Goal: Task Accomplishment & Management: Complete application form

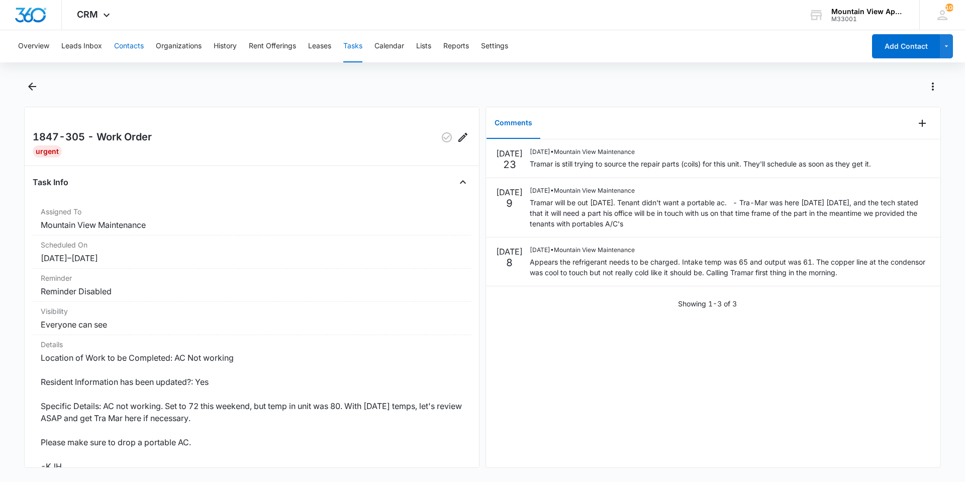
click at [122, 46] on button "Contacts" at bounding box center [129, 46] width 30 height 32
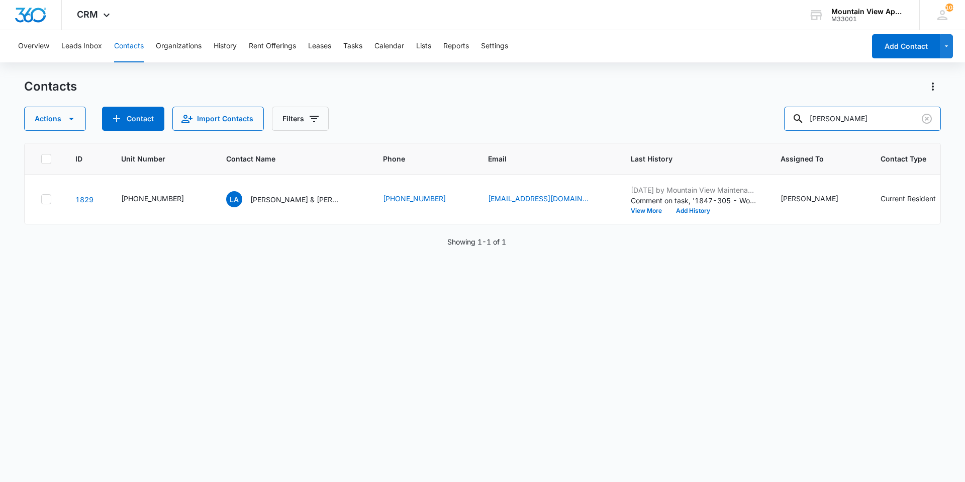
drag, startPoint x: 849, startPoint y: 119, endPoint x: 554, endPoint y: 102, distance: 295.6
click at [554, 102] on div "Contacts Actions Contact Import Contacts Filters [PERSON_NAME]" at bounding box center [482, 104] width 917 height 52
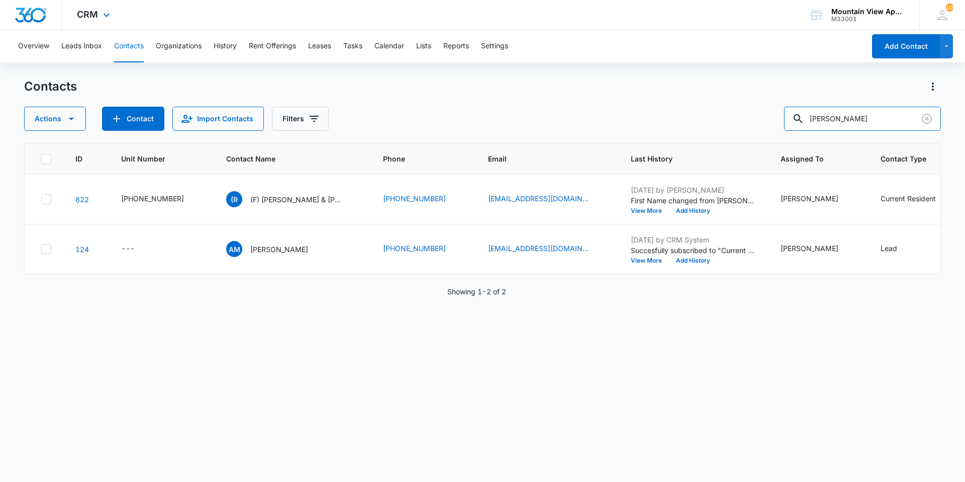
drag, startPoint x: 854, startPoint y: 125, endPoint x: 630, endPoint y: 26, distance: 244.0
click at [582, 62] on div "Overview Leads Inbox Contacts Organizations History Rent Offerings Leases Tasks…" at bounding box center [482, 255] width 965 height 450
type input "[PERSON_NAME]"
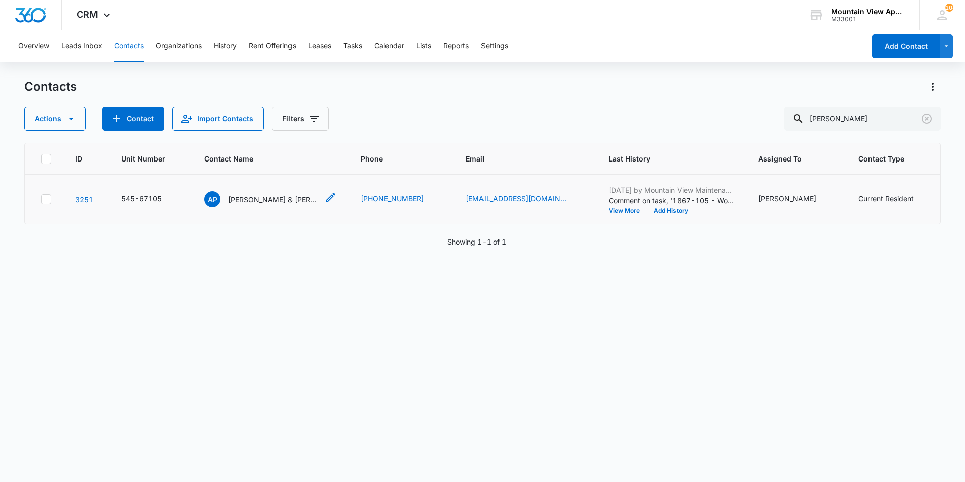
click at [247, 205] on div "AP [PERSON_NAME] & [PERSON_NAME] (Housing)" at bounding box center [261, 199] width 115 height 16
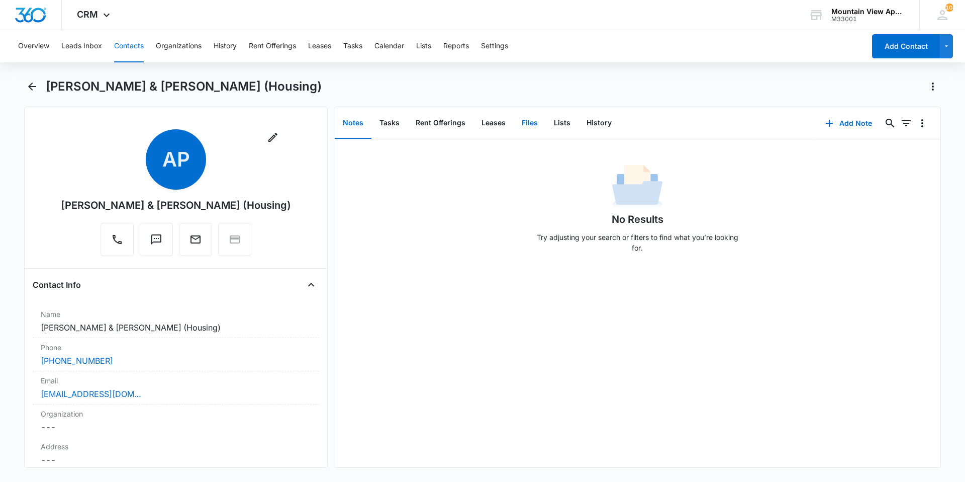
click at [528, 123] on button "Files" at bounding box center [530, 123] width 32 height 31
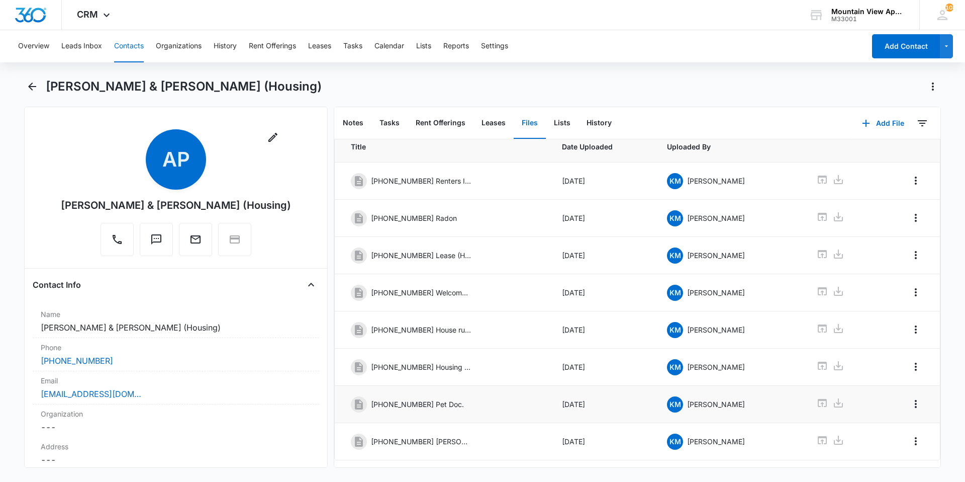
scroll to position [52, 0]
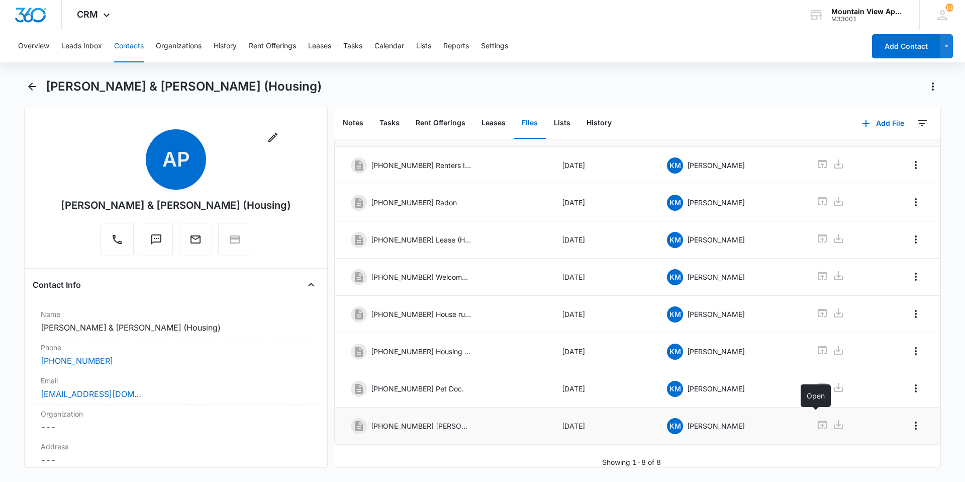
click at [816, 422] on icon at bounding box center [822, 424] width 12 height 12
click at [136, 42] on button "Contacts" at bounding box center [129, 46] width 30 height 32
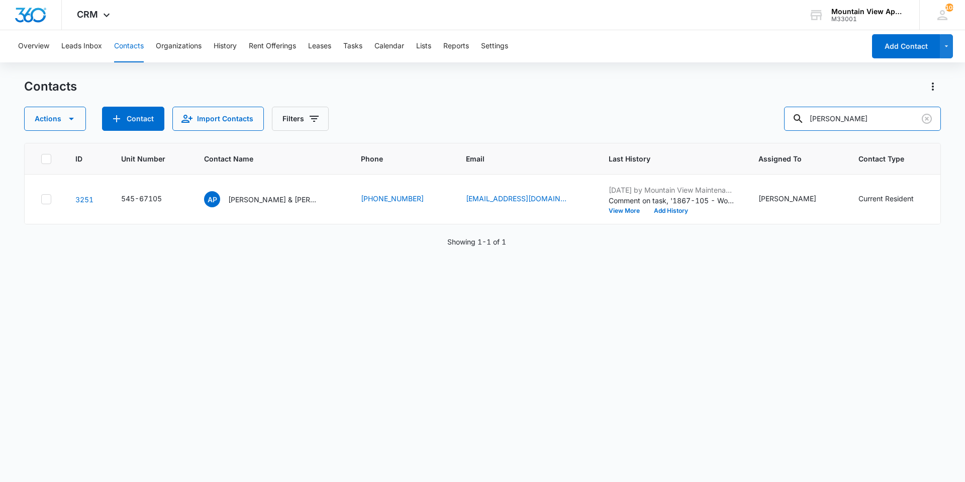
drag, startPoint x: 861, startPoint y: 119, endPoint x: 560, endPoint y: 119, distance: 301.2
click at [560, 119] on div "Actions Contact Import Contacts Filters [PERSON_NAME]" at bounding box center [482, 119] width 917 height 24
type input "[PERSON_NAME]"
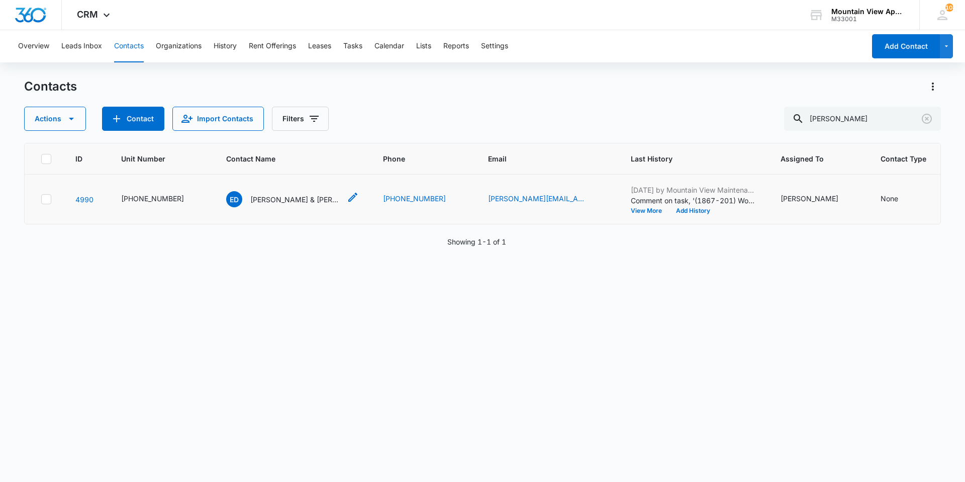
click at [288, 203] on p "[PERSON_NAME] & [PERSON_NAME]" at bounding box center [295, 199] width 90 height 11
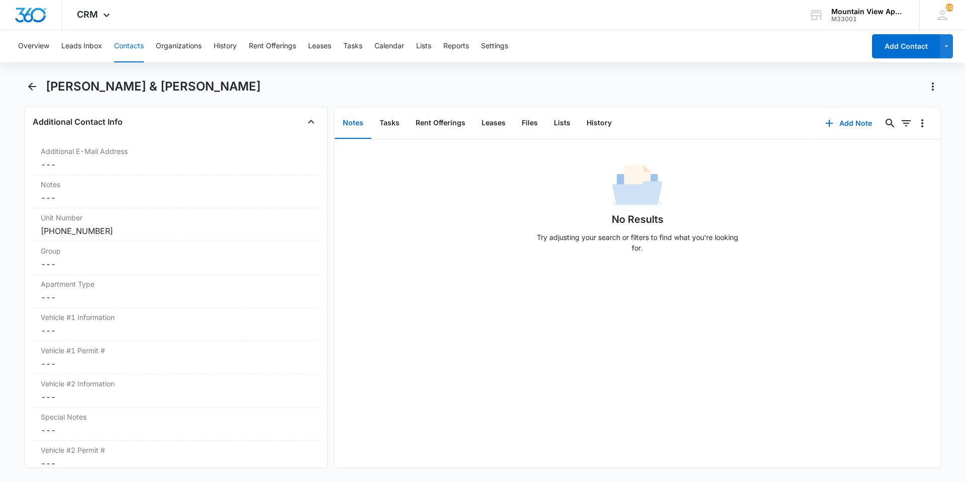
scroll to position [855, 0]
drag, startPoint x: 129, startPoint y: 58, endPoint x: 251, endPoint y: 28, distance: 125.4
click at [129, 57] on button "Contacts" at bounding box center [129, 46] width 30 height 32
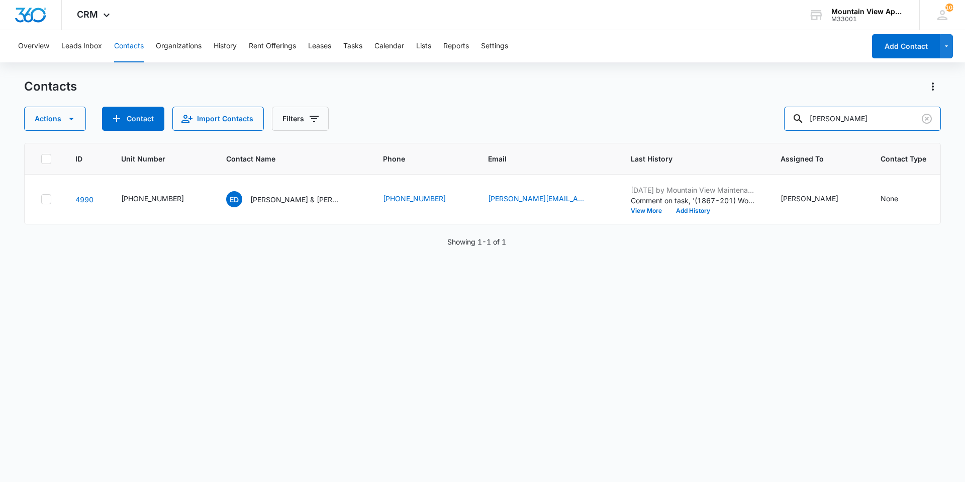
drag, startPoint x: 849, startPoint y: 122, endPoint x: 655, endPoint y: 98, distance: 195.6
click at [655, 98] on div "Contacts Actions Contact Import Contacts Filters [PERSON_NAME]" at bounding box center [482, 104] width 917 height 52
type input "[PERSON_NAME]"
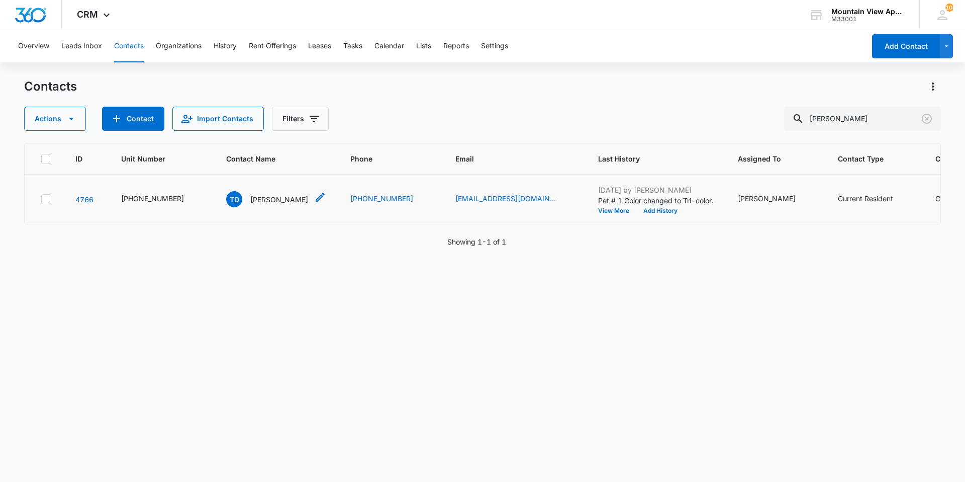
click at [260, 198] on p "[PERSON_NAME]" at bounding box center [279, 199] width 58 height 11
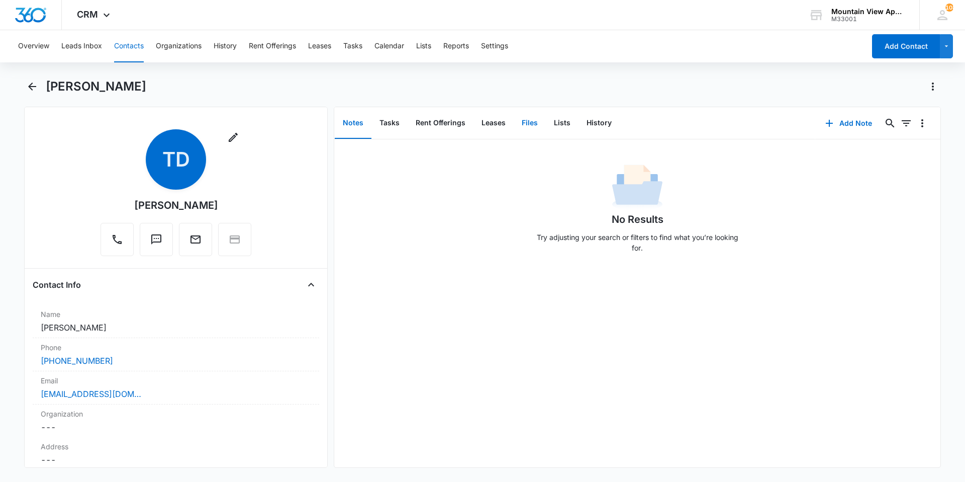
click at [528, 125] on button "Files" at bounding box center [530, 123] width 32 height 31
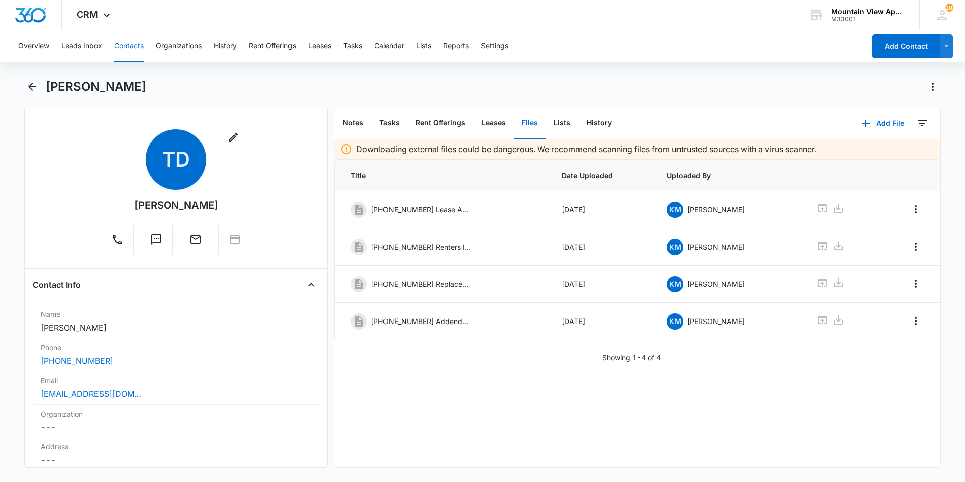
click at [127, 55] on button "Contacts" at bounding box center [129, 46] width 30 height 32
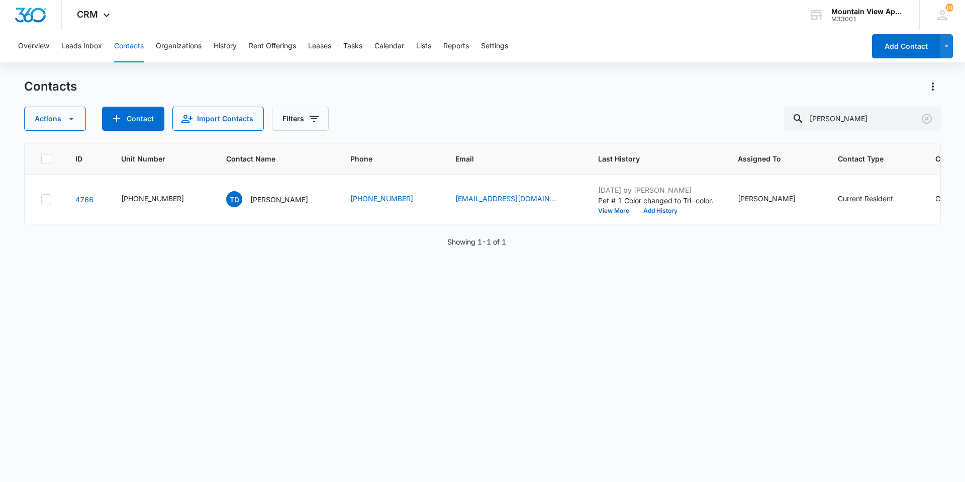
click at [266, 198] on p "[PERSON_NAME]" at bounding box center [279, 199] width 58 height 11
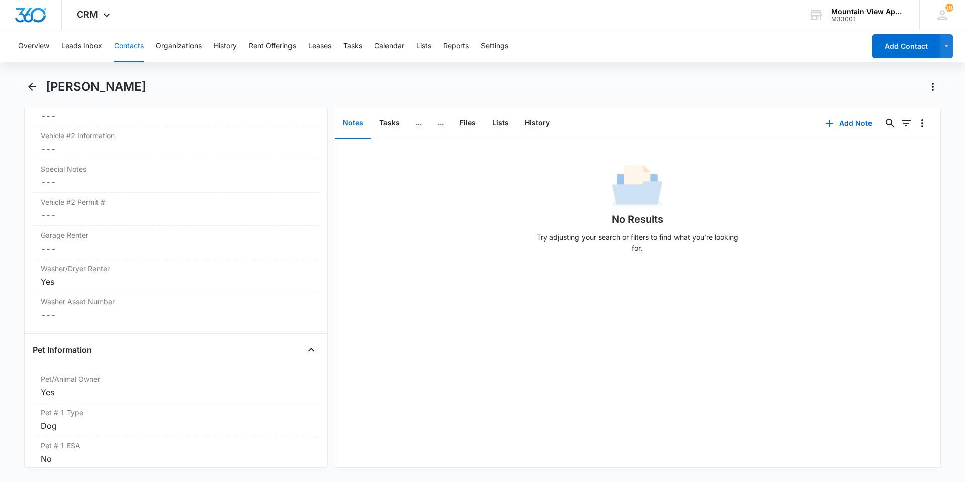
scroll to position [1106, 0]
click at [136, 56] on button "Contacts" at bounding box center [129, 46] width 30 height 32
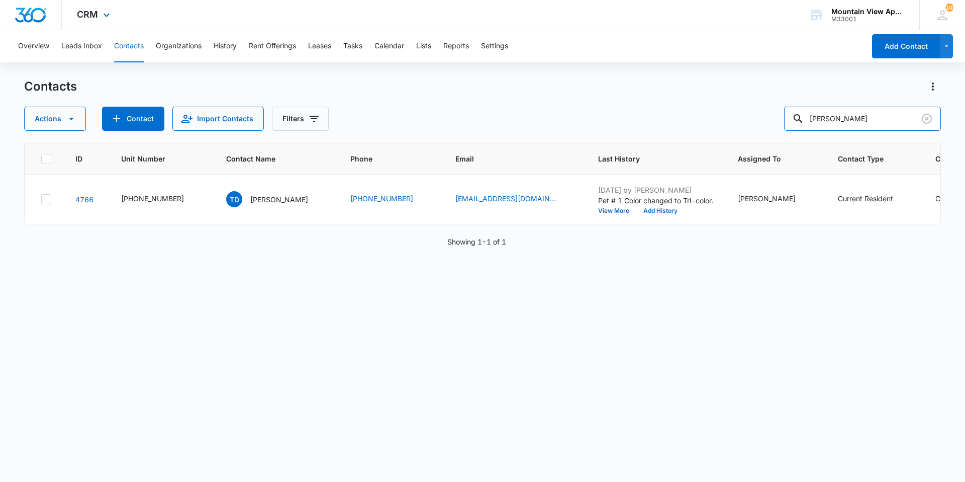
drag, startPoint x: 863, startPoint y: 117, endPoint x: 497, endPoint y: 15, distance: 379.5
click at [497, 15] on div "CRM Apps Reputation Websites Forms CRM Email Social Content Ads Intelligence Fi…" at bounding box center [482, 240] width 965 height 481
type input "[PERSON_NAME]"
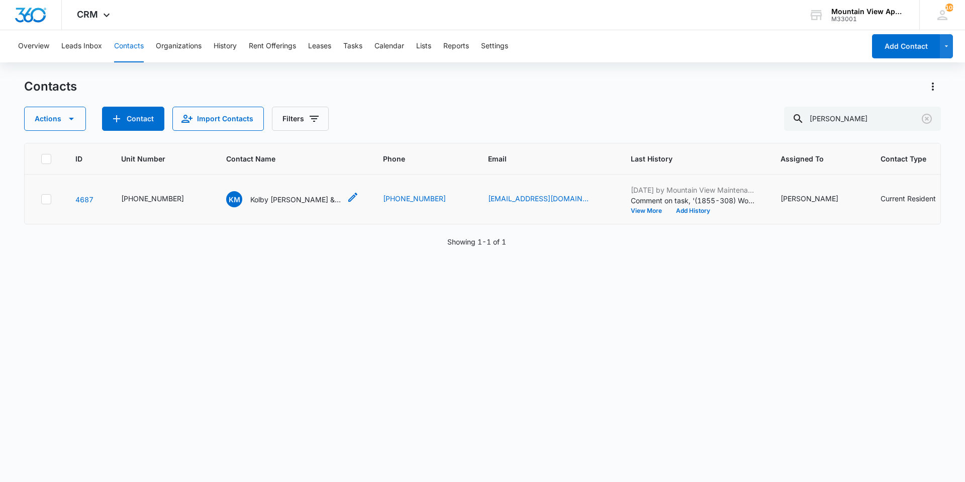
click at [291, 201] on p "Kolby [PERSON_NAME] & [PERSON_NAME] [PERSON_NAME]" at bounding box center [295, 199] width 90 height 11
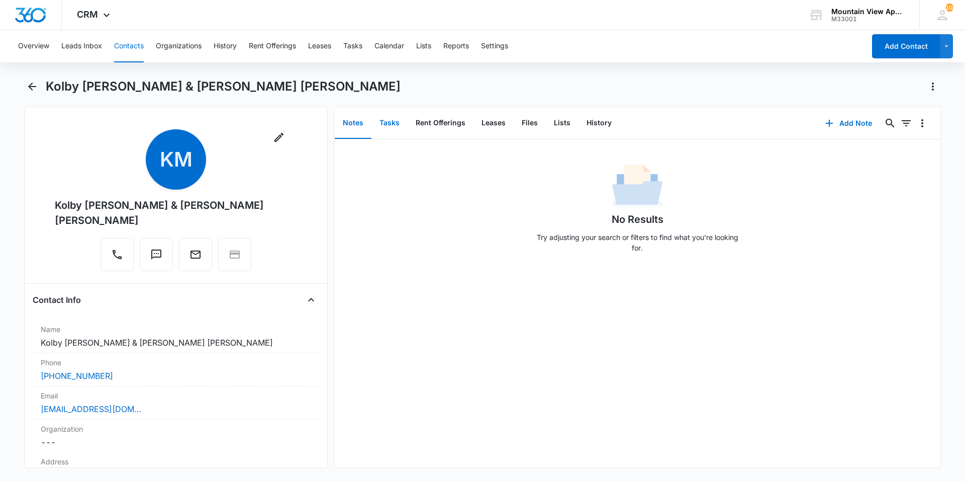
click at [391, 128] on button "Tasks" at bounding box center [390, 123] width 36 height 31
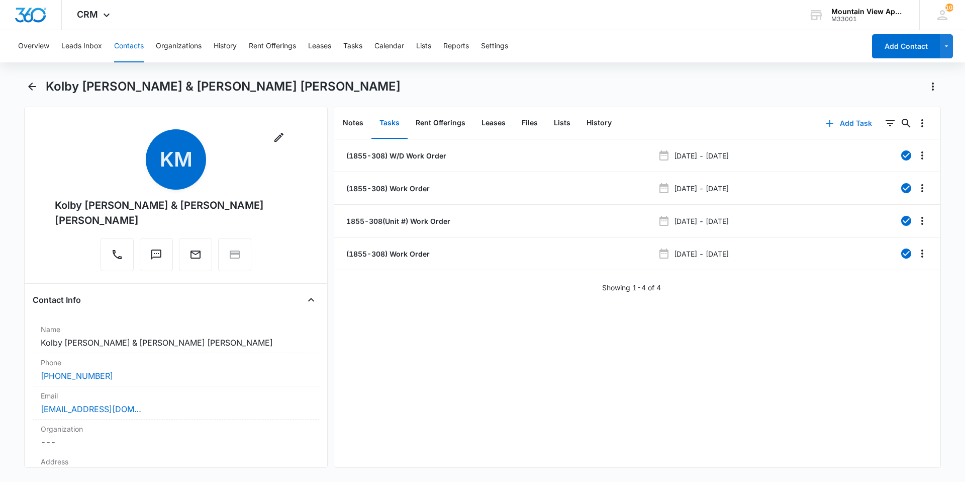
click at [849, 125] on button "Add Task" at bounding box center [849, 123] width 66 height 24
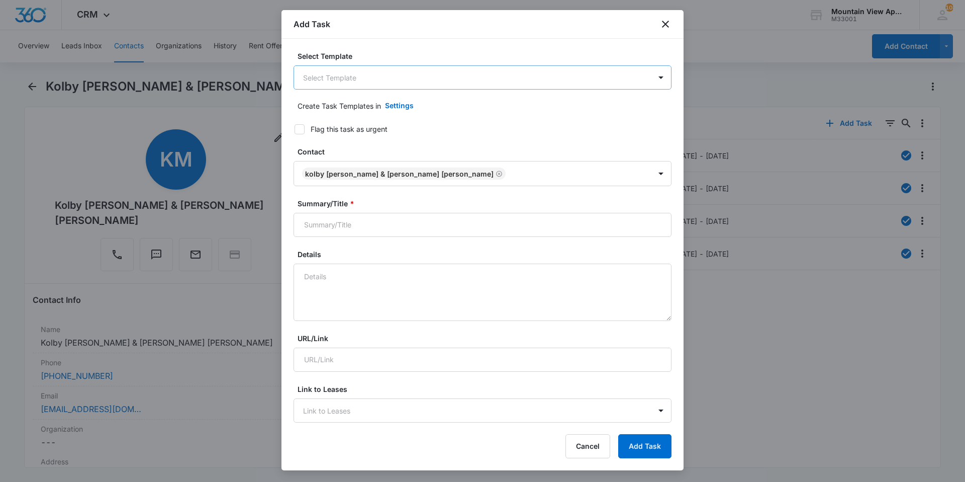
click at [371, 79] on body "CRM Apps Reputation Websites Forms CRM Email Social Content Ads Intelligence Fi…" at bounding box center [482, 241] width 965 height 482
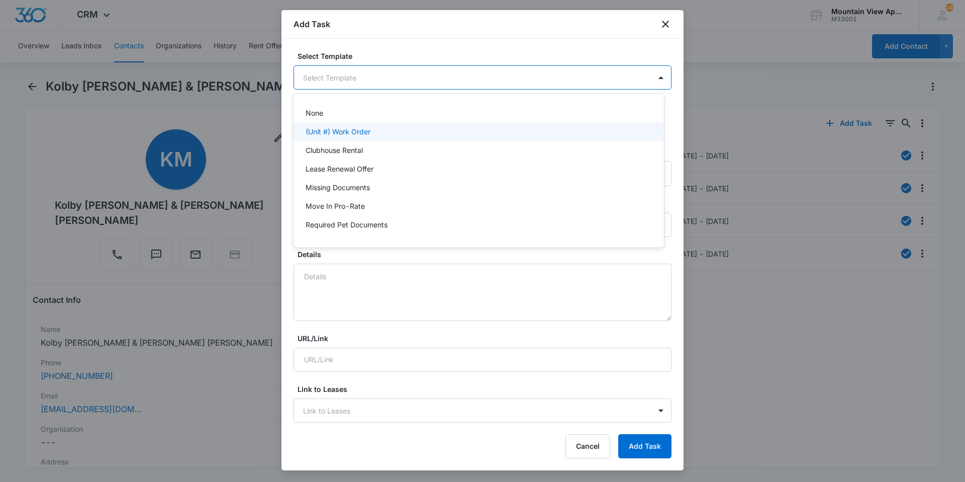
click at [354, 131] on p "(Unit #) Work Order" at bounding box center [338, 131] width 65 height 11
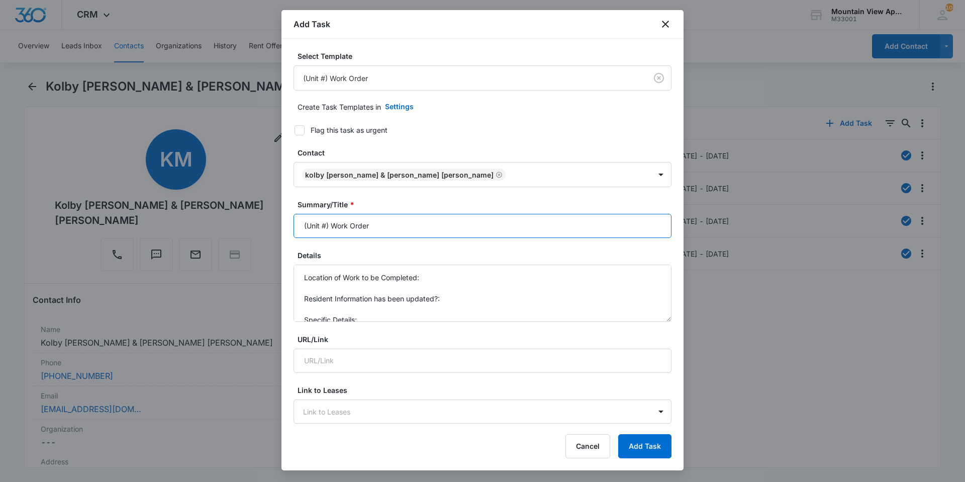
click at [325, 224] on input "(Unit #) Work Order" at bounding box center [483, 226] width 378 height 24
type input "(1855-308) Work Order"
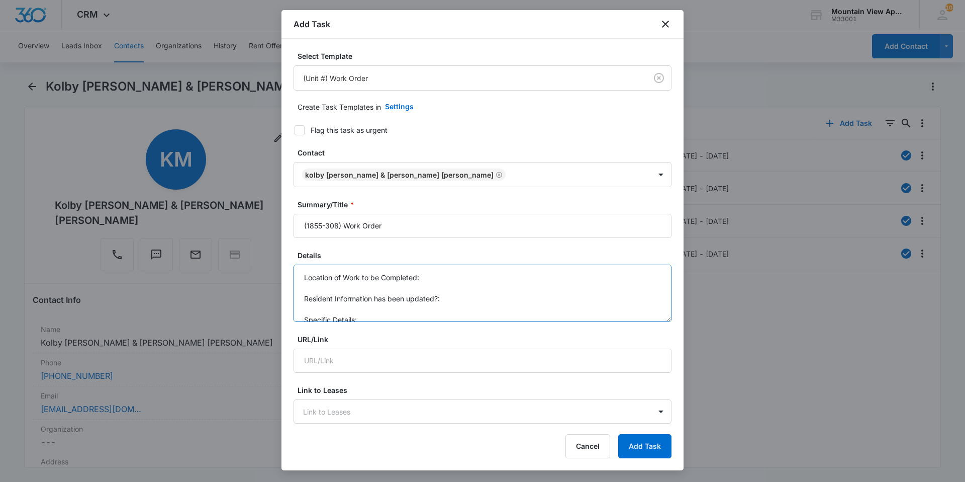
click at [442, 278] on textarea "Location of Work to be Completed: Resident Information has been updated?: Speci…" at bounding box center [483, 292] width 378 height 57
click at [462, 302] on textarea "Location of Work to be Completed: 1855-308 Resident Information has been update…" at bounding box center [483, 292] width 378 height 57
click at [367, 306] on textarea "Location of Work to be Completed: 1855-308 Resident Information has been update…" at bounding box center [483, 292] width 378 height 57
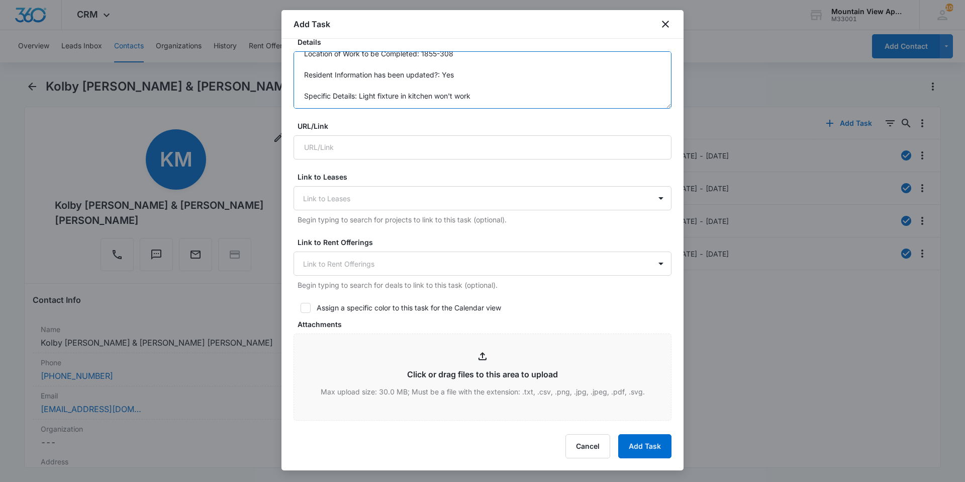
scroll to position [352, 0]
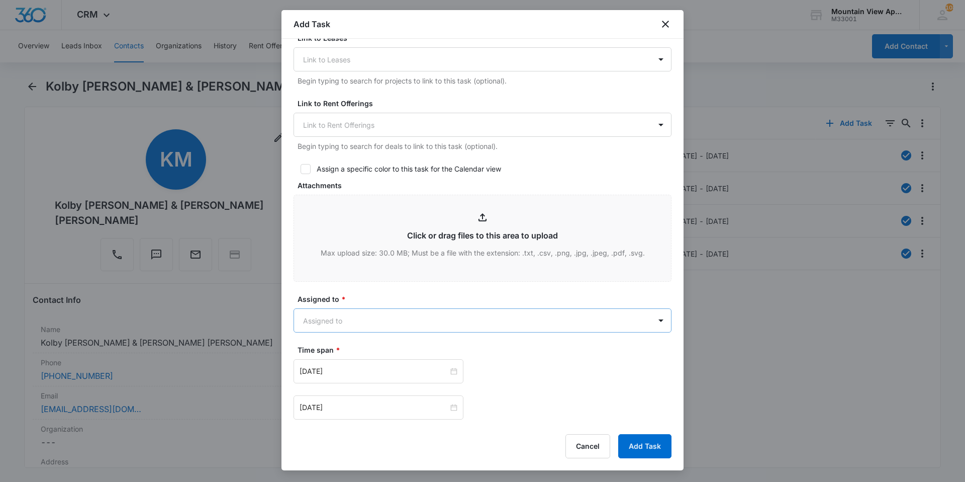
type textarea "Location of Work to be Completed: 1855-308 Resident Information has been update…"
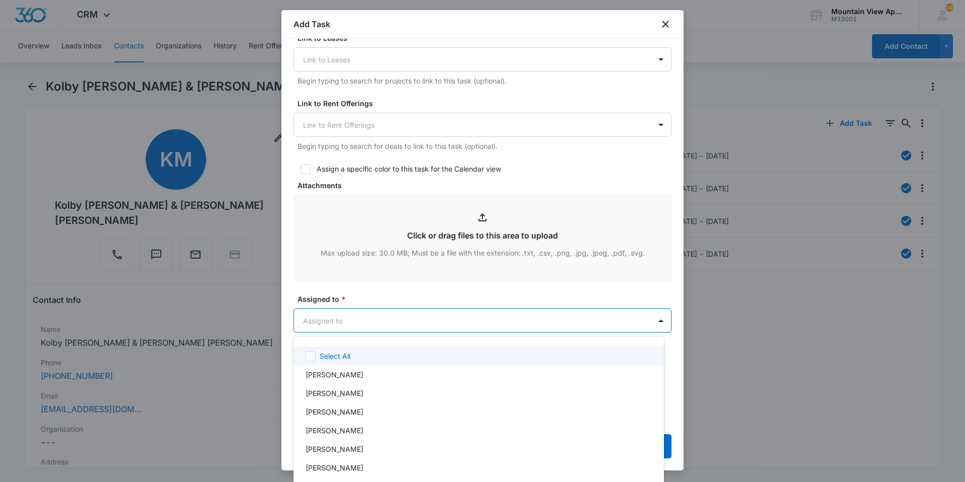
click at [432, 315] on body "CRM Apps Reputation Websites Forms CRM Email Social Content Ads Intelligence Fi…" at bounding box center [482, 241] width 965 height 482
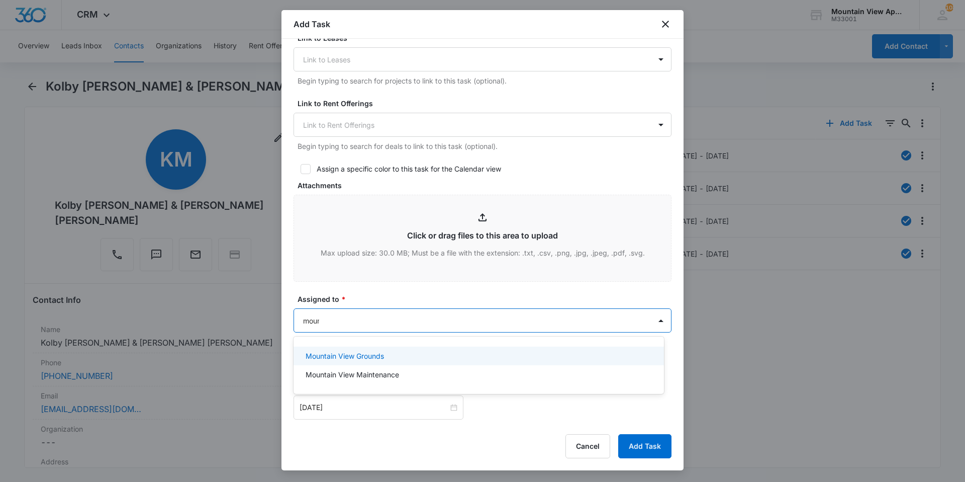
type input "mount"
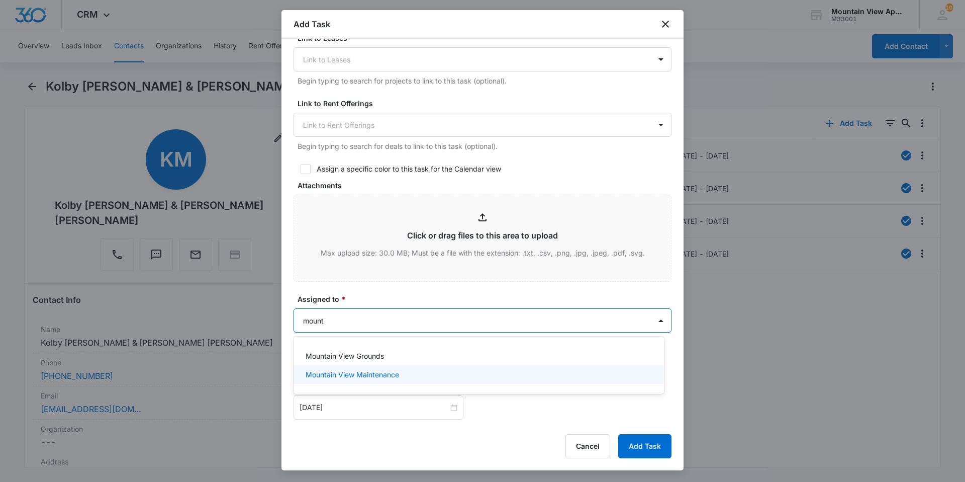
click at [455, 377] on div "Mountain View Maintenance" at bounding box center [478, 374] width 344 height 11
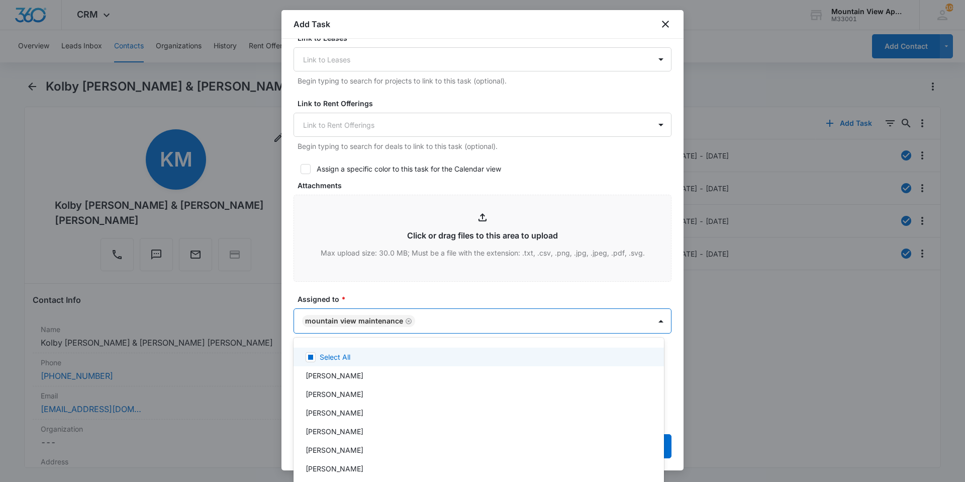
click at [406, 296] on div at bounding box center [482, 241] width 965 height 482
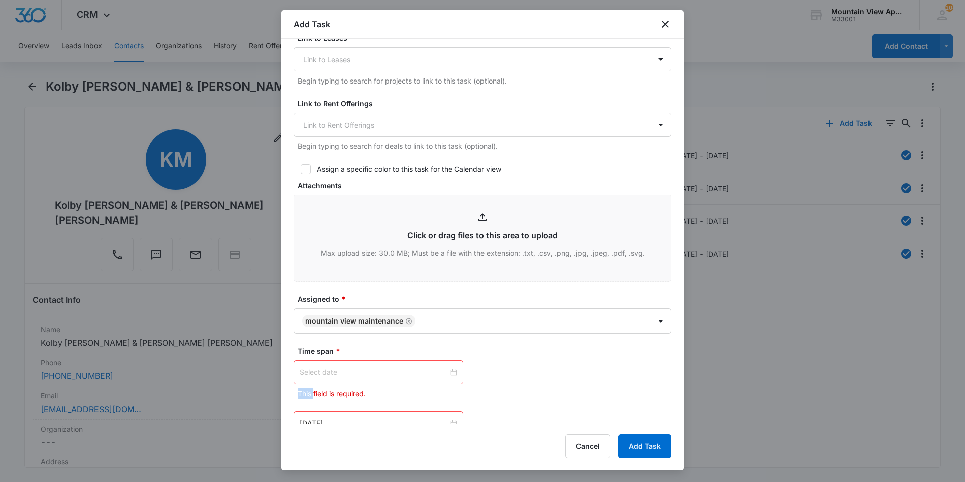
click at [448, 373] on div at bounding box center [379, 372] width 158 height 11
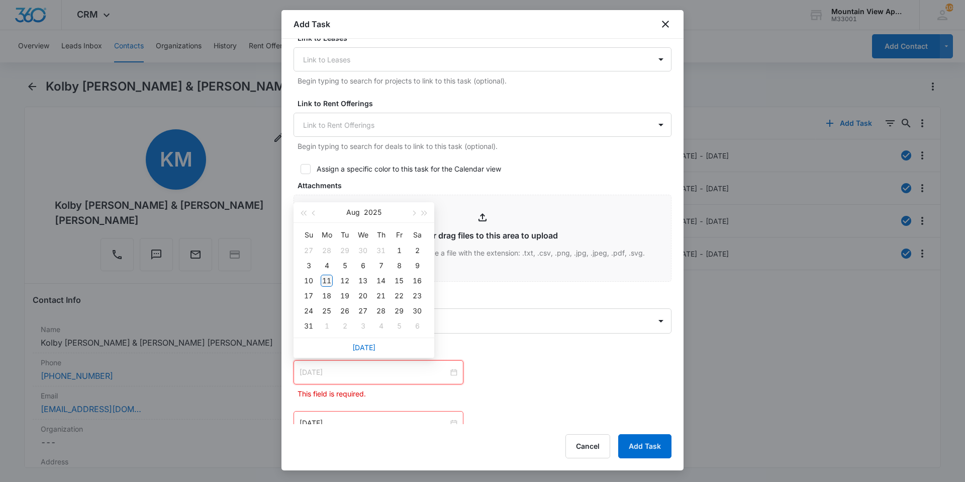
type input "[DATE]"
click at [328, 280] on div "11" at bounding box center [327, 281] width 12 height 12
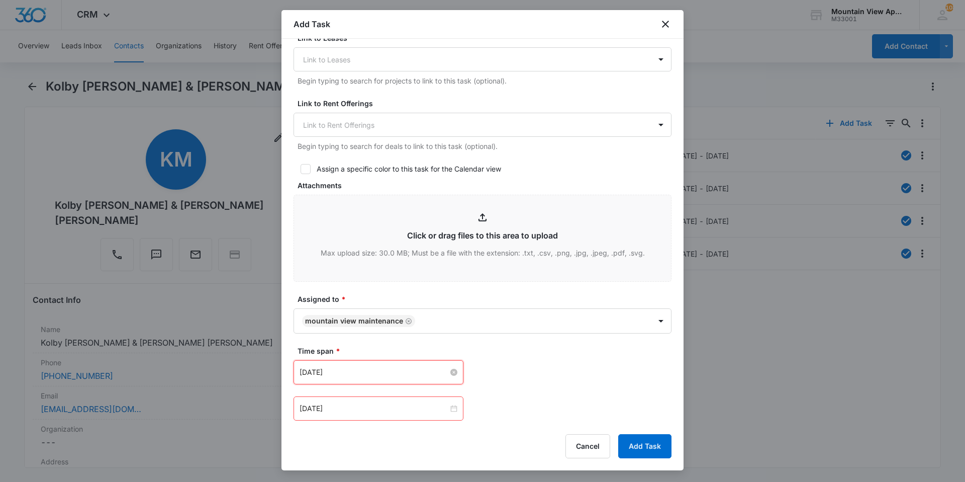
scroll to position [503, 0]
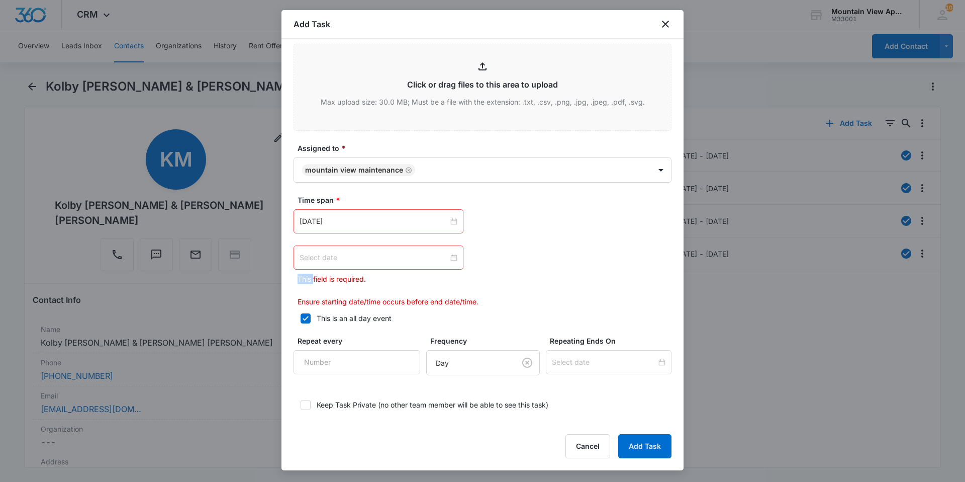
click at [450, 254] on div at bounding box center [379, 257] width 158 height 11
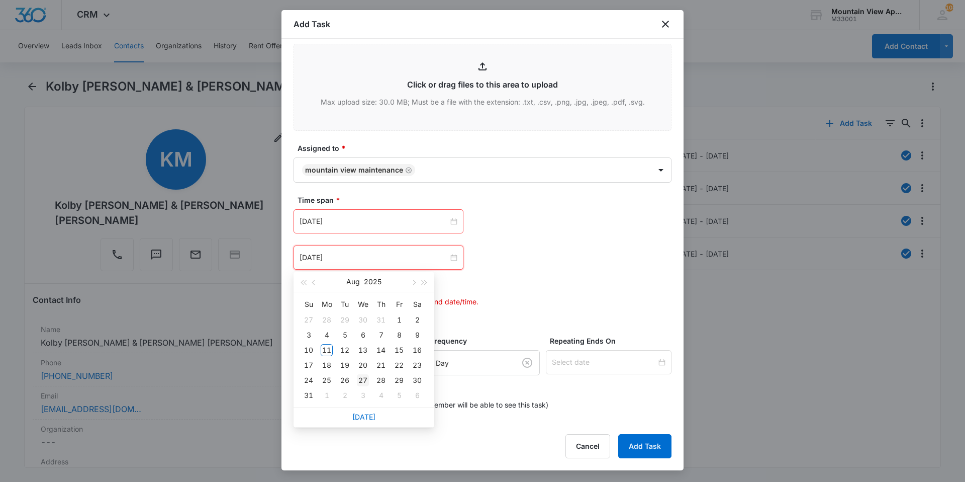
type input "[DATE]"
click at [377, 352] on div "14" at bounding box center [381, 350] width 12 height 12
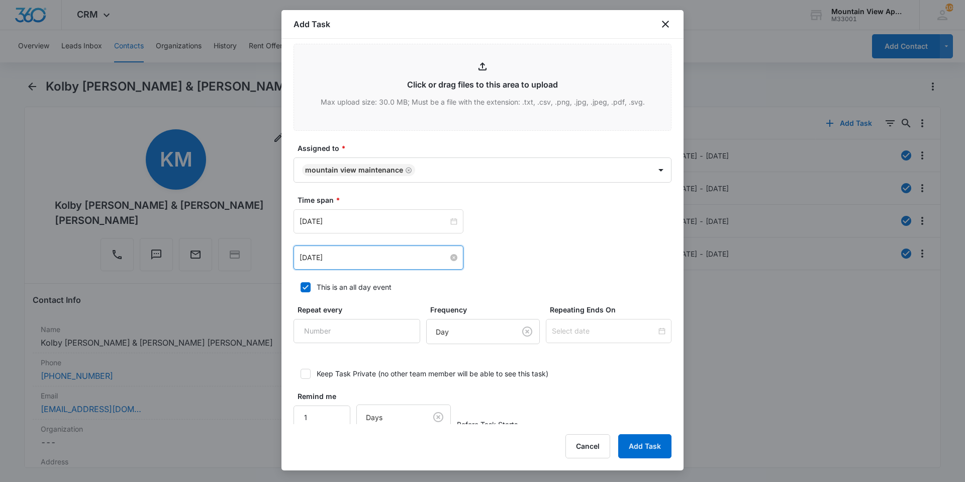
click at [583, 214] on div "[DATE] [DATE] Su Mo Tu We Th Fr Sa 27 28 29 30 31 1 2 3 4 5 6 7 8 9 10 11 12 13…" at bounding box center [483, 221] width 378 height 24
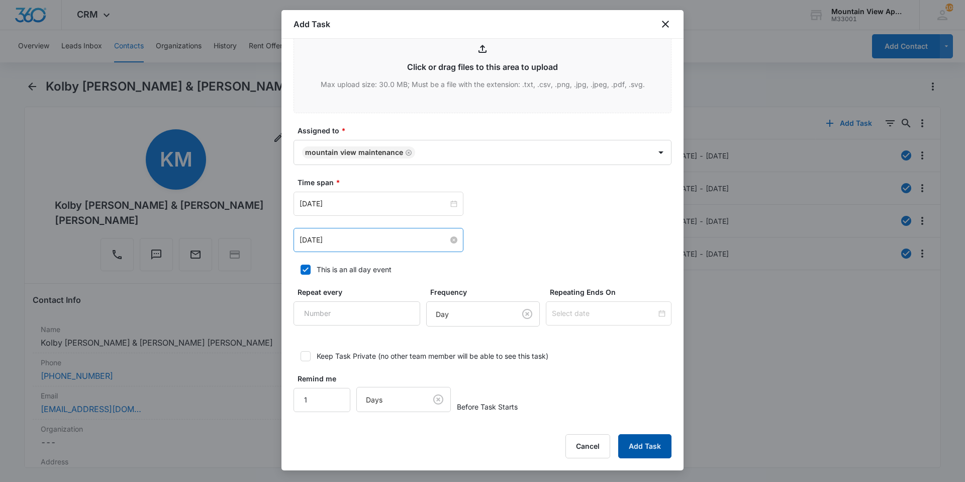
click at [641, 446] on button "Add Task" at bounding box center [644, 446] width 53 height 24
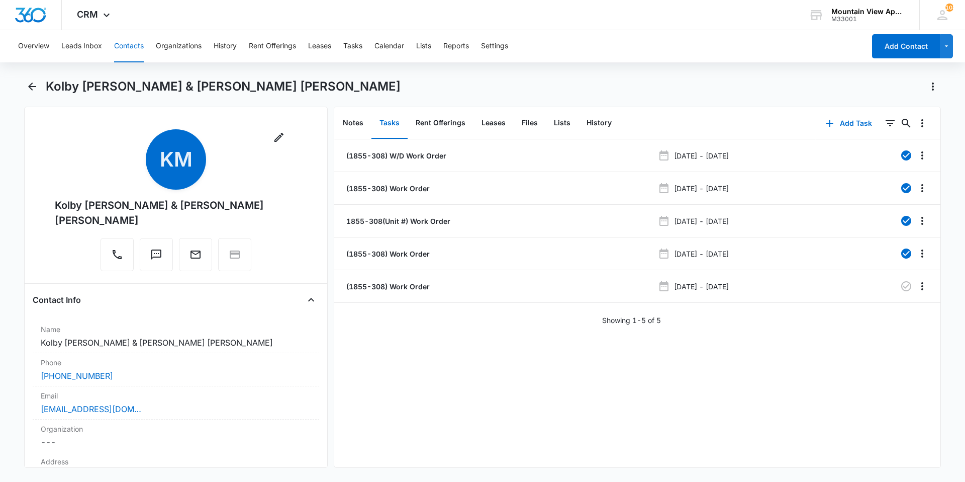
click at [132, 50] on button "Contacts" at bounding box center [129, 46] width 30 height 32
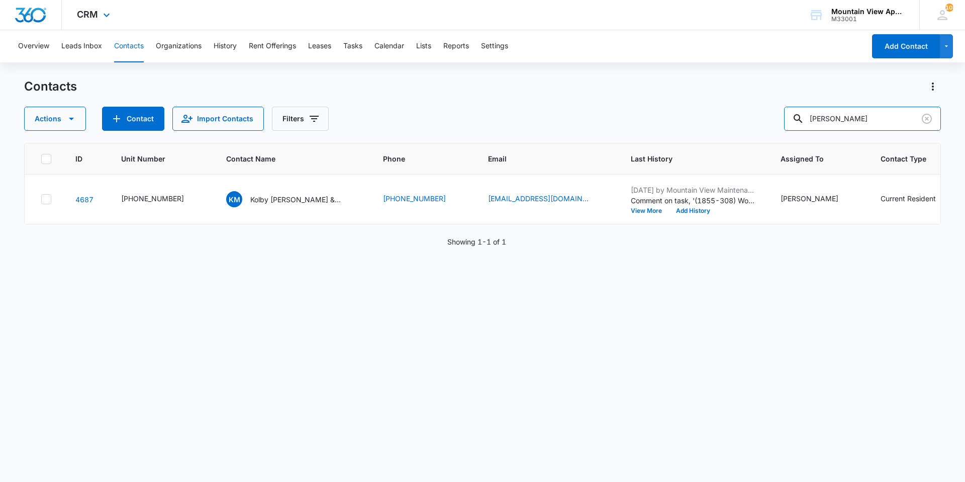
drag, startPoint x: 847, startPoint y: 117, endPoint x: 386, endPoint y: 11, distance: 473.1
click at [386, 11] on div "CRM Apps Reputation Websites Forms CRM Email Social Content Ads Intelligence Fi…" at bounding box center [482, 240] width 965 height 481
type input "[PERSON_NAME]"
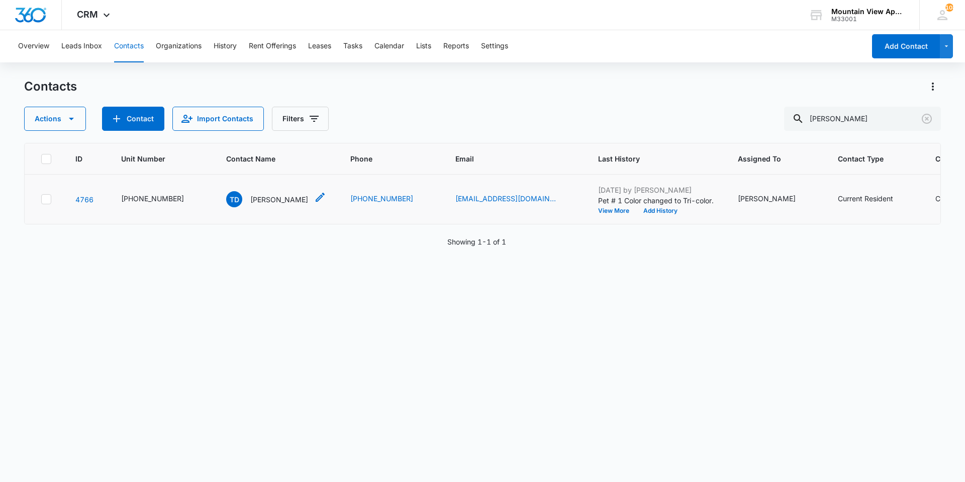
click at [276, 204] on p "[PERSON_NAME]" at bounding box center [279, 199] width 58 height 11
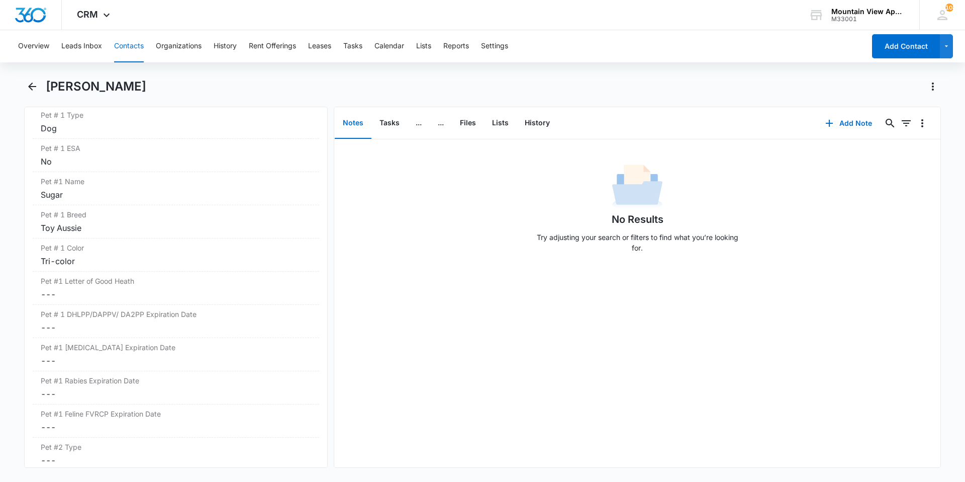
scroll to position [1408, 0]
click at [47, 326] on dd "Cancel Save Changes ---" at bounding box center [176, 322] width 270 height 12
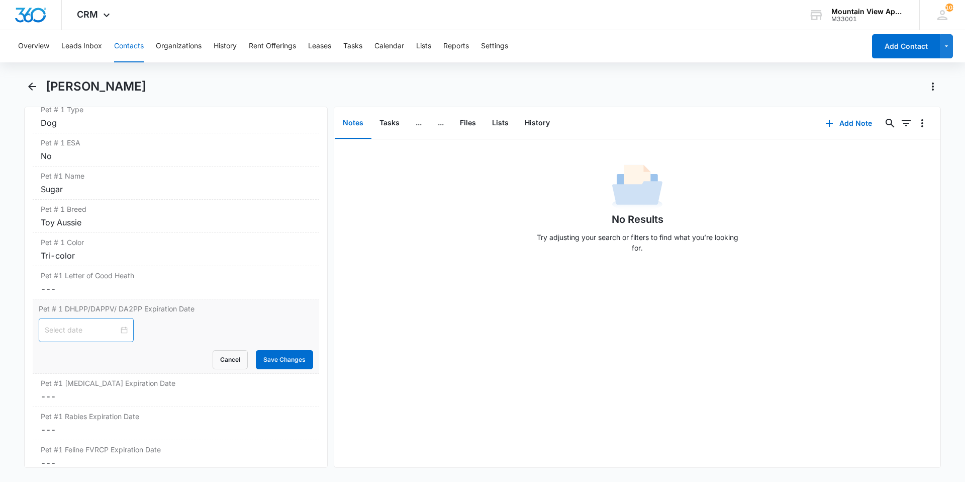
click at [120, 332] on div at bounding box center [86, 329] width 83 height 11
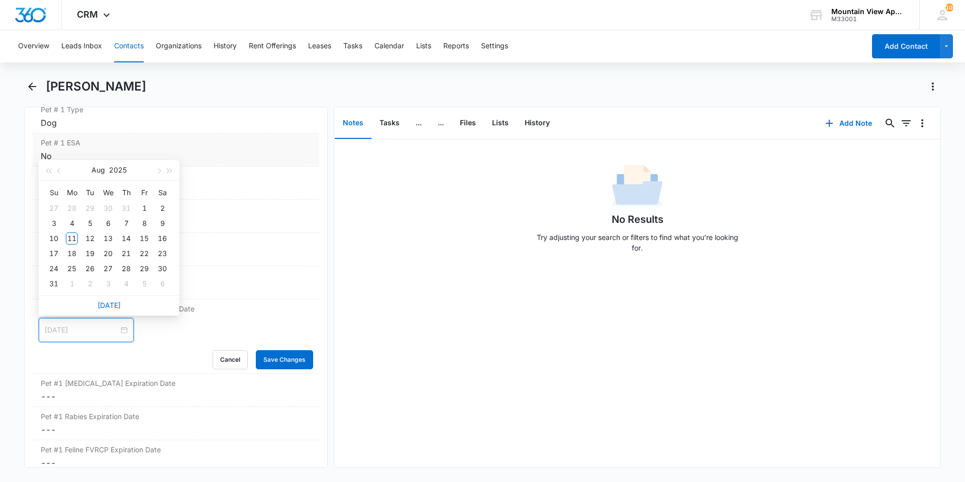
type input "[DATE]"
click at [168, 170] on span "button" at bounding box center [169, 170] width 5 height 5
type input "[DATE]"
click at [62, 173] on button "button" at bounding box center [59, 170] width 11 height 20
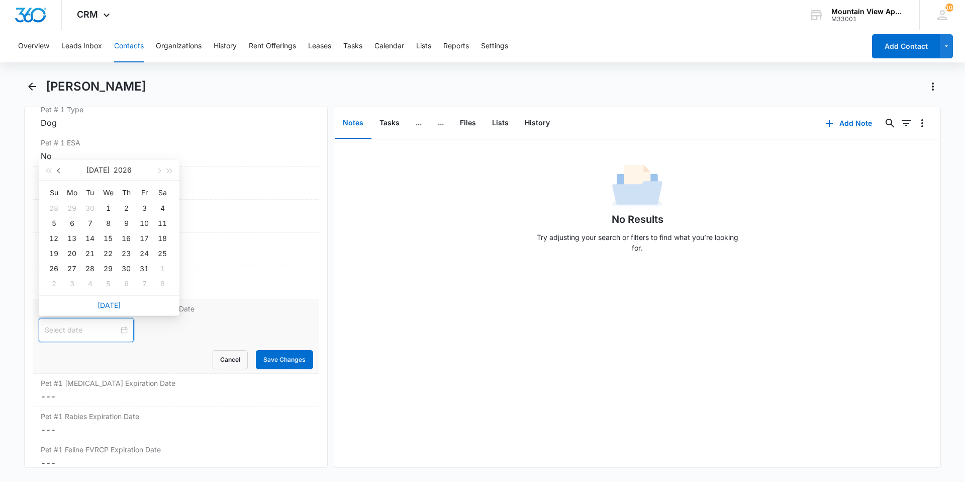
click at [62, 173] on button "button" at bounding box center [59, 170] width 11 height 20
type input "[DATE]"
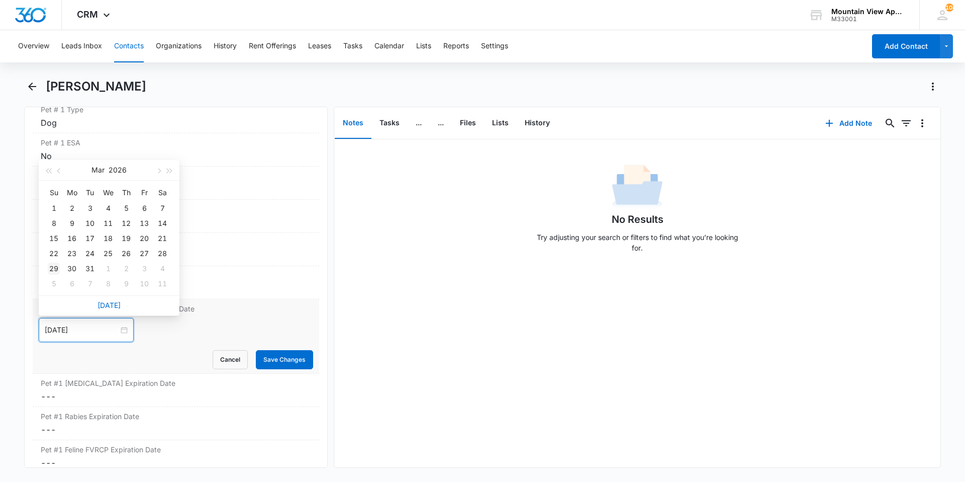
type input "[DATE]"
click at [128, 251] on div "26" at bounding box center [126, 253] width 12 height 12
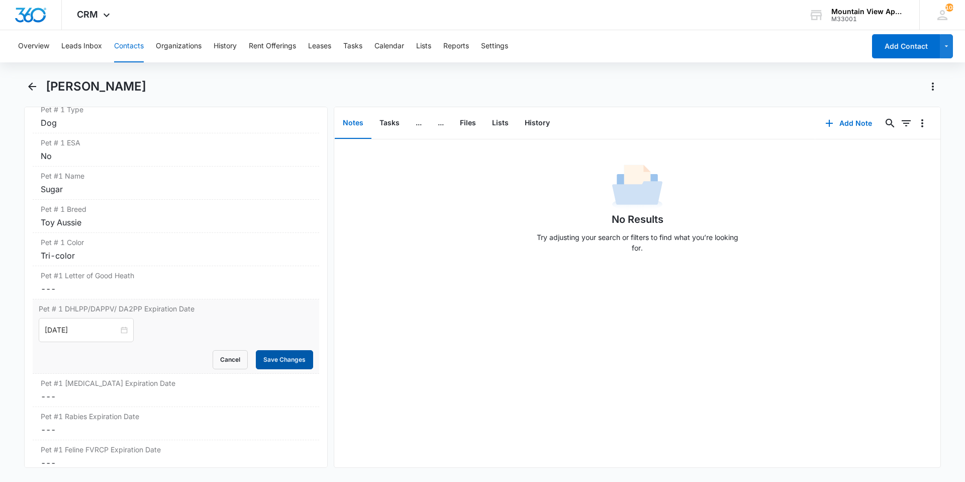
click at [281, 363] on button "Save Changes" at bounding box center [284, 359] width 57 height 19
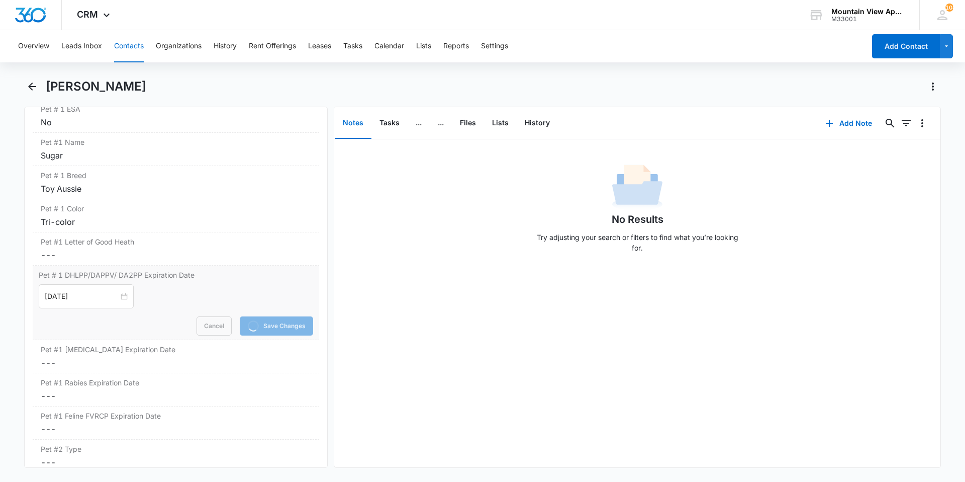
scroll to position [1508, 0]
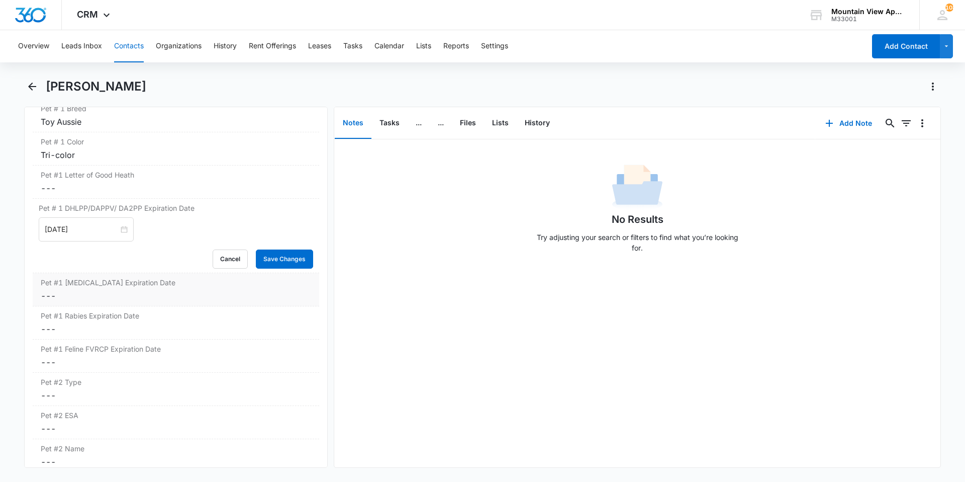
click at [45, 296] on dl "Pet/Animal Owner Cancel Save Changes Yes Pet # 1 Type Cancel Save Changes Dog P…" at bounding box center [176, 335] width 287 height 738
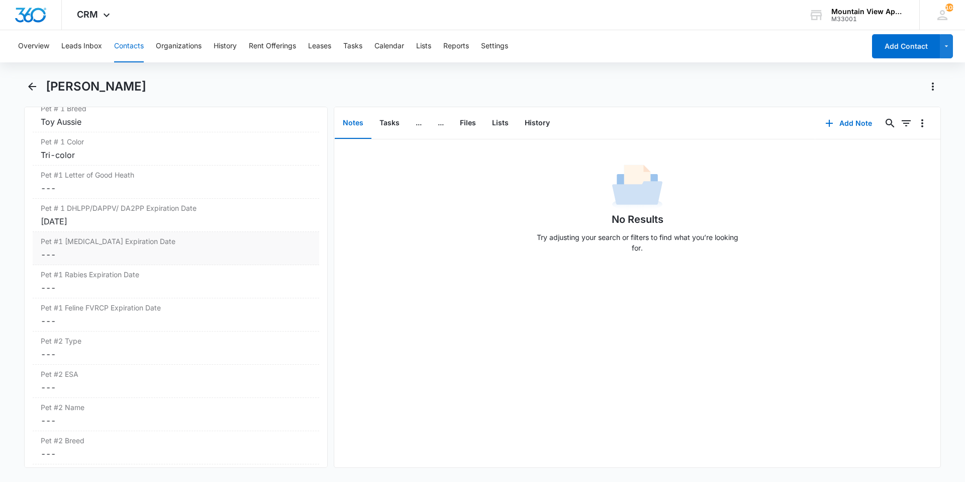
click at [51, 254] on dd "Cancel Save Changes ---" at bounding box center [176, 254] width 270 height 12
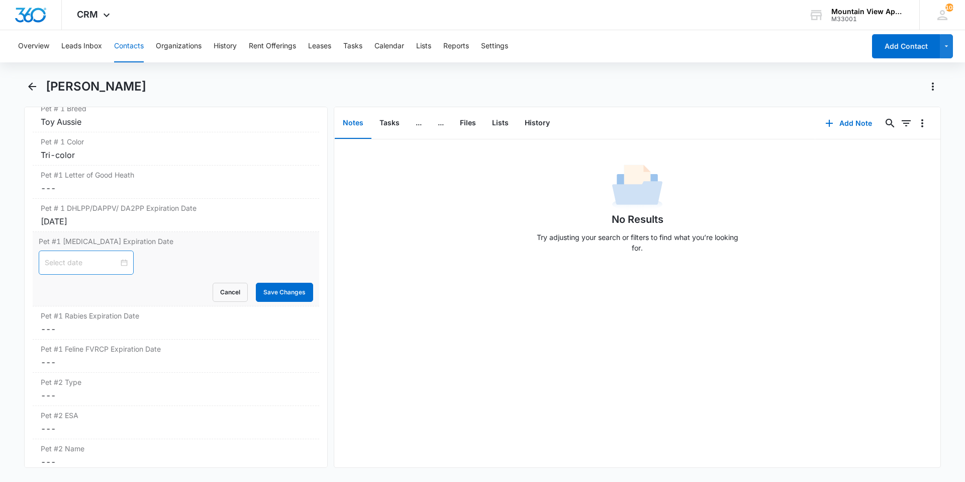
click at [115, 265] on div at bounding box center [86, 262] width 83 height 11
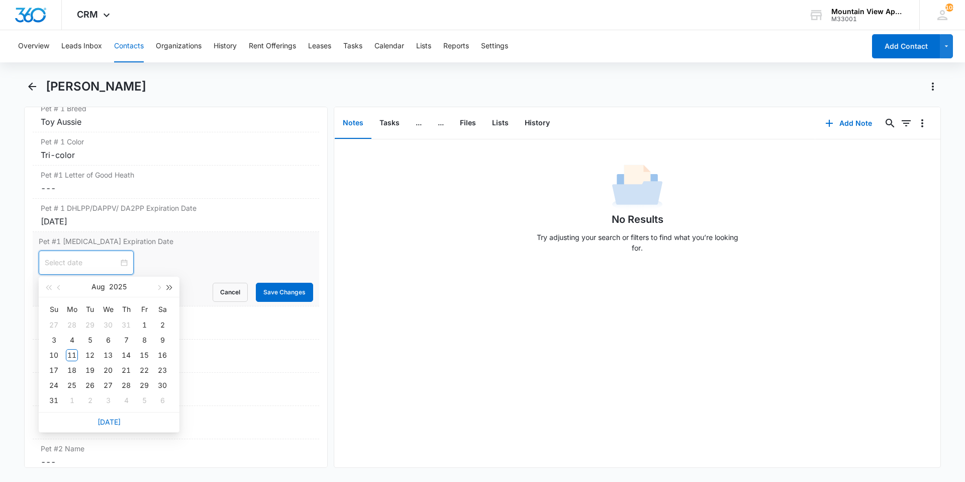
click at [168, 291] on button "button" at bounding box center [169, 287] width 11 height 20
click at [58, 290] on button "button" at bounding box center [59, 287] width 11 height 20
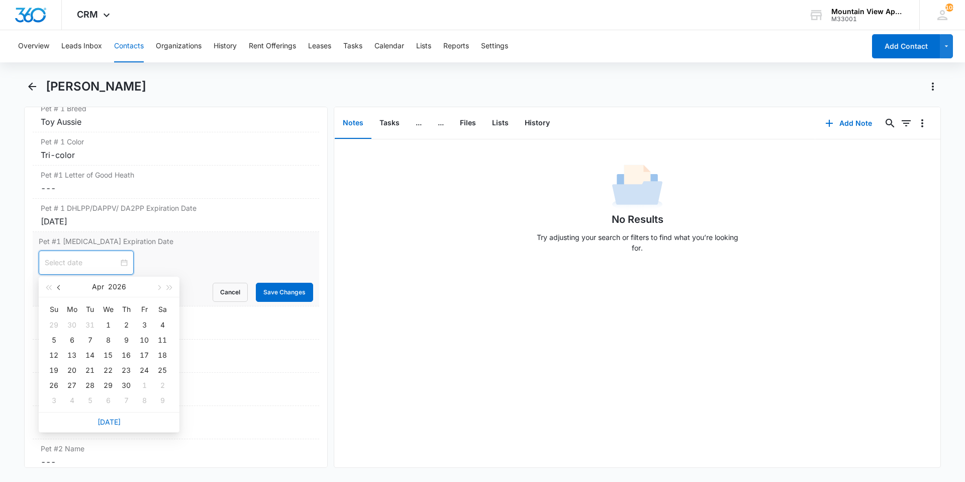
click at [58, 290] on button "button" at bounding box center [59, 287] width 11 height 20
type input "[DATE]"
click at [125, 370] on div "26" at bounding box center [126, 370] width 12 height 12
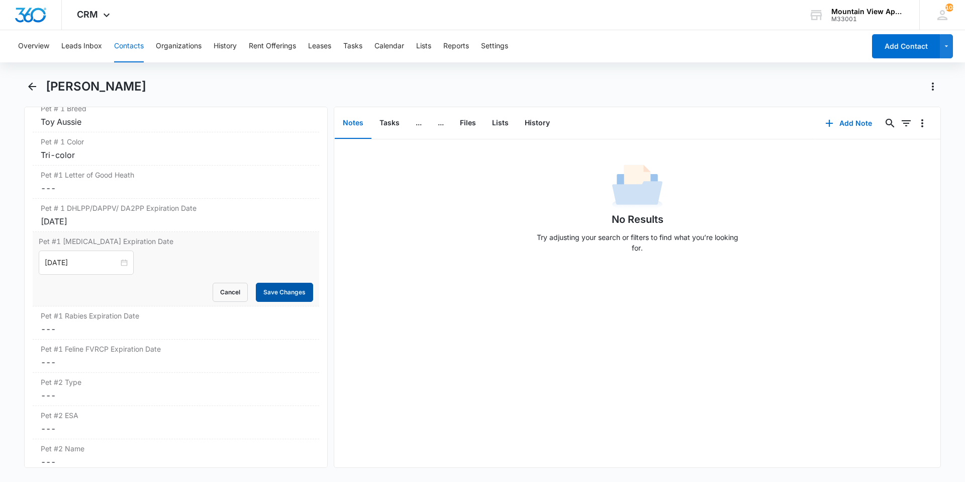
click at [294, 283] on button "Save Changes" at bounding box center [284, 292] width 57 height 19
click at [42, 327] on dd "Cancel Save Changes ---" at bounding box center [176, 329] width 270 height 12
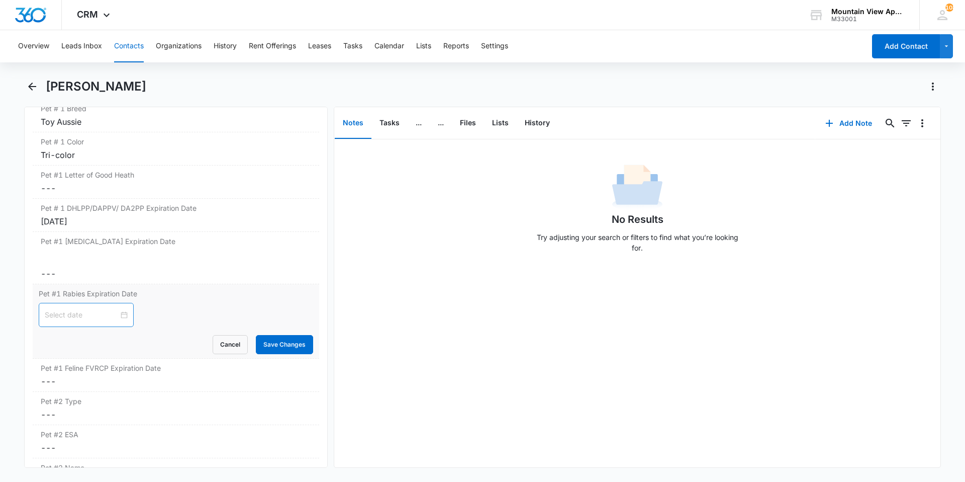
click at [120, 336] on div "Cancel Save Changes" at bounding box center [176, 344] width 275 height 19
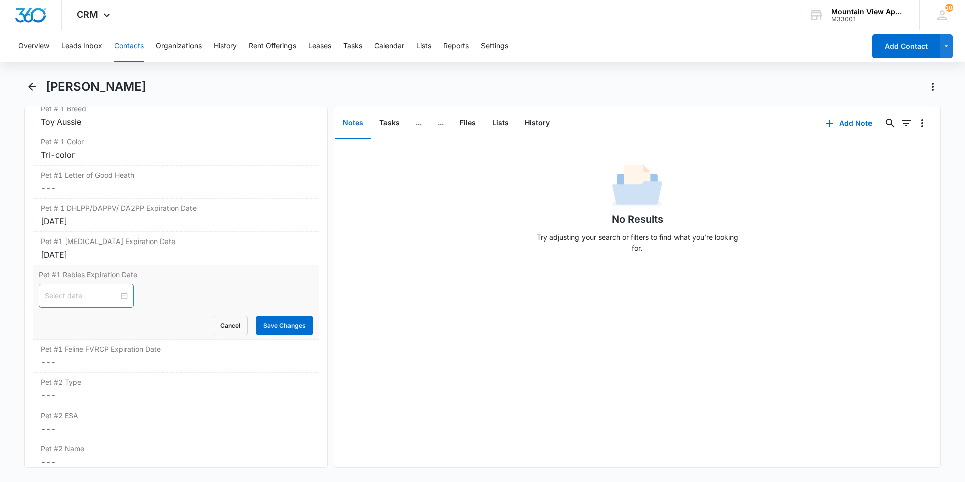
click at [120, 298] on div at bounding box center [86, 296] width 95 height 24
click at [118, 298] on div at bounding box center [86, 295] width 83 height 11
type input "[DATE]"
click at [171, 323] on button "button" at bounding box center [169, 320] width 11 height 20
click at [60, 322] on span "button" at bounding box center [59, 320] width 5 height 5
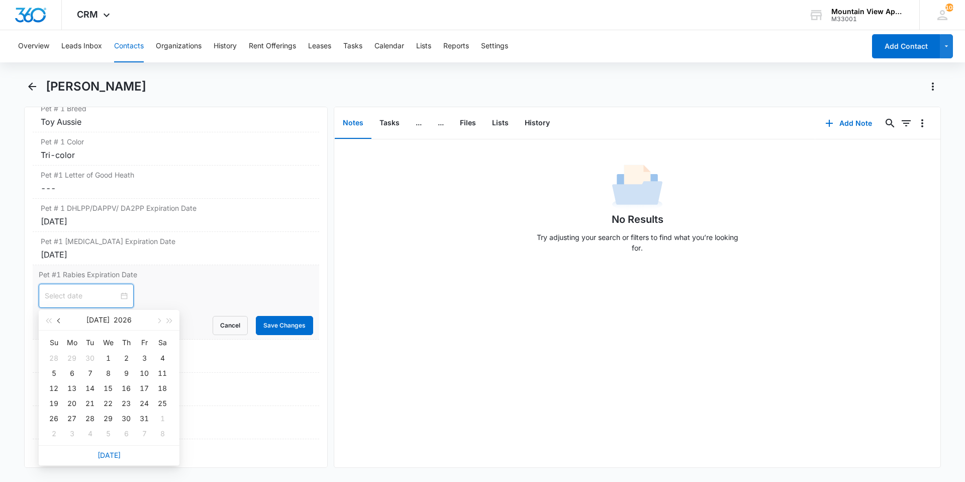
click at [60, 322] on span "button" at bounding box center [59, 320] width 5 height 5
type input "[DATE]"
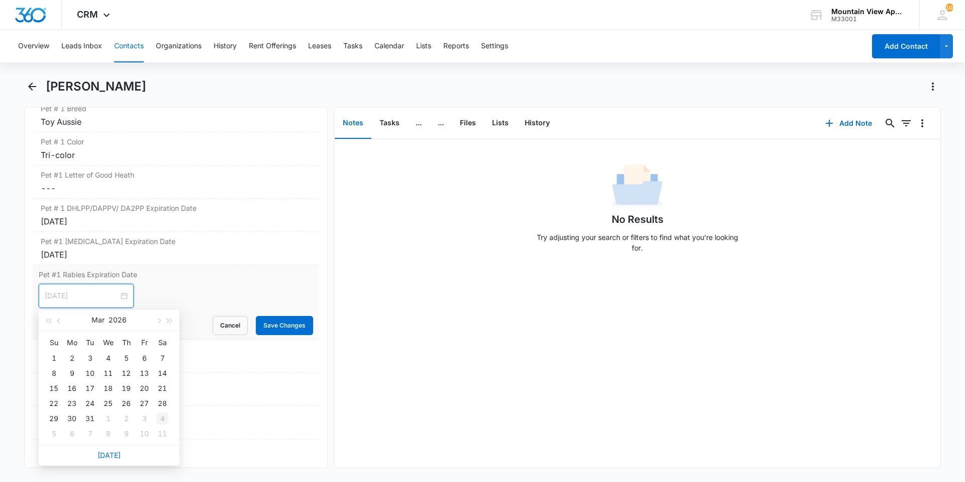
type input "[DATE]"
click at [125, 404] on div "26" at bounding box center [126, 403] width 12 height 12
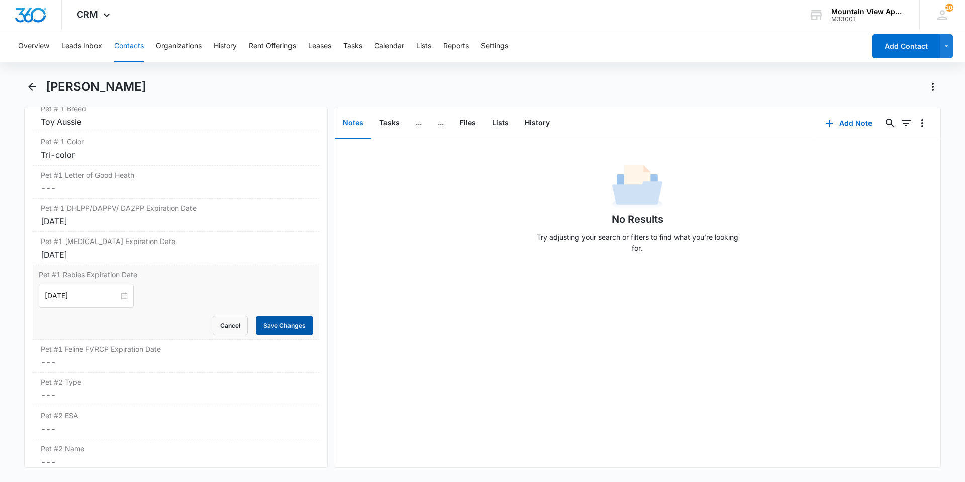
click at [281, 326] on button "Save Changes" at bounding box center [284, 325] width 57 height 19
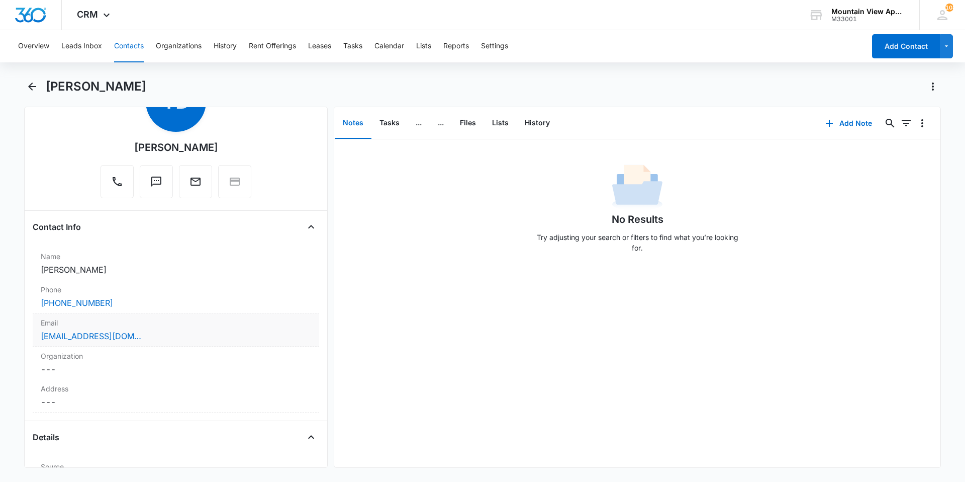
scroll to position [0, 0]
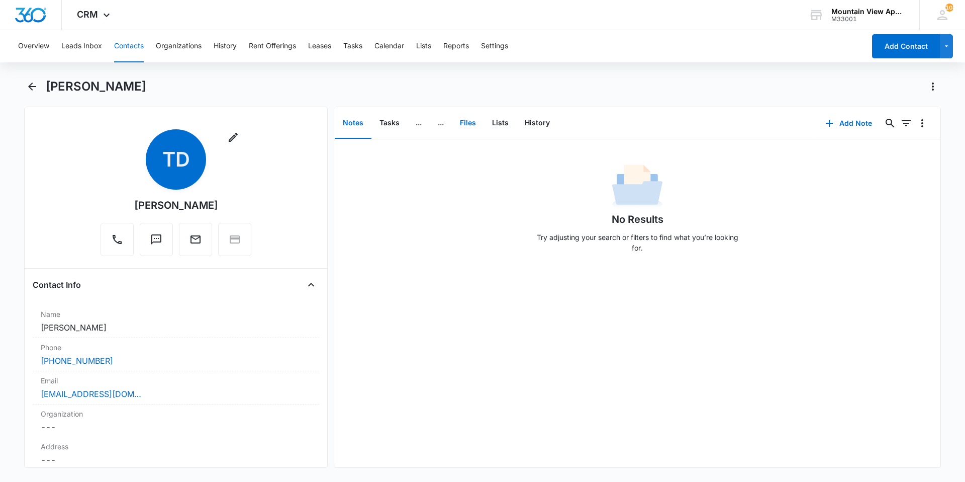
click at [476, 127] on button "Files" at bounding box center [468, 123] width 32 height 31
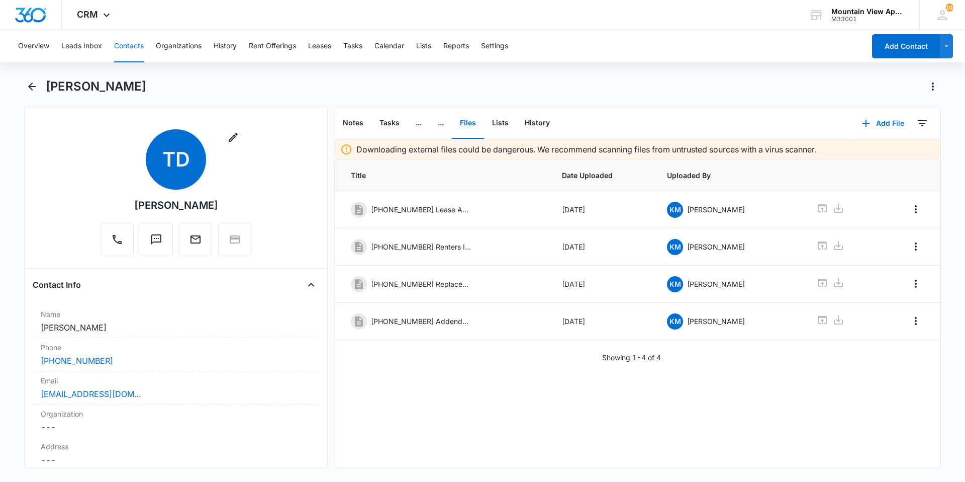
click at [126, 53] on button "Contacts" at bounding box center [129, 46] width 30 height 32
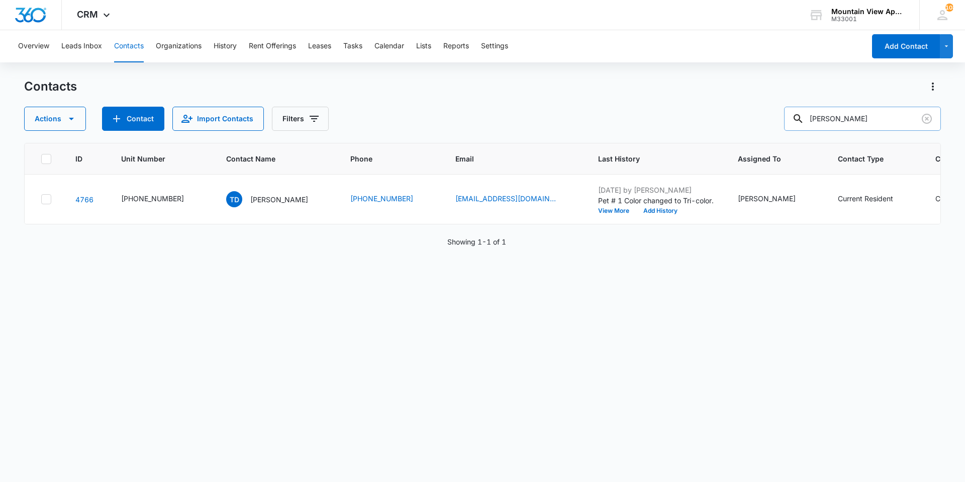
click at [850, 119] on input "[PERSON_NAME]" at bounding box center [862, 119] width 157 height 24
drag, startPoint x: 850, startPoint y: 119, endPoint x: 506, endPoint y: 96, distance: 345.2
click at [506, 96] on div "Contacts Actions Contact Import Contacts Filters [PERSON_NAME]" at bounding box center [482, 104] width 917 height 52
click at [873, 116] on input "text" at bounding box center [870, 119] width 142 height 24
click at [862, 122] on input "text" at bounding box center [870, 119] width 142 height 24
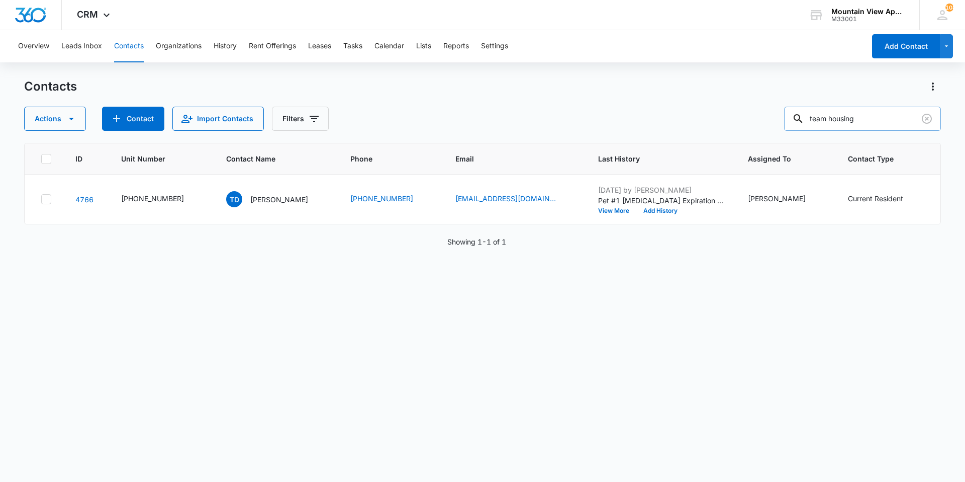
type input "team housing"
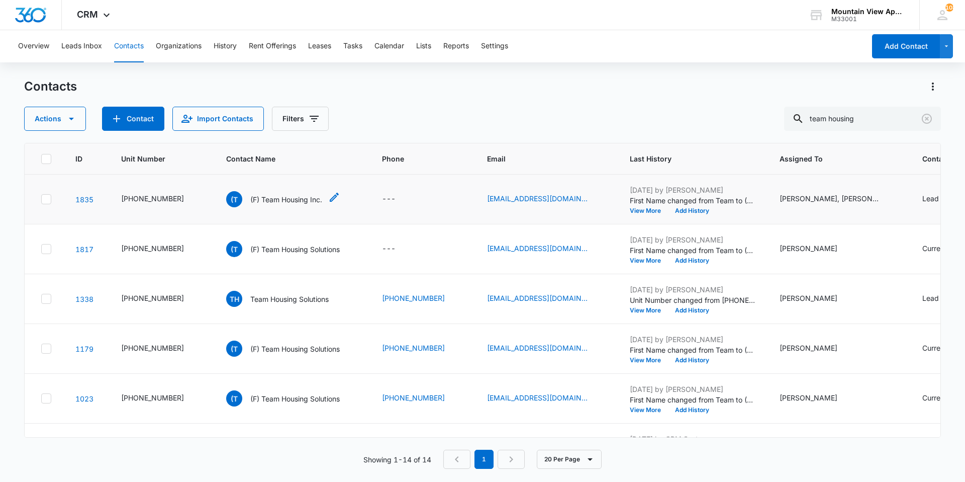
click at [281, 201] on p "(F) Team Housing Inc." at bounding box center [286, 199] width 72 height 11
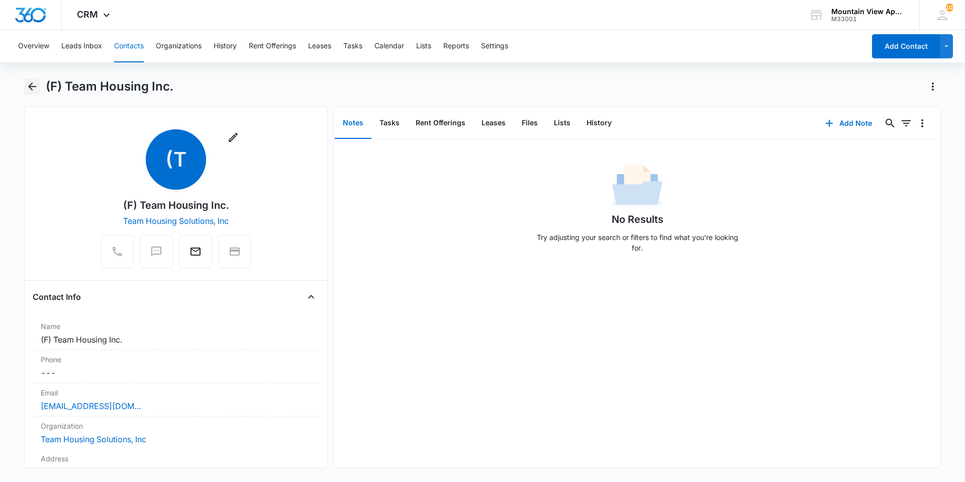
click at [29, 89] on icon "Back" at bounding box center [32, 86] width 12 height 12
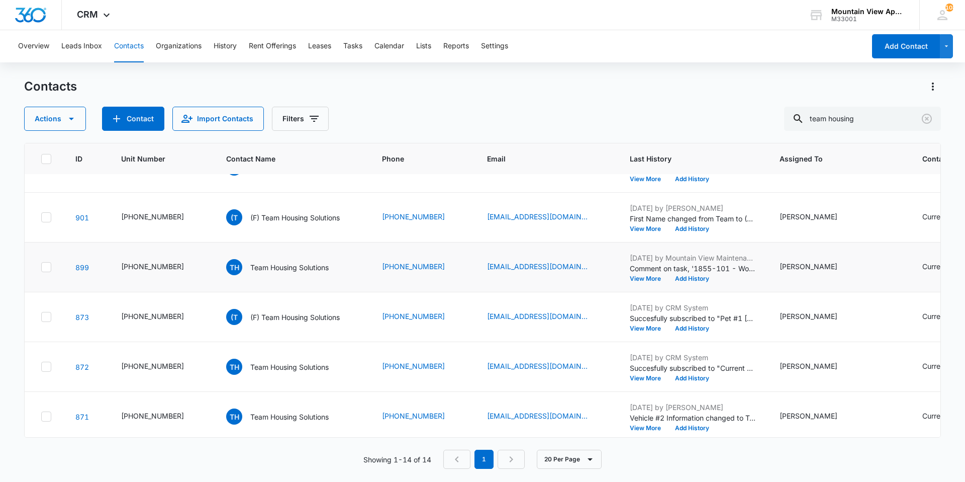
scroll to position [402, 0]
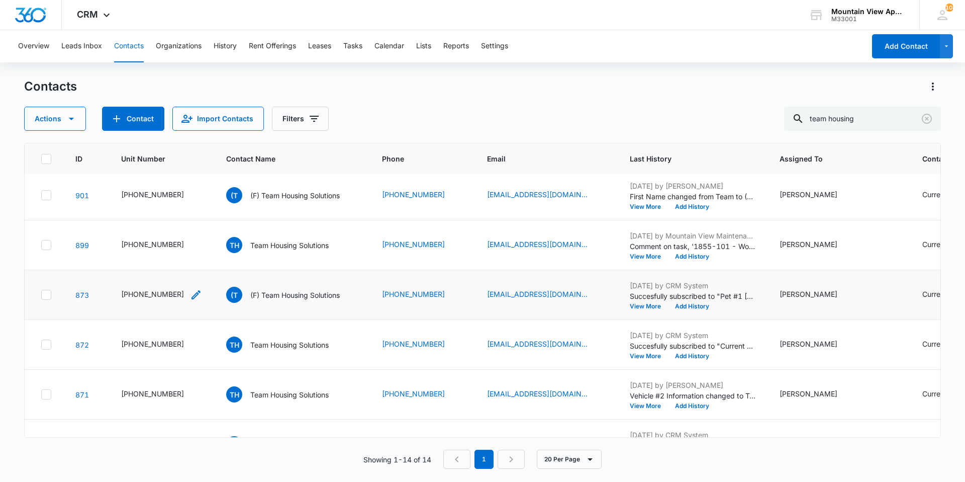
click at [152, 294] on div "[PHONE_NUMBER]" at bounding box center [152, 294] width 63 height 11
click at [168, 362] on td "[PHONE_NUMBER]" at bounding box center [161, 345] width 105 height 50
click at [285, 349] on p "Team Housing Solutions" at bounding box center [289, 344] width 78 height 11
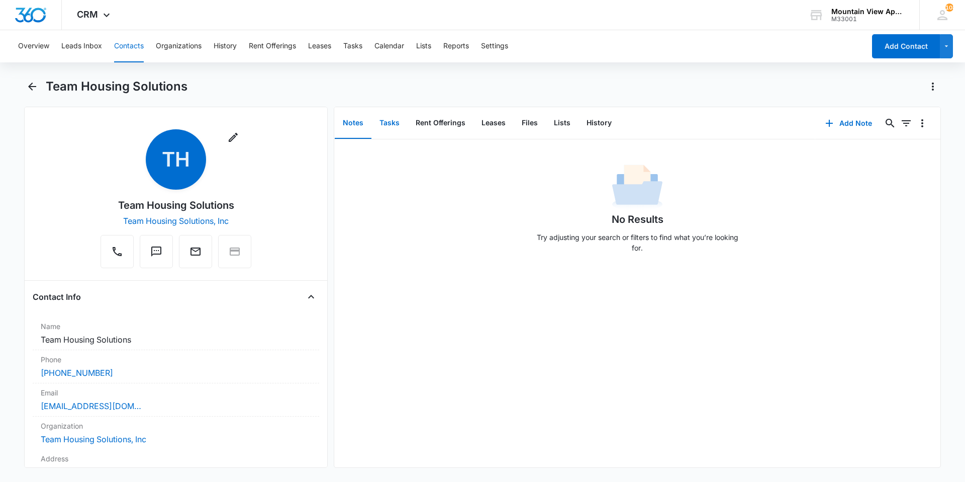
click at [388, 136] on button "Tasks" at bounding box center [390, 123] width 36 height 31
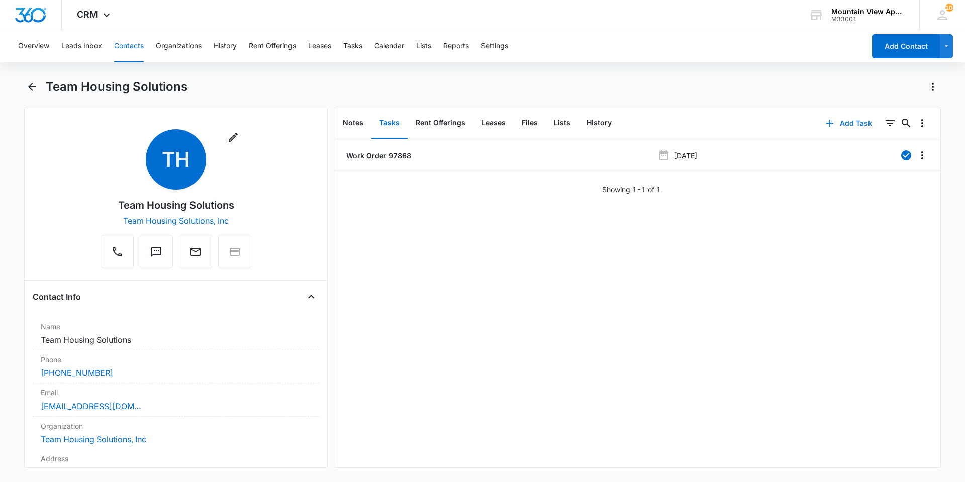
click at [852, 127] on button "Add Task" at bounding box center [849, 123] width 66 height 24
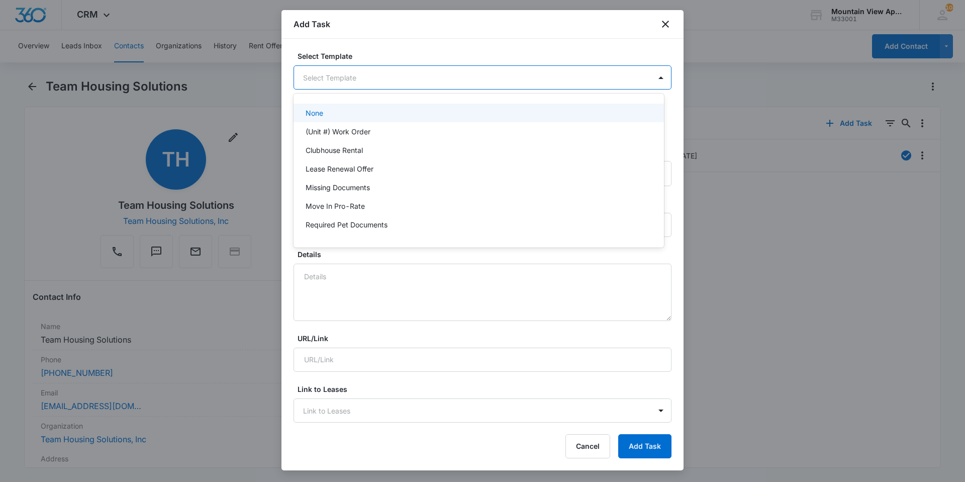
click at [510, 78] on body "CRM Apps Reputation Websites Forms CRM Email Social Content Ads Intelligence Fi…" at bounding box center [482, 241] width 965 height 482
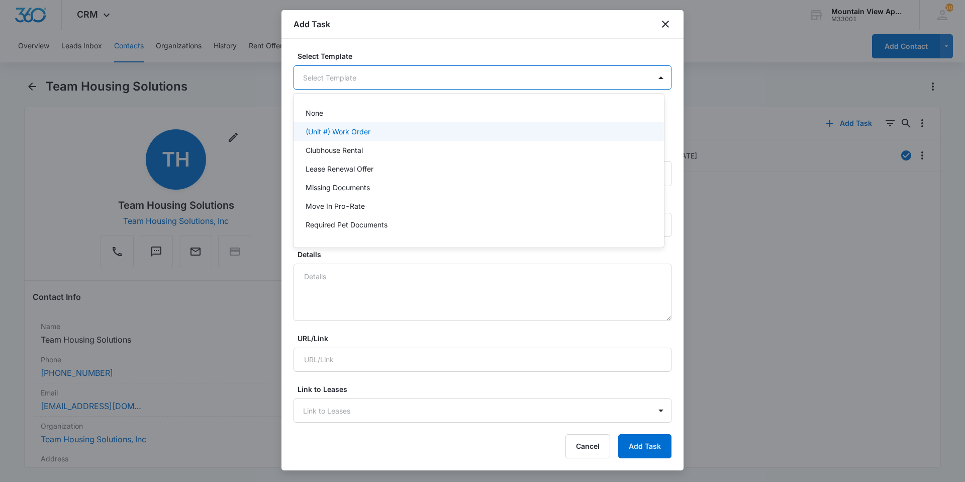
click at [342, 138] on div "(Unit #) Work Order" at bounding box center [479, 131] width 371 height 19
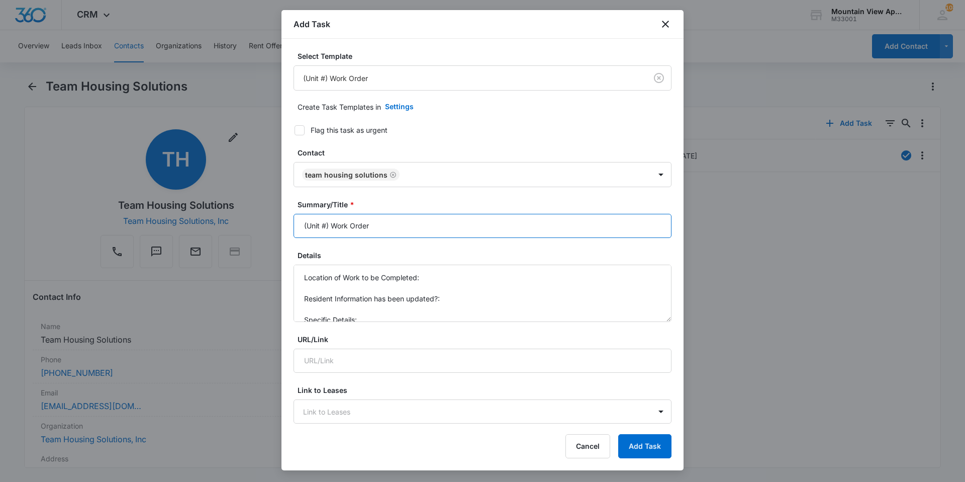
drag, startPoint x: 325, startPoint y: 226, endPoint x: 335, endPoint y: 227, distance: 10.1
click at [325, 226] on input "(Unit #) Work Order" at bounding box center [483, 226] width 378 height 24
type input "(1849-308) Work Order"
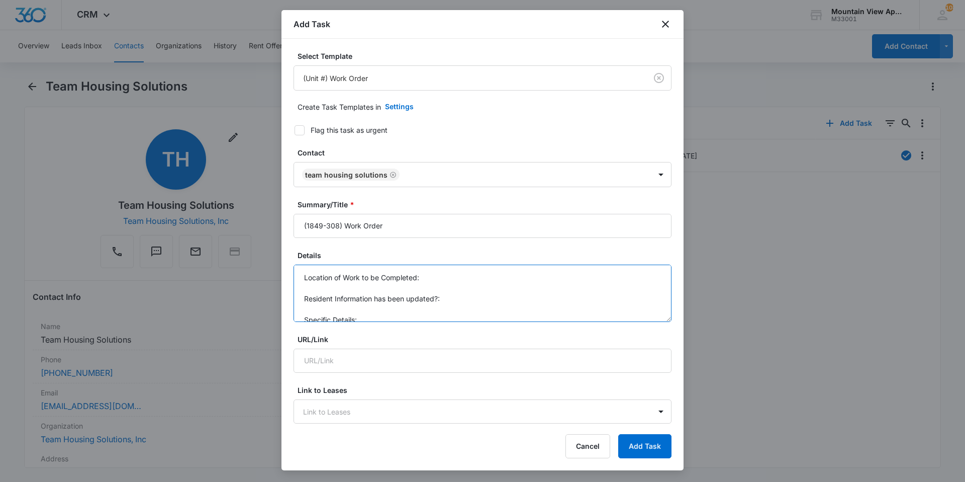
click at [435, 272] on textarea "Location of Work to be Completed: Resident Information has been updated?: Speci…" at bounding box center [483, 292] width 378 height 57
click at [455, 301] on textarea "Location of Work to be Completed: 1849-308 Resident Information has been update…" at bounding box center [483, 292] width 378 height 57
click at [364, 305] on textarea "Location of Work to be Completed: 1849-308 Resident Information has been update…" at bounding box center [483, 292] width 378 height 57
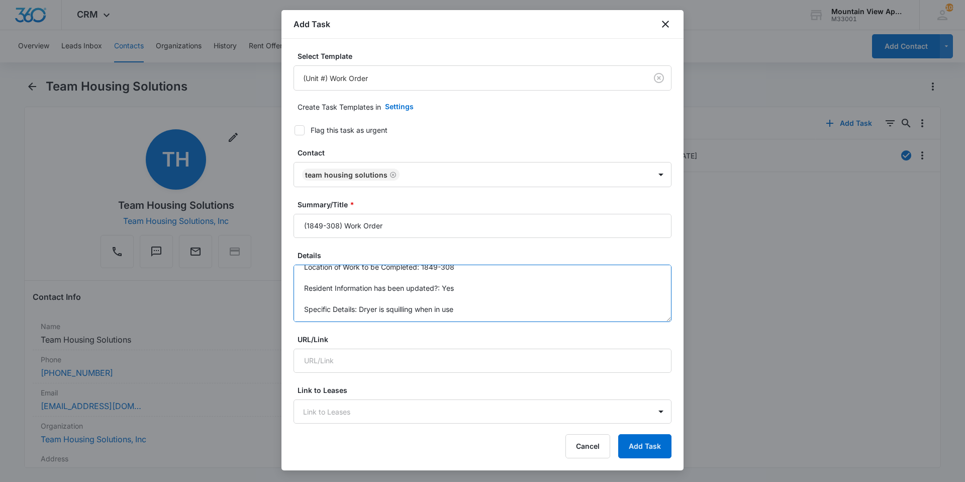
click at [521, 301] on textarea "Location of Work to be Completed: 1849-308 Resident Information has been update…" at bounding box center [483, 292] width 378 height 57
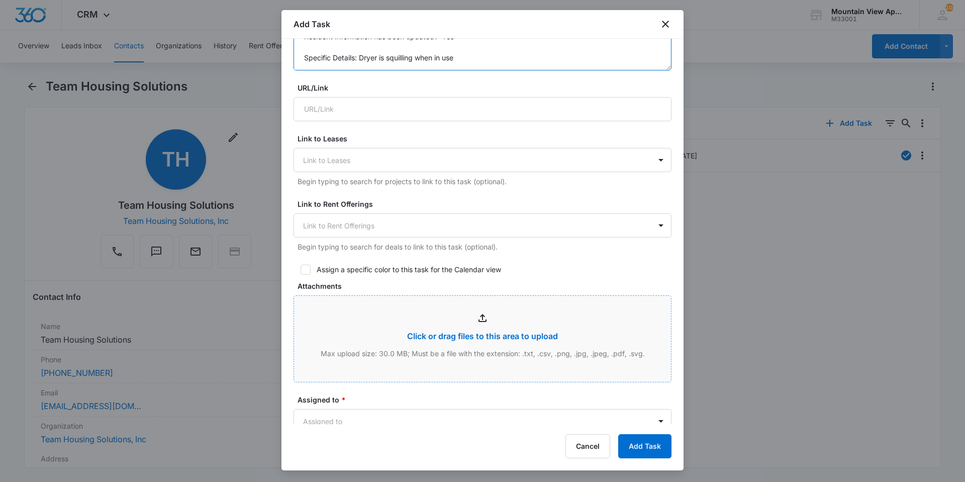
scroll to position [352, 0]
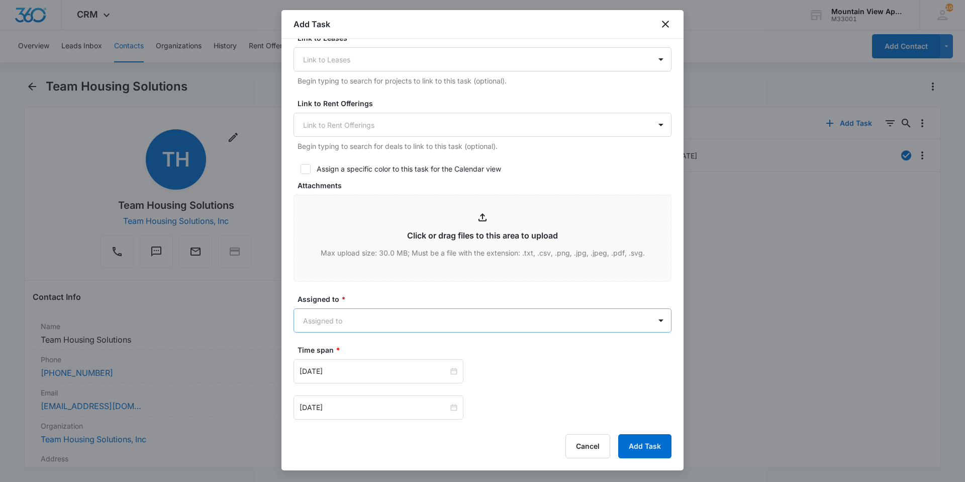
type textarea "Location of Work to be Completed: 1849-308 Resident Information has been update…"
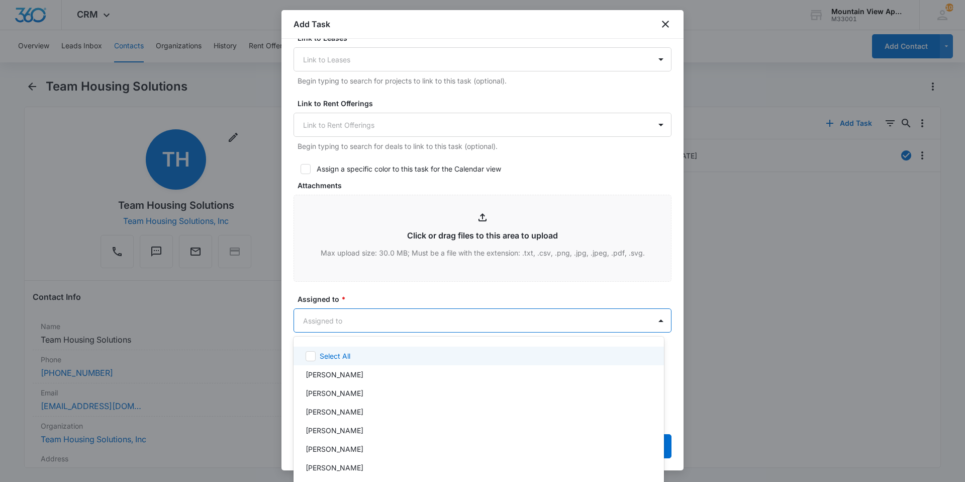
click at [385, 321] on body "CRM Apps Reputation Websites Forms CRM Email Social Content Ads Intelligence Fi…" at bounding box center [482, 241] width 965 height 482
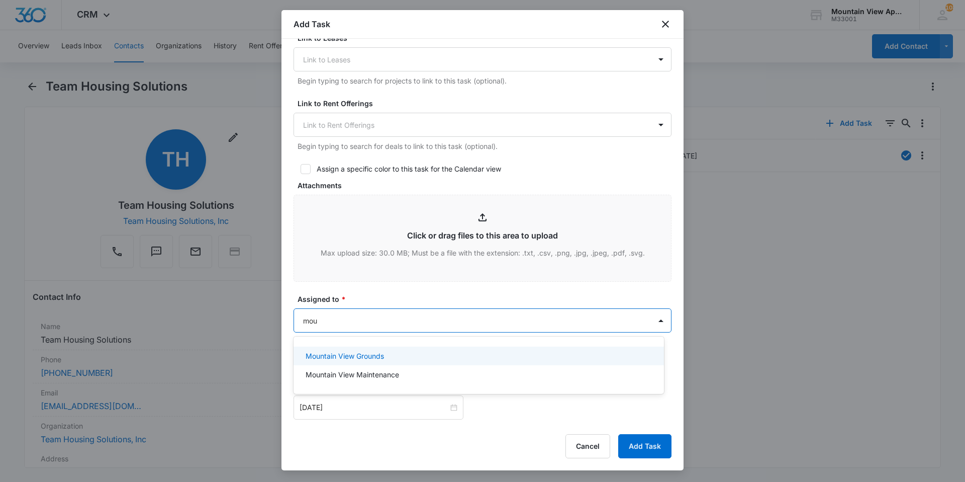
type input "moun"
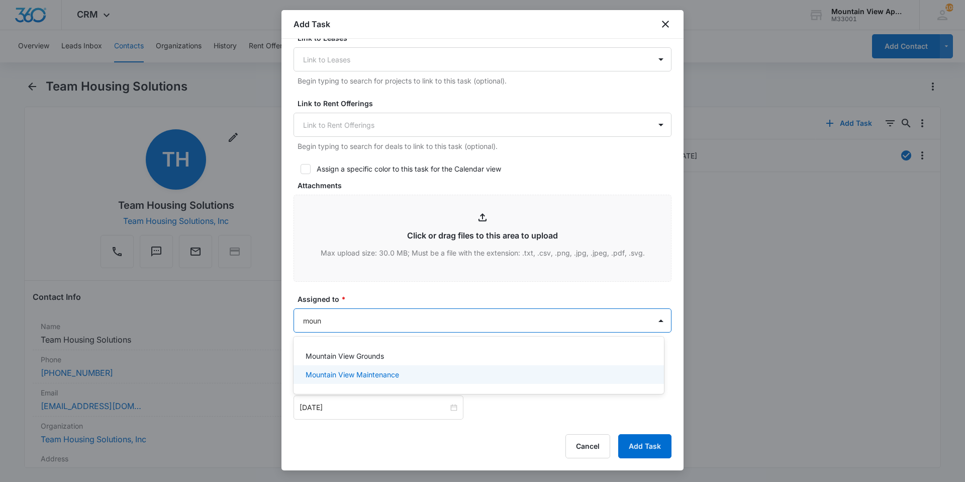
click at [474, 373] on div "Mountain View Maintenance" at bounding box center [478, 374] width 344 height 11
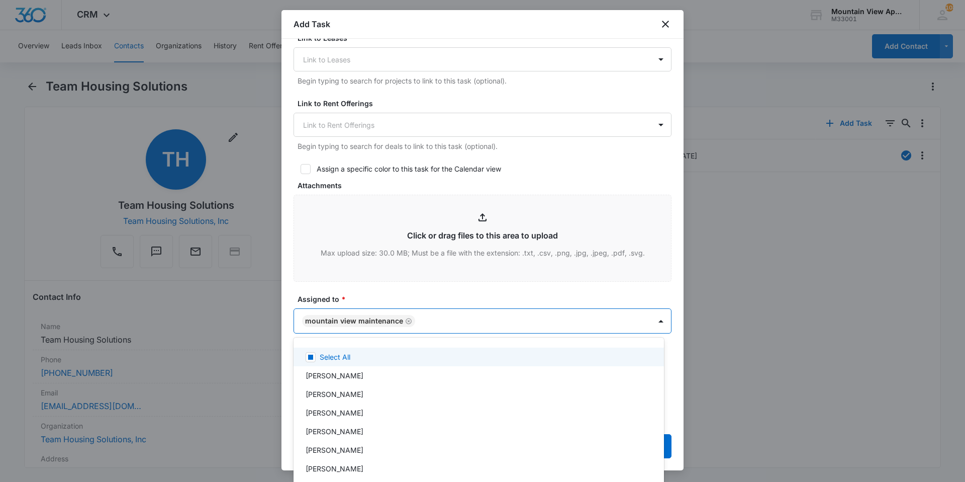
click at [398, 293] on div at bounding box center [482, 241] width 965 height 482
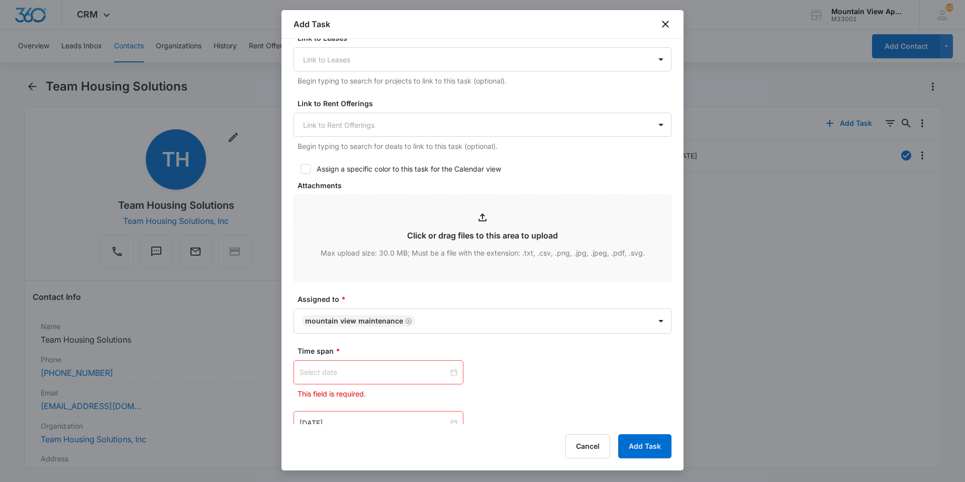
click at [453, 375] on div at bounding box center [379, 372] width 158 height 11
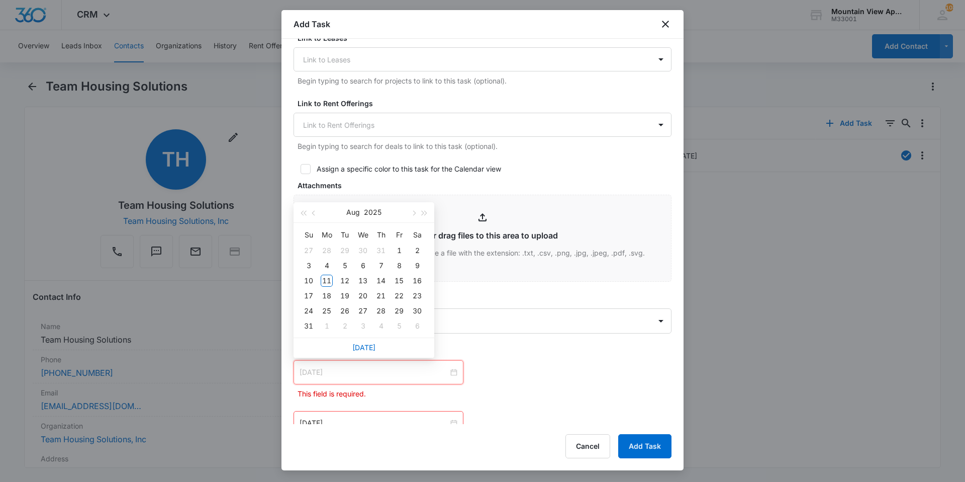
type input "[DATE]"
click at [329, 281] on div "11" at bounding box center [327, 281] width 12 height 12
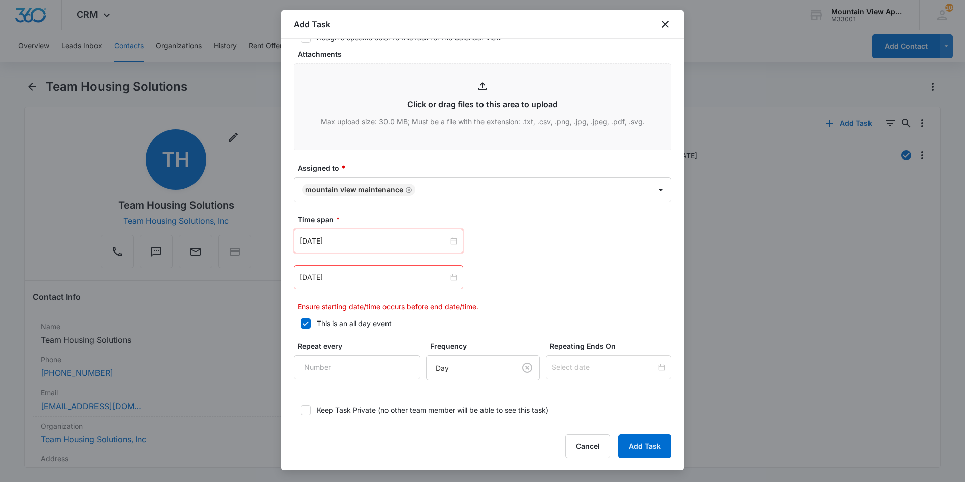
scroll to position [537, 0]
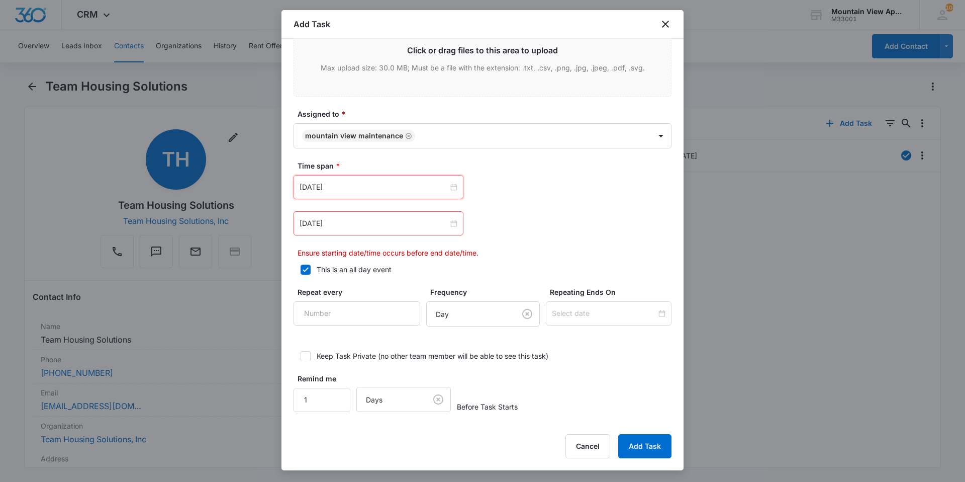
click at [454, 225] on div "[DATE]" at bounding box center [379, 223] width 170 height 24
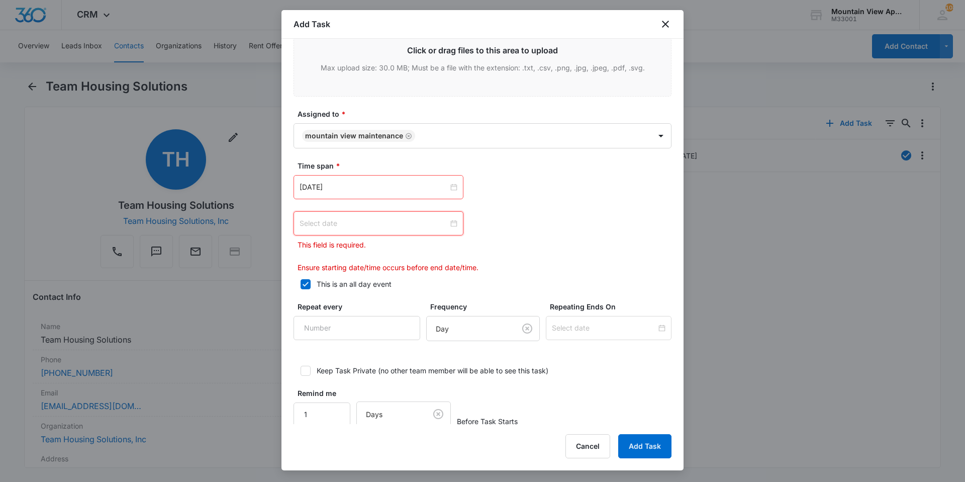
click at [447, 225] on div at bounding box center [379, 223] width 158 height 11
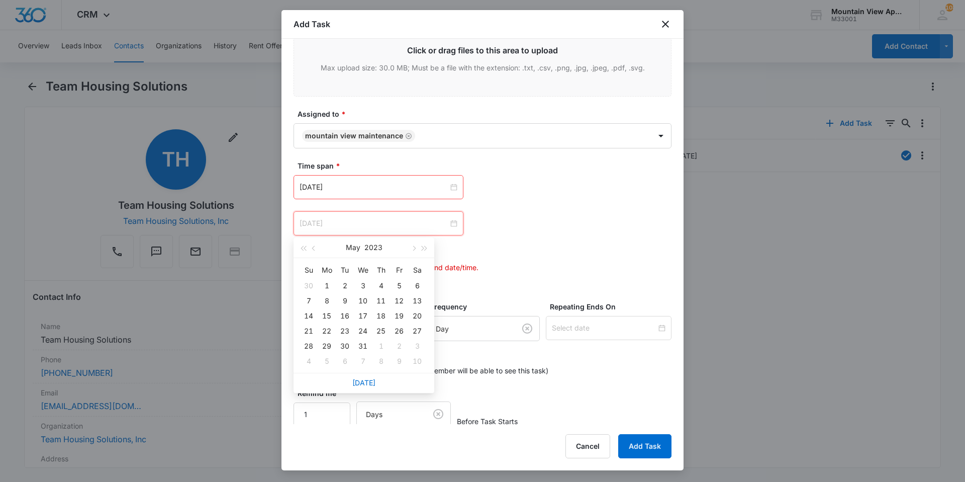
type input "[DATE]"
drag, startPoint x: 363, startPoint y: 382, endPoint x: 378, endPoint y: 355, distance: 30.6
click at [364, 382] on link "[DATE]" at bounding box center [363, 382] width 23 height 9
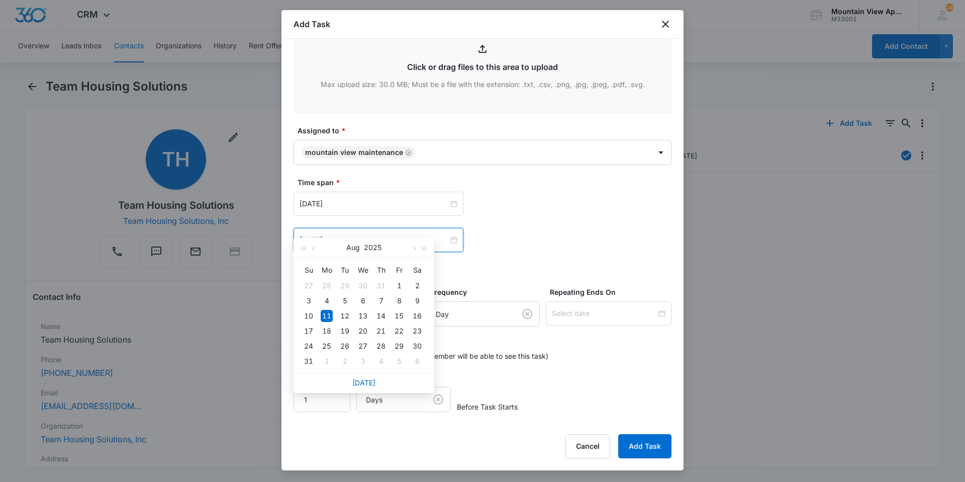
type input "[DATE]"
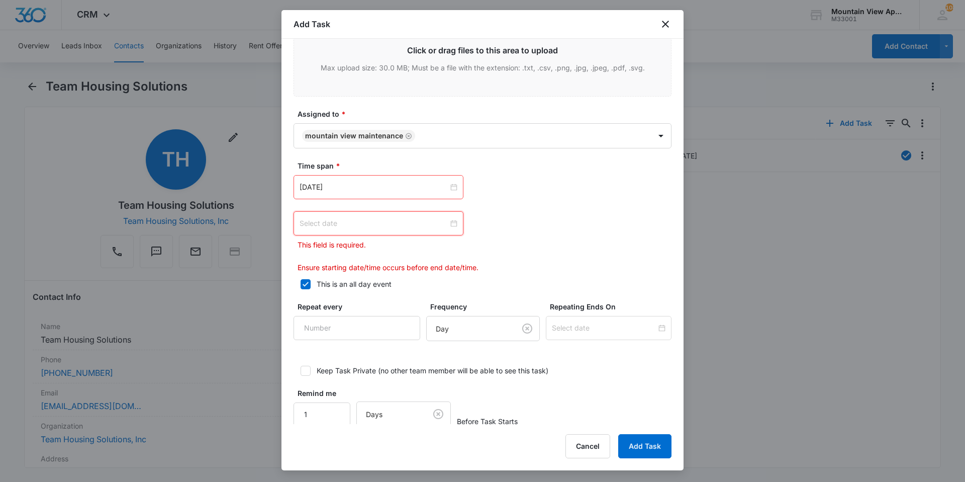
click at [450, 224] on div at bounding box center [379, 223] width 158 height 11
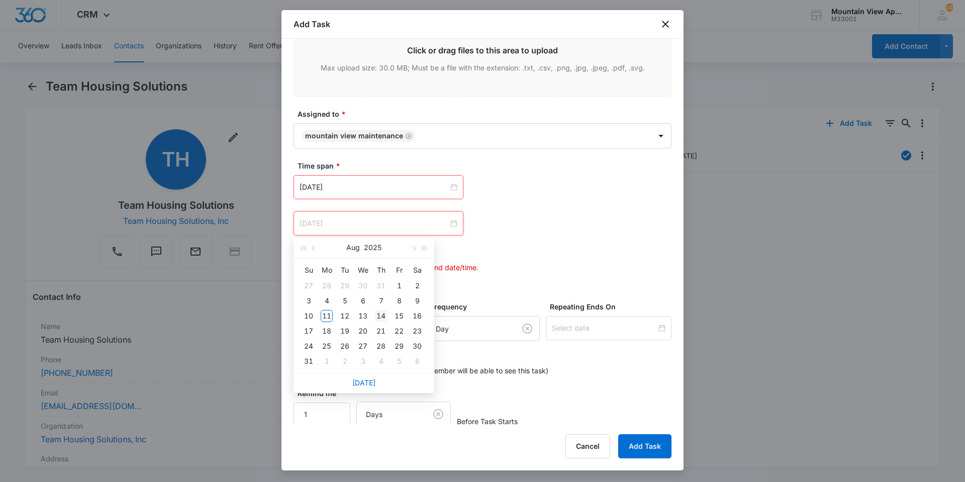
type input "[DATE]"
click at [378, 315] on div "14" at bounding box center [381, 316] width 12 height 12
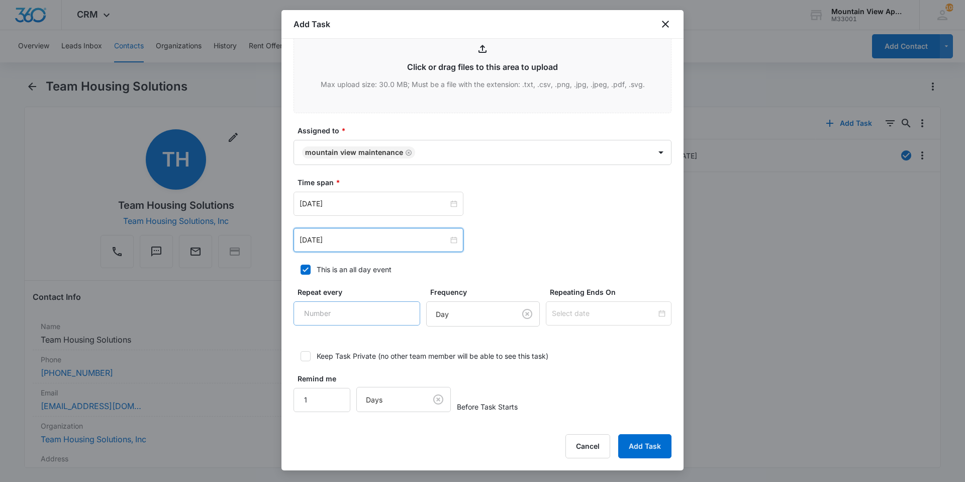
scroll to position [520, 0]
click at [581, 210] on div "[DATE] [DATE] Su Mo Tu We Th Fr Sa 27 28 29 30 31 1 2 3 4 5 6 7 8 9 10 11 12 13…" at bounding box center [483, 204] width 378 height 24
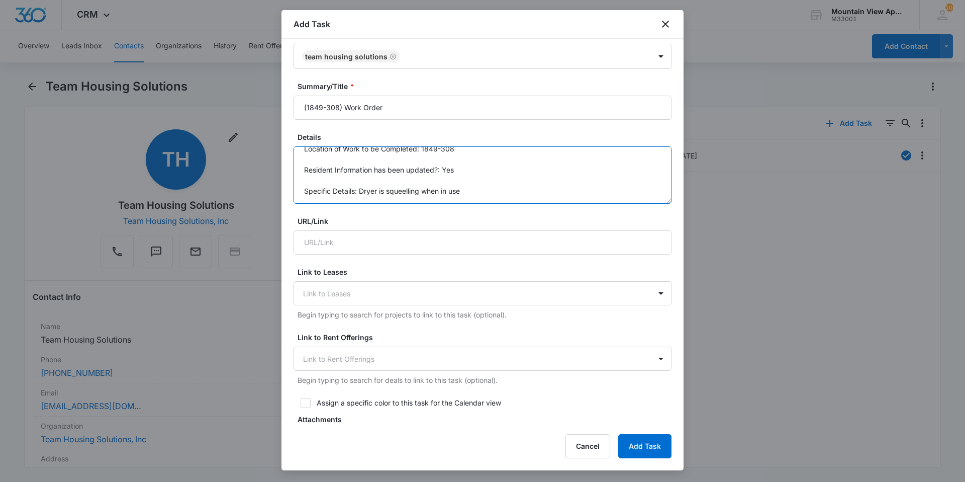
click at [496, 184] on textarea "Location of Work to be Completed: 1849-308 Resident Information has been update…" at bounding box center [483, 174] width 378 height 57
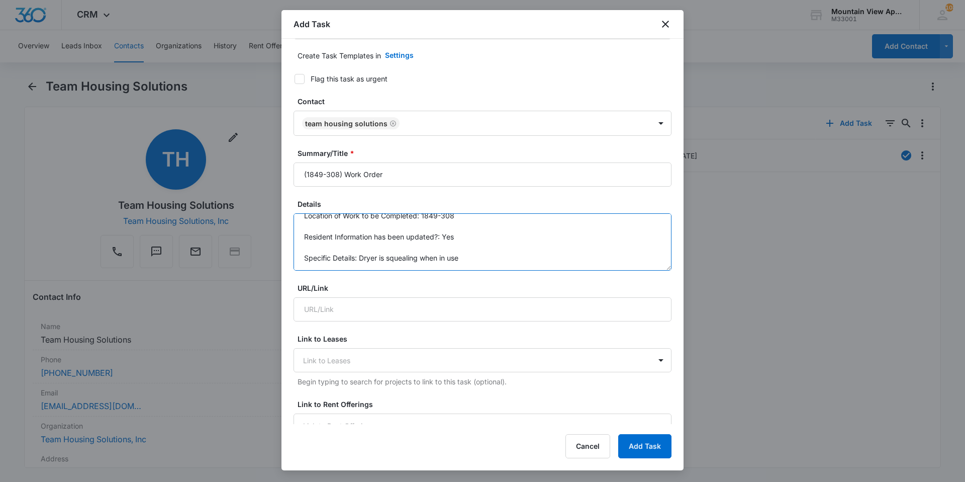
scroll to position [0, 0]
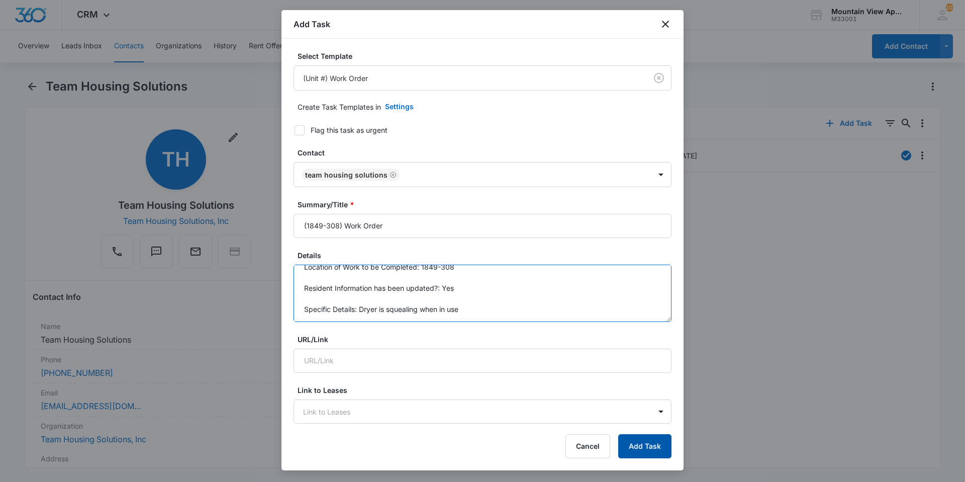
type textarea "Location of Work to be Completed: 1849-308 Resident Information has been update…"
click at [650, 448] on button "Add Task" at bounding box center [644, 446] width 53 height 24
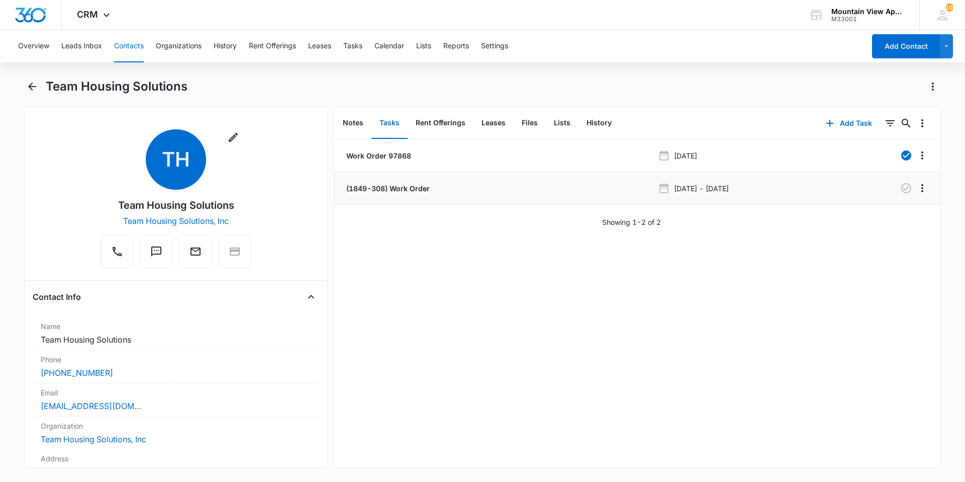
click at [406, 192] on p "(1849-308) Work Order" at bounding box center [386, 188] width 85 height 11
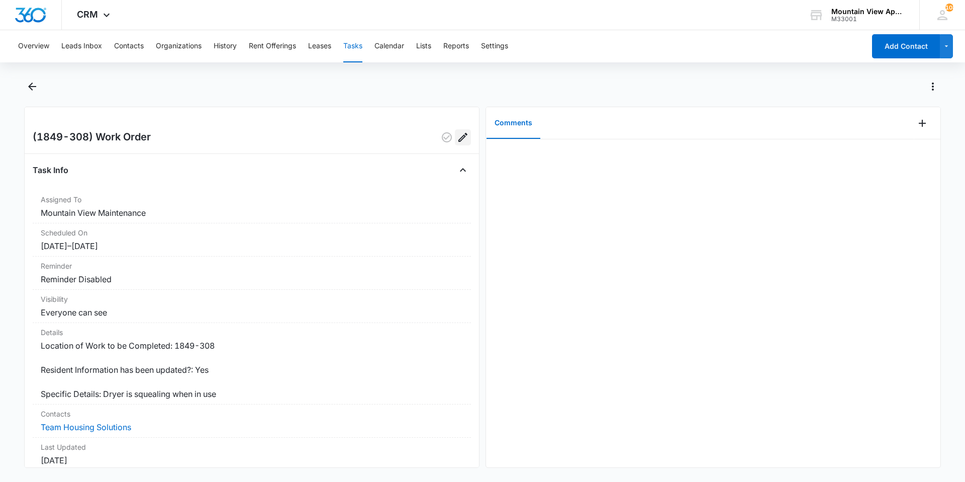
click at [458, 137] on icon "Edit" at bounding box center [463, 137] width 12 height 12
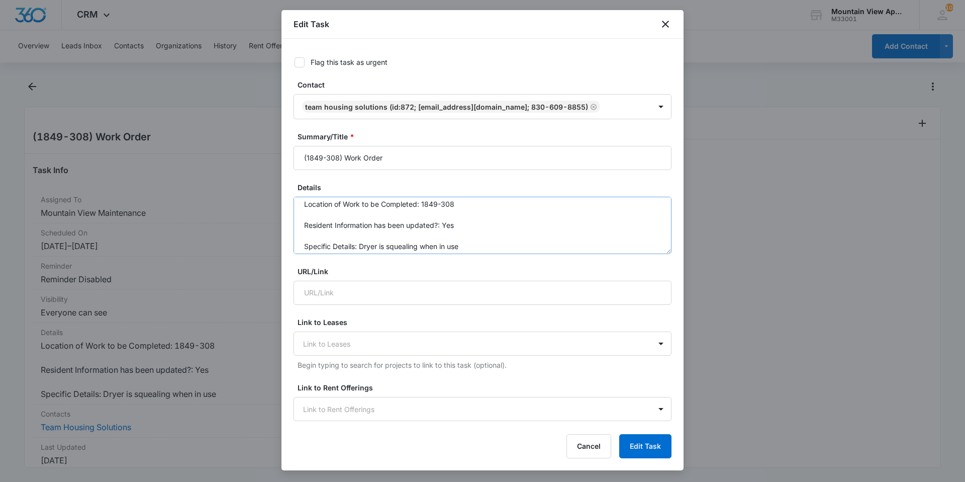
scroll to position [11, 0]
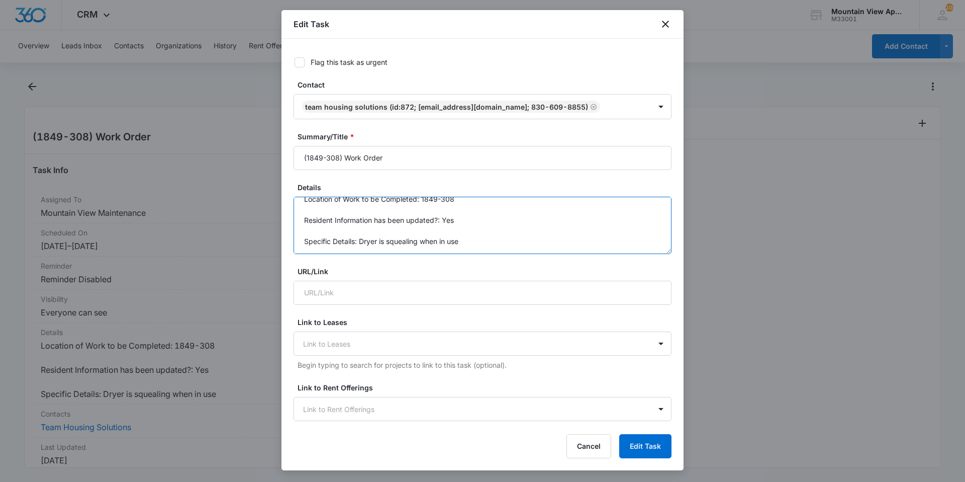
click at [463, 237] on textarea "Location of Work to be Completed: 1849-308 Resident Information has been update…" at bounding box center [483, 225] width 378 height 57
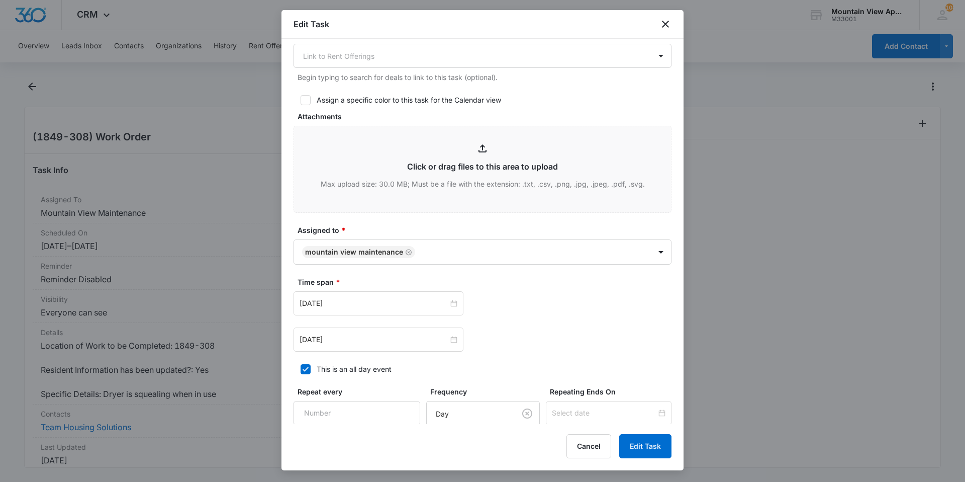
scroll to position [452, 0]
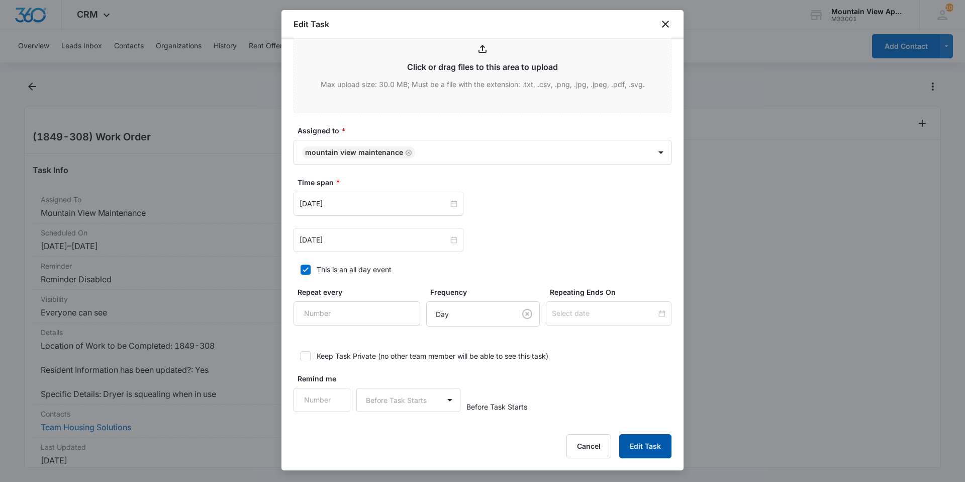
type textarea "Location of Work to be Completed: 1849-308 Resident Information has been update…"
click at [670, 452] on button "Edit Task" at bounding box center [645, 446] width 52 height 24
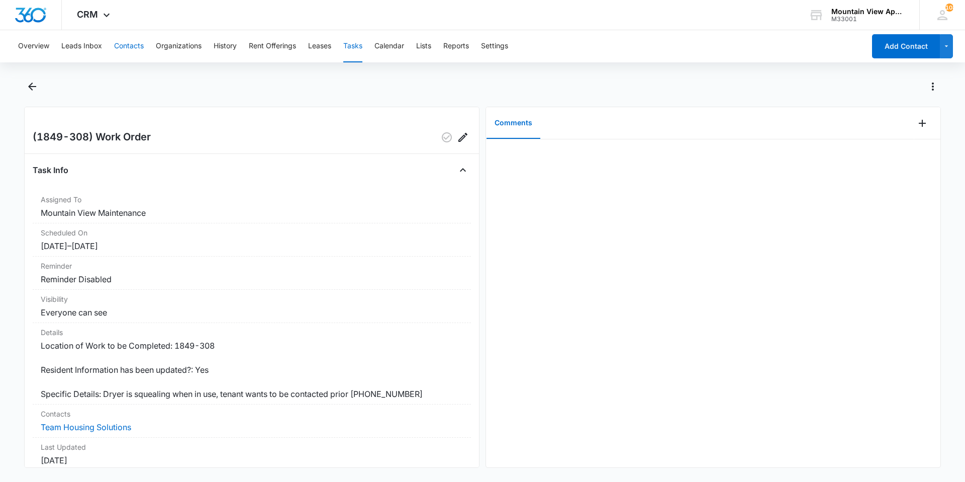
click at [141, 44] on button "Contacts" at bounding box center [129, 46] width 30 height 32
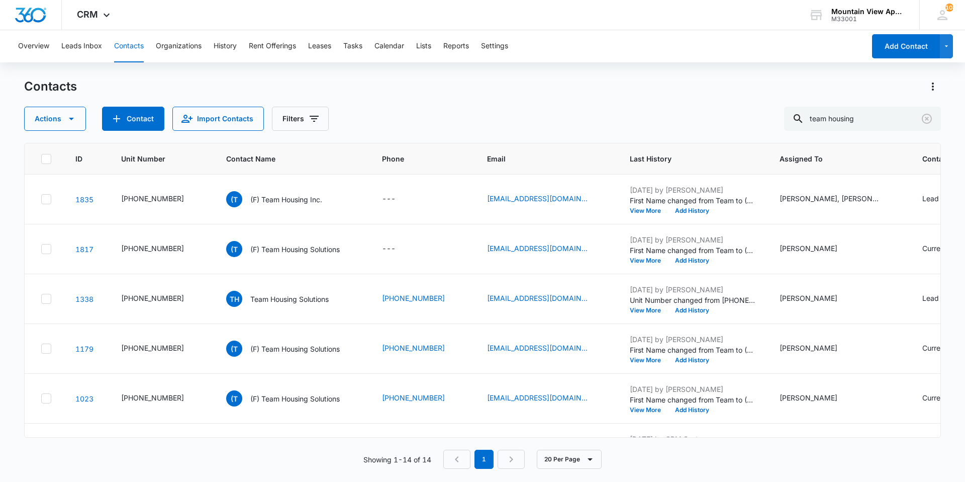
scroll to position [402, 0]
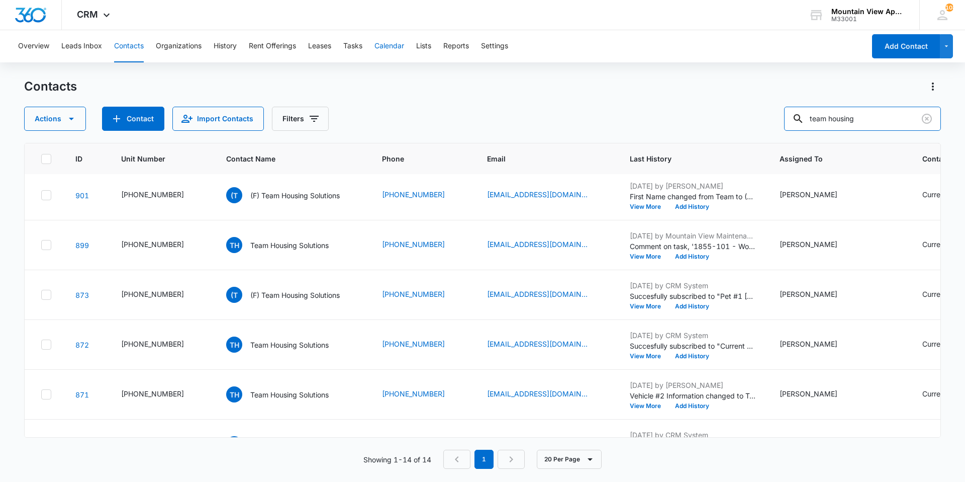
drag, startPoint x: 883, startPoint y: 129, endPoint x: 386, endPoint y: 43, distance: 504.0
click at [386, 43] on div "Overview Leads Inbox Contacts Organizations History Rent Offerings Leases Tasks…" at bounding box center [482, 255] width 965 height 450
type input "[PERSON_NAME]"
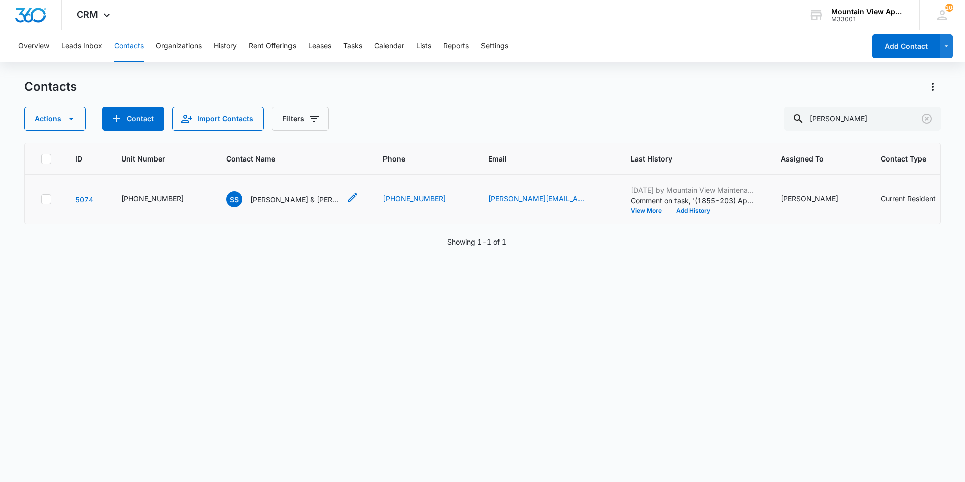
click at [269, 198] on p "[PERSON_NAME] & [PERSON_NAME]" at bounding box center [295, 199] width 90 height 11
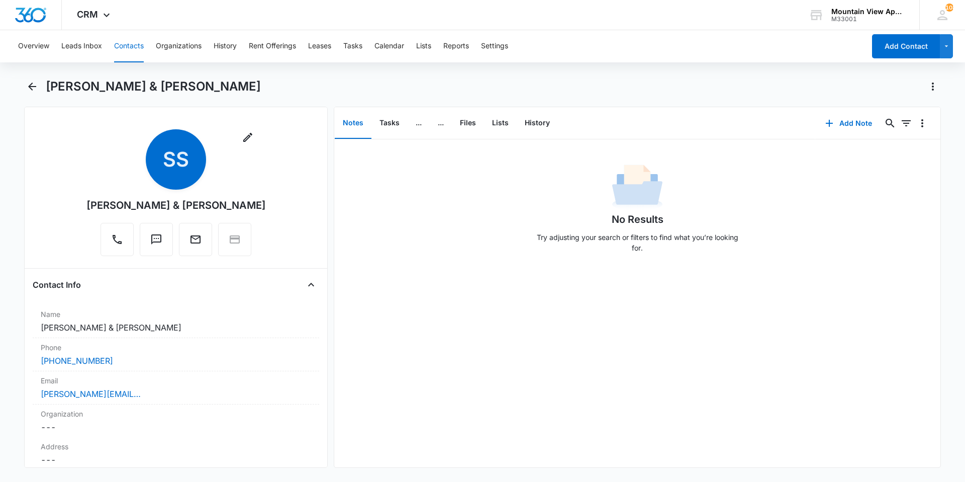
click at [141, 49] on button "Contacts" at bounding box center [129, 46] width 30 height 32
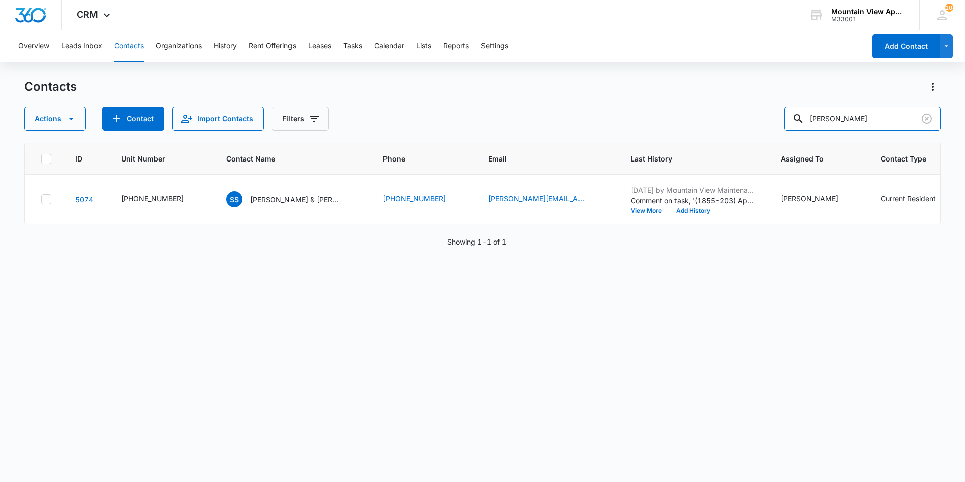
drag, startPoint x: 759, startPoint y: 123, endPoint x: 508, endPoint y: 97, distance: 252.3
click at [508, 97] on div "Contacts Actions Contact Import Contacts Filters [PERSON_NAME]" at bounding box center [482, 104] width 917 height 52
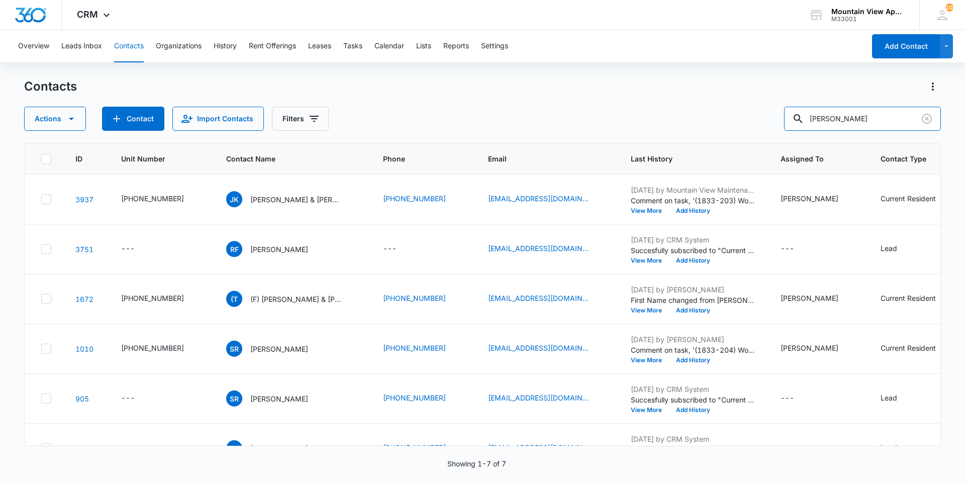
drag, startPoint x: 861, startPoint y: 121, endPoint x: 363, endPoint y: 104, distance: 498.0
click at [363, 104] on div "Contacts Actions Contact Import Contacts Filters [PERSON_NAME]" at bounding box center [482, 104] width 917 height 52
type input "[PERSON_NAME]"
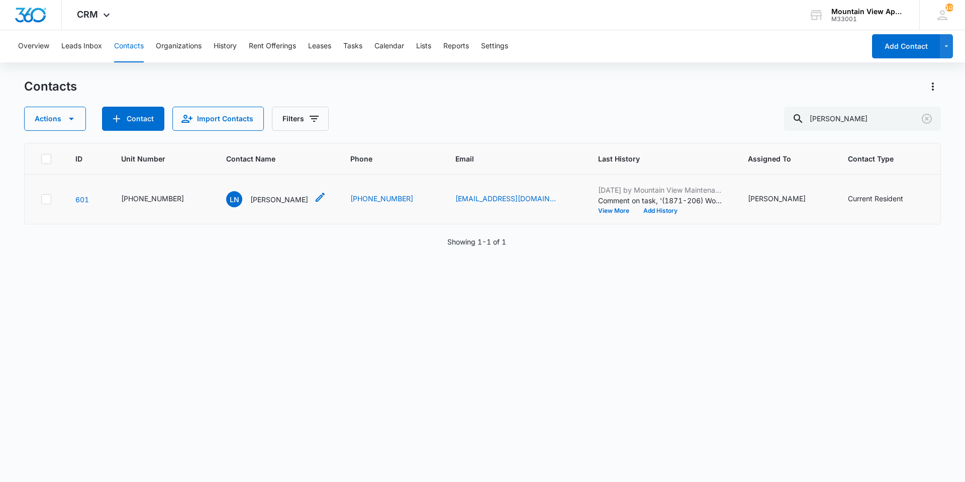
click at [258, 199] on p "[PERSON_NAME]" at bounding box center [279, 199] width 58 height 11
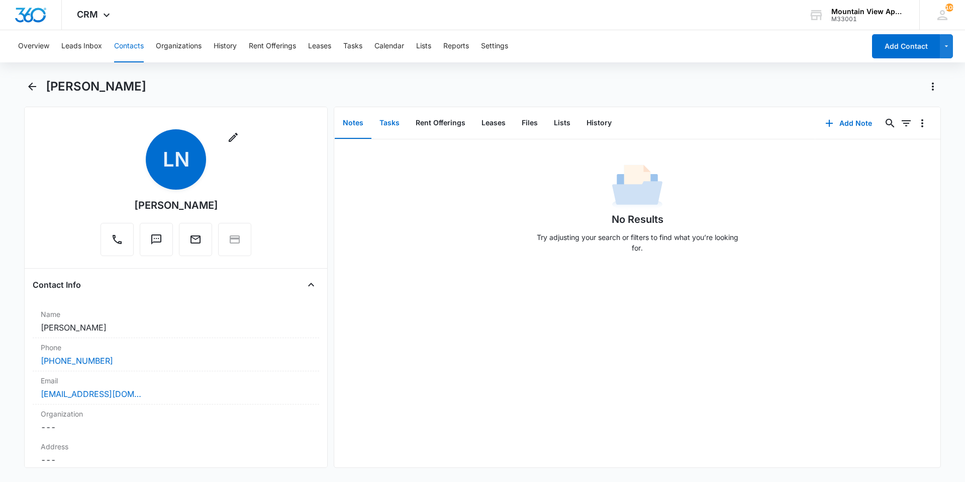
click at [398, 126] on button "Tasks" at bounding box center [390, 123] width 36 height 31
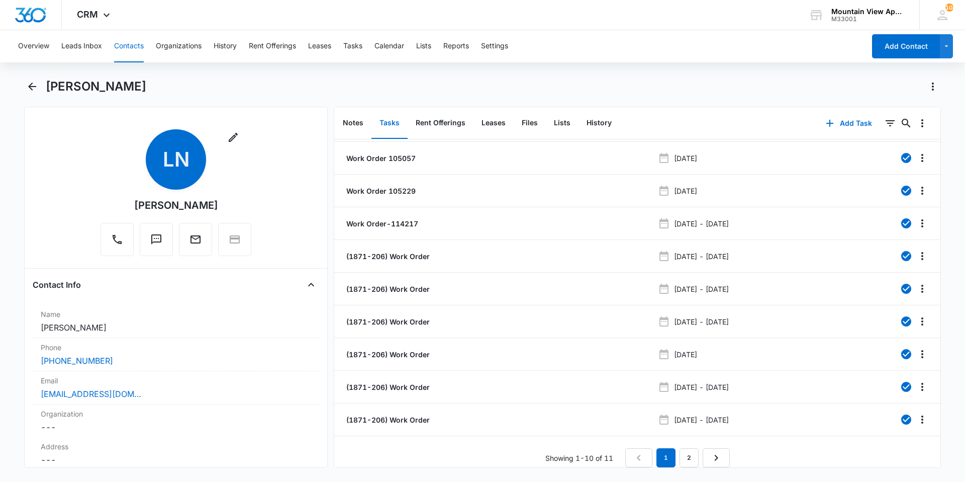
scroll to position [38, 0]
click at [845, 126] on button "Add Task" at bounding box center [849, 123] width 66 height 24
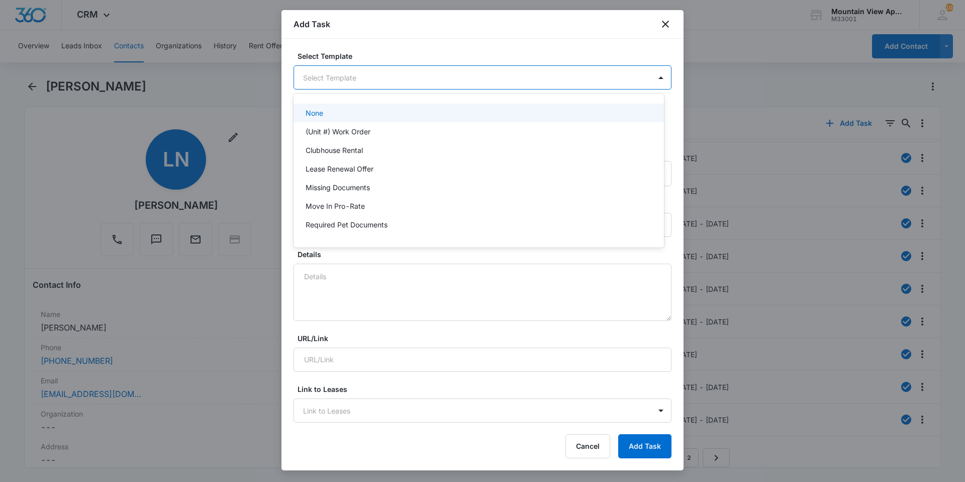
click at [371, 79] on body "CRM Apps Reputation Websites Forms CRM Email Social Content Ads Intelligence Fi…" at bounding box center [482, 241] width 965 height 482
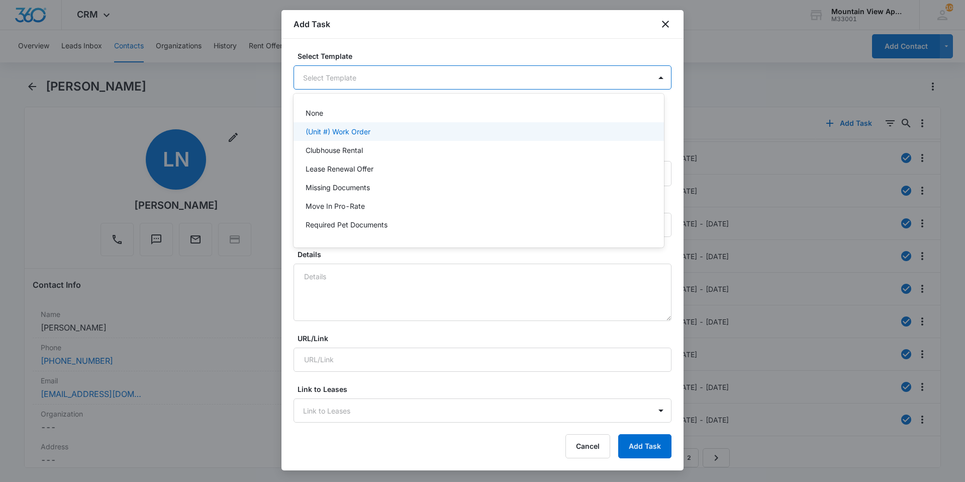
click at [372, 134] on div "(Unit #) Work Order" at bounding box center [478, 131] width 344 height 11
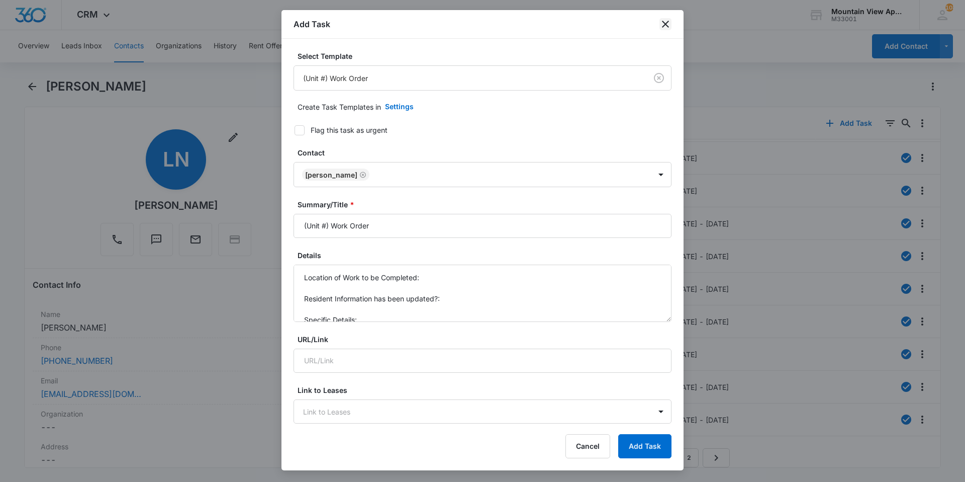
click at [660, 23] on icon "close" at bounding box center [666, 24] width 12 height 12
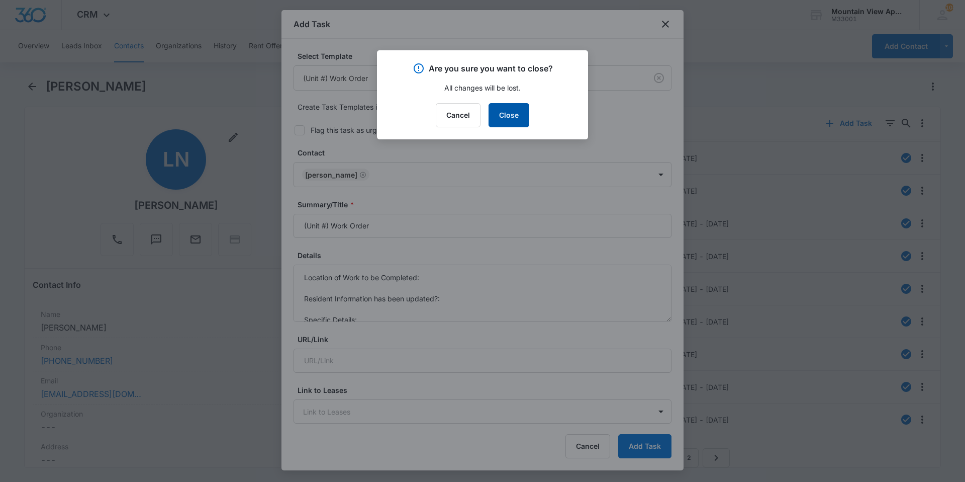
click at [525, 121] on button "Close" at bounding box center [509, 115] width 41 height 24
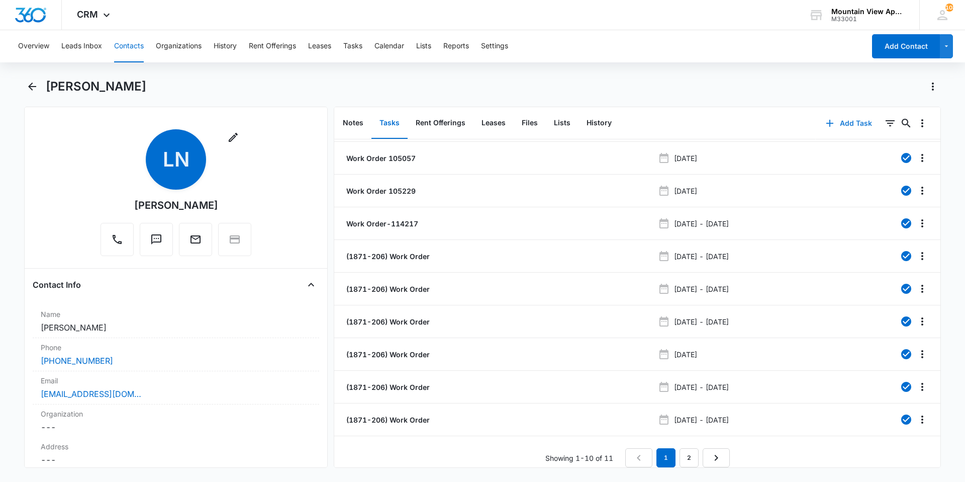
click at [849, 122] on button "Add Task" at bounding box center [849, 123] width 66 height 24
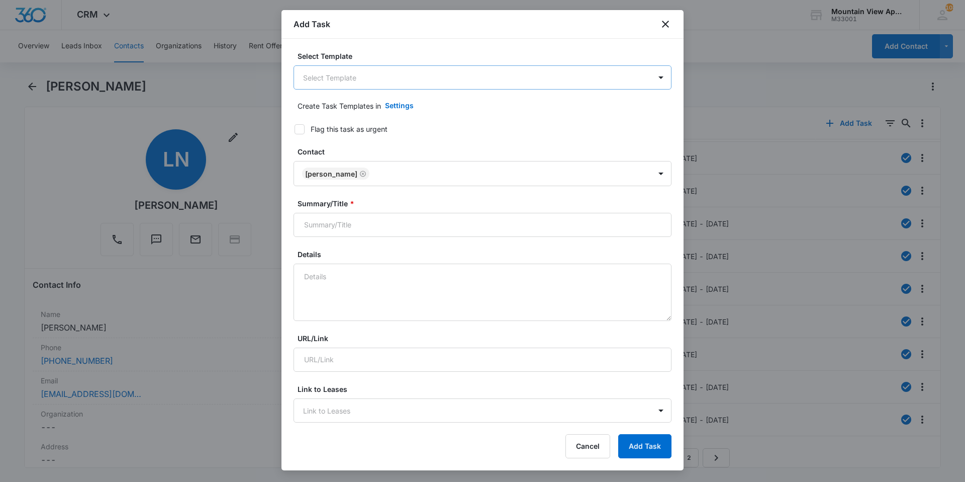
click at [356, 78] on body "CRM Apps Reputation Websites Forms CRM Email Social Content Ads Intelligence Fi…" at bounding box center [482, 241] width 965 height 482
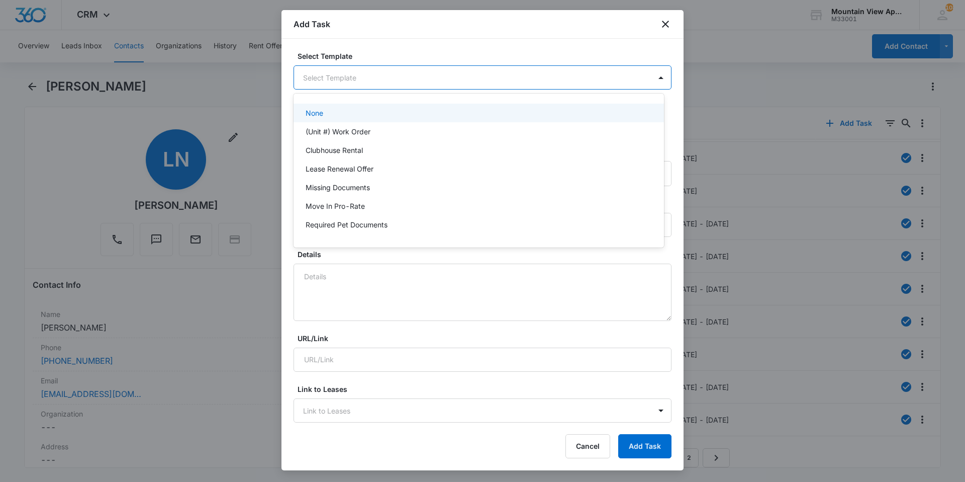
click at [377, 80] on body "CRM Apps Reputation Websites Forms CRM Email Social Content Ads Intelligence Fi…" at bounding box center [482, 241] width 965 height 482
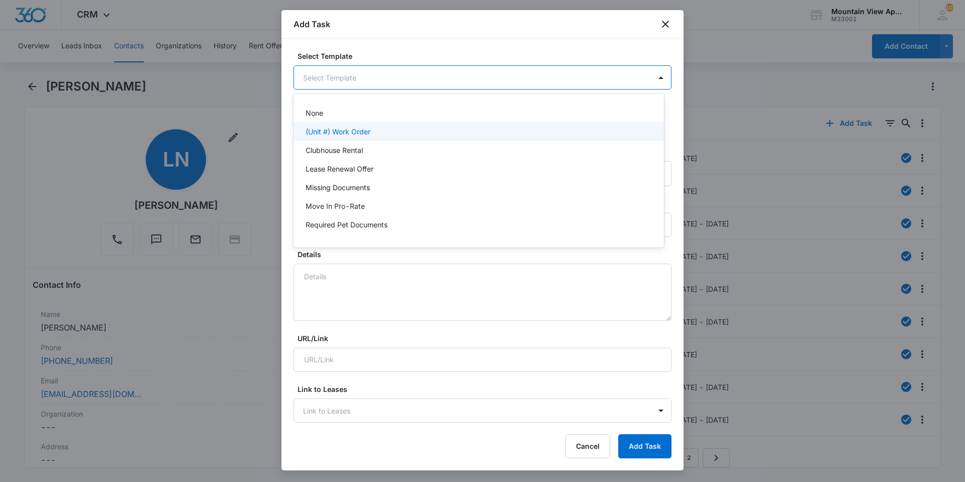
click at [337, 134] on p "(Unit #) Work Order" at bounding box center [338, 131] width 65 height 11
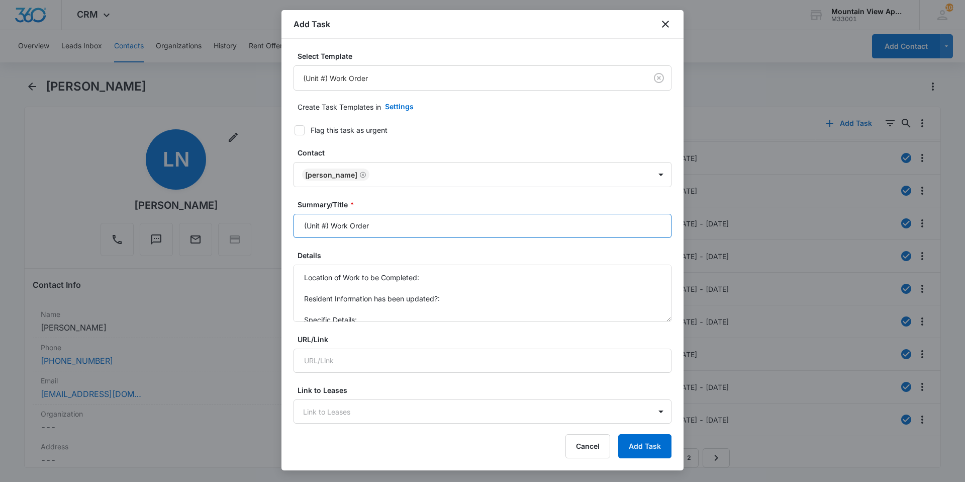
drag, startPoint x: 327, startPoint y: 227, endPoint x: 376, endPoint y: 228, distance: 48.8
click at [327, 227] on input "(Unit #) Work Order" at bounding box center [483, 226] width 378 height 24
type input "(1871-206) Work Order"
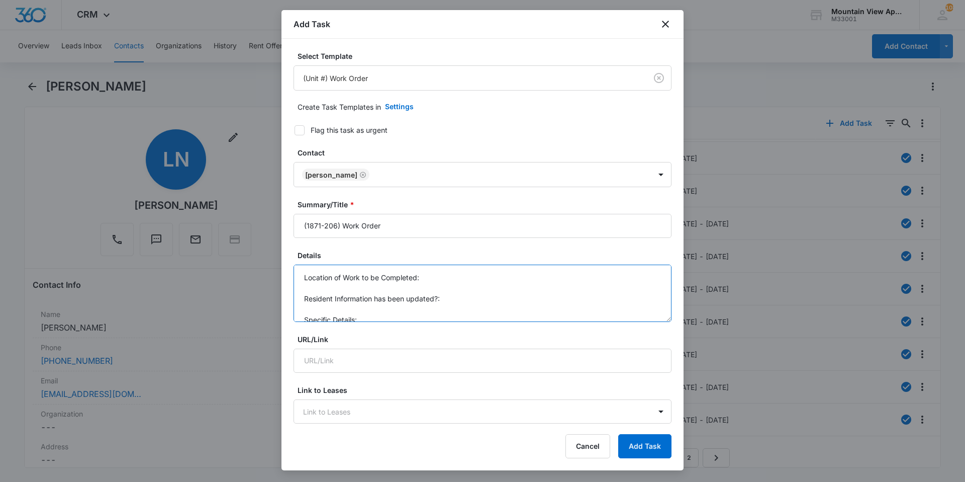
click at [449, 280] on textarea "Location of Work to be Completed: Resident Information has been updated?: Speci…" at bounding box center [483, 292] width 378 height 57
click at [449, 298] on textarea "Location of Work to be Completed: 1871-206 Resident Information has been update…" at bounding box center [483, 292] width 378 height 57
click at [373, 308] on textarea "Location of Work to be Completed: 1871-206 Resident Information has been update…" at bounding box center [483, 292] width 378 height 57
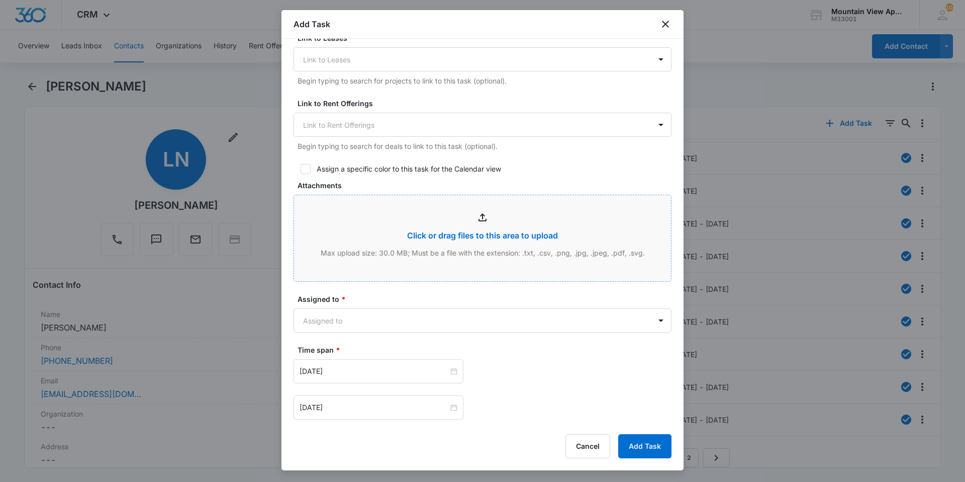
scroll to position [402, 0]
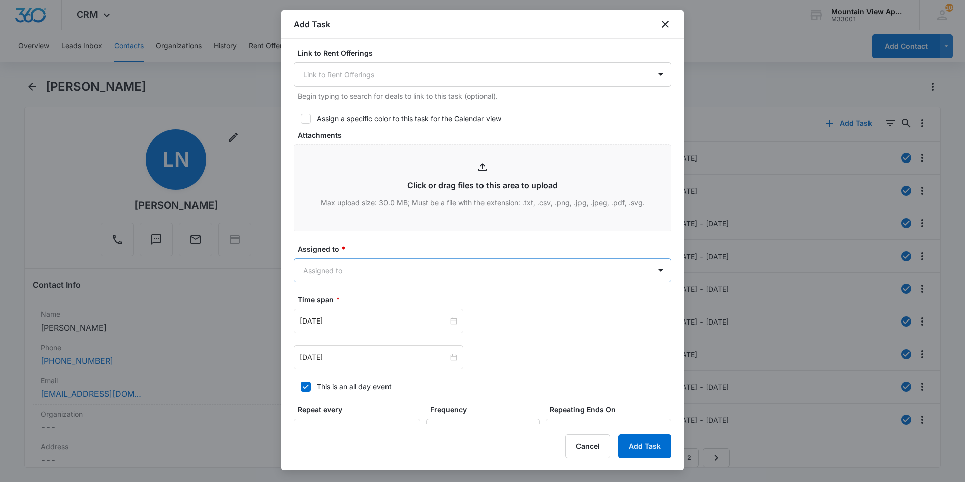
type textarea "Location of Work to be Completed: 1871-206 Resident Information has been update…"
click at [422, 272] on body "CRM Apps Reputation Websites Forms CRM Email Social Content Ads Intelligence Fi…" at bounding box center [482, 241] width 965 height 482
type input "mount"
click at [425, 317] on div "Mountain View Maintenance" at bounding box center [479, 324] width 371 height 19
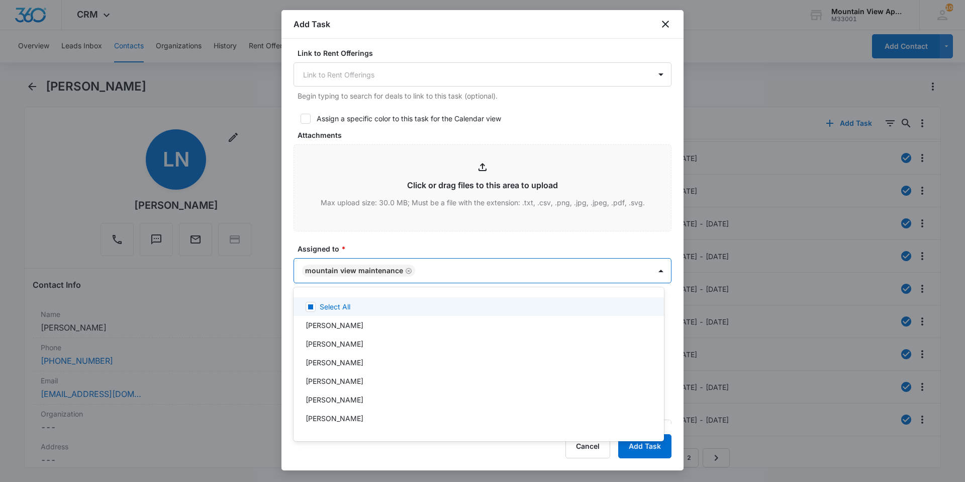
click at [398, 239] on div at bounding box center [482, 241] width 965 height 482
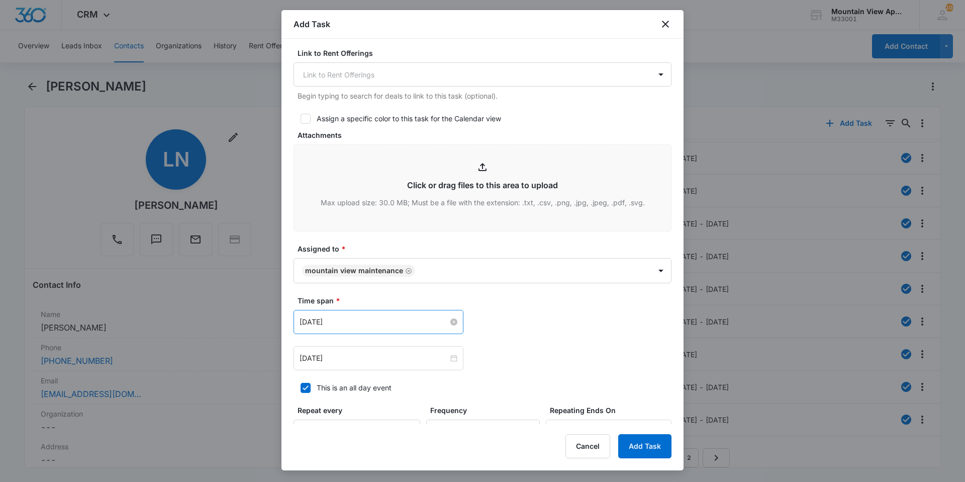
scroll to position [503, 0]
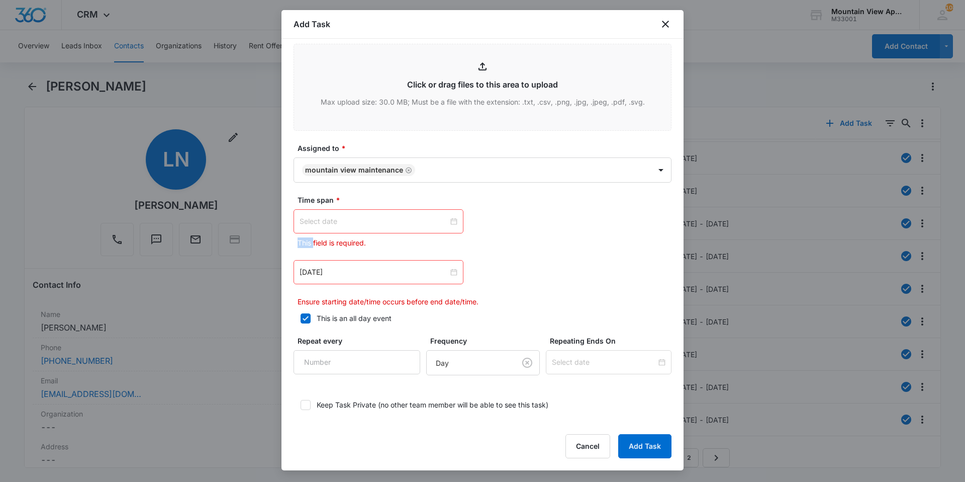
click at [451, 222] on div at bounding box center [379, 221] width 158 height 11
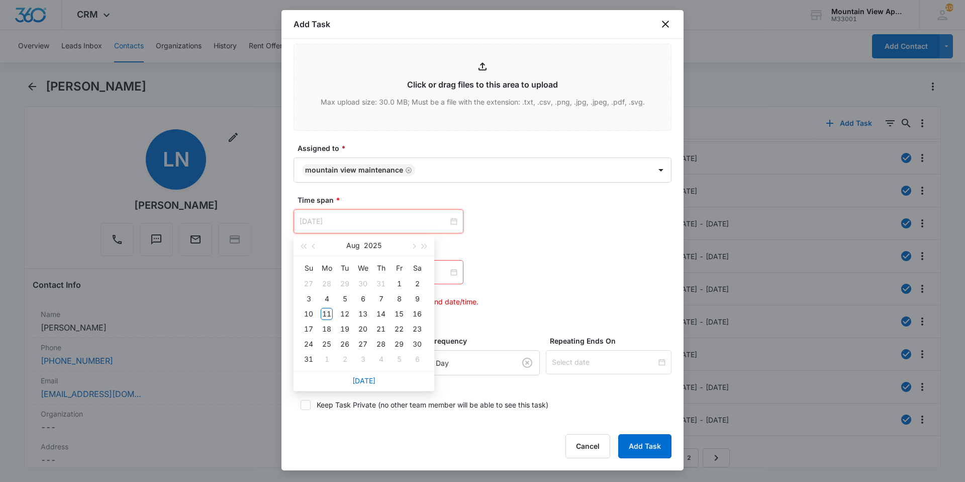
type input "[DATE]"
click at [325, 315] on div "11" at bounding box center [327, 314] width 12 height 12
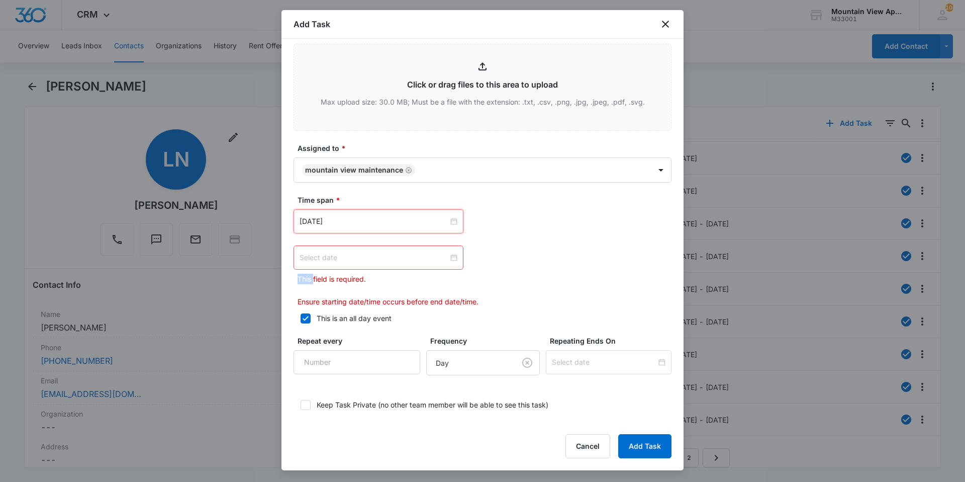
click at [453, 259] on div at bounding box center [379, 257] width 158 height 11
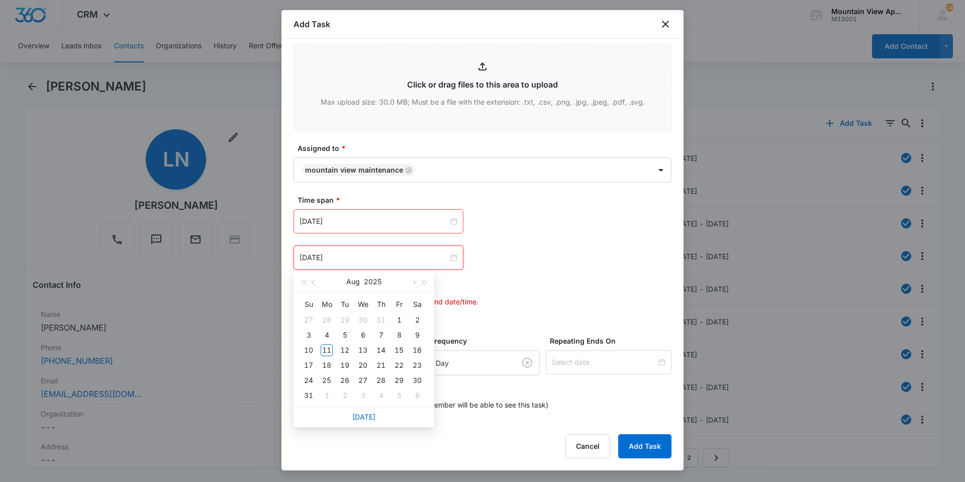
type input "[DATE]"
click at [380, 351] on div "14" at bounding box center [381, 350] width 12 height 12
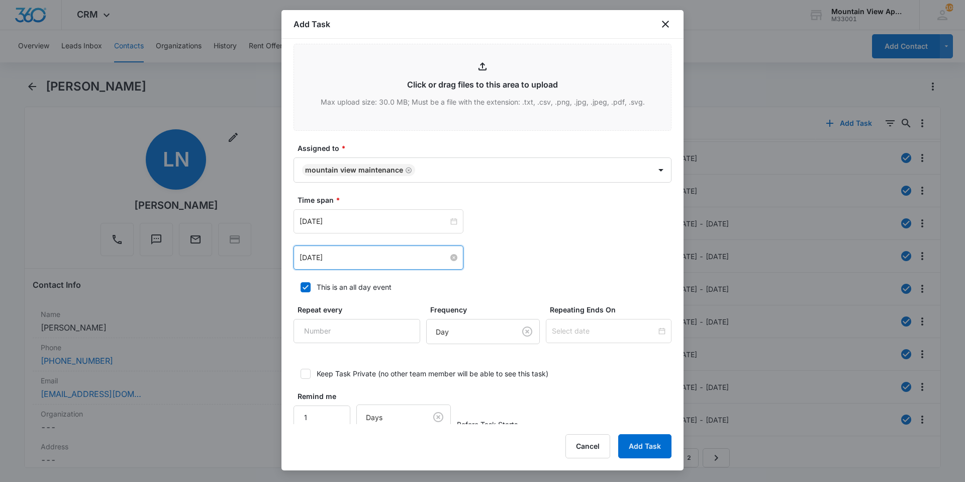
click at [591, 225] on div "[DATE] [DATE] Su Mo Tu We Th Fr Sa 27 28 29 30 31 1 2 3 4 5 6 7 8 9 10 11 12 13…" at bounding box center [483, 221] width 378 height 24
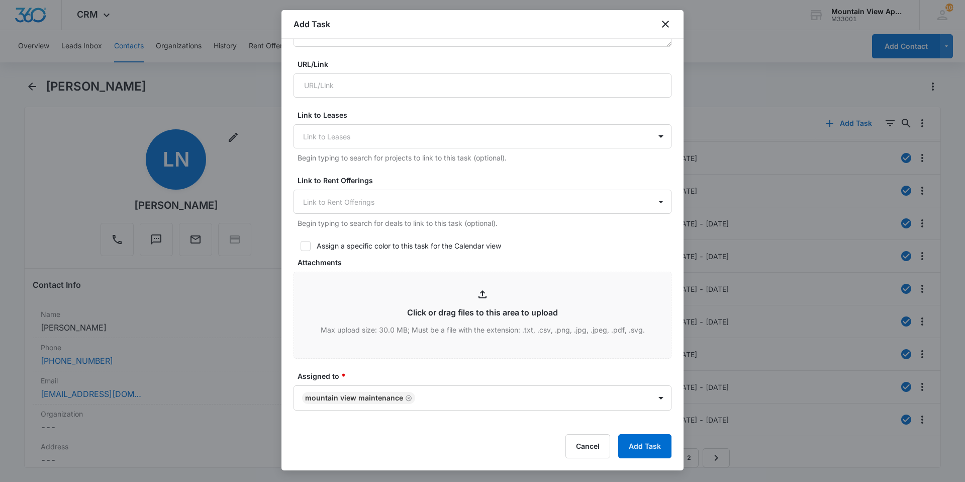
scroll to position [118, 0]
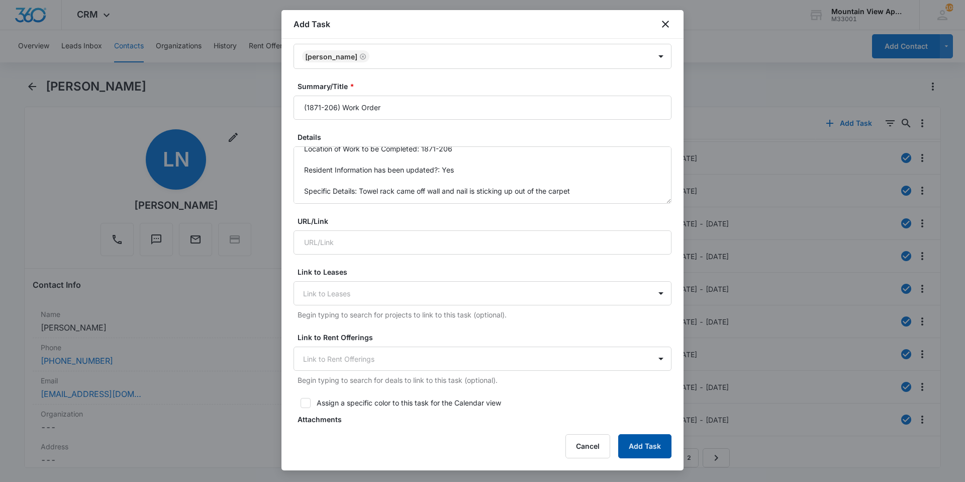
click at [638, 447] on button "Add Task" at bounding box center [644, 446] width 53 height 24
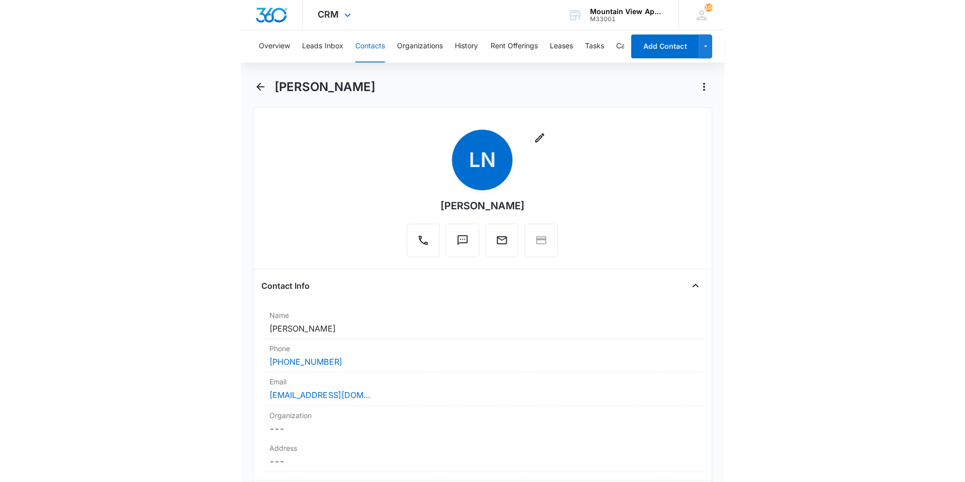
scroll to position [0, 0]
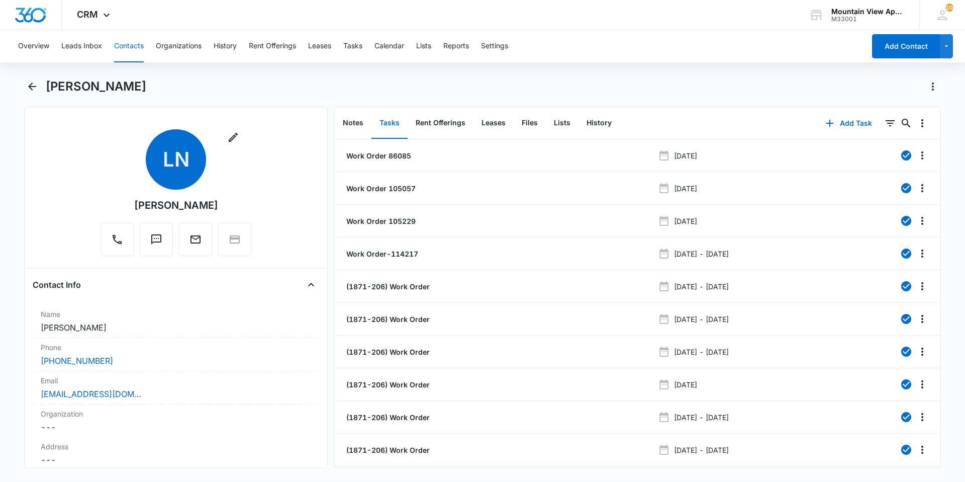
click at [145, 49] on div "Overview Leads Inbox Contacts Organizations History Rent Offerings Leases Tasks…" at bounding box center [438, 46] width 853 height 32
click at [134, 53] on button "Contacts" at bounding box center [129, 46] width 30 height 32
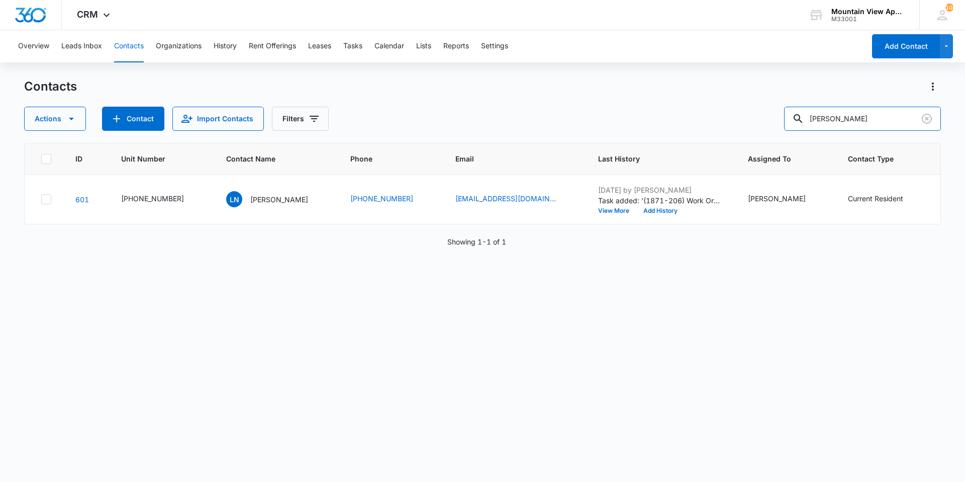
drag, startPoint x: 846, startPoint y: 125, endPoint x: 605, endPoint y: 87, distance: 243.8
click at [602, 89] on div "Contacts Actions Contact Import Contacts Filters [PERSON_NAME]" at bounding box center [482, 104] width 917 height 52
click at [898, 126] on input "text" at bounding box center [870, 119] width 142 height 24
type input "[PERSON_NAME]"
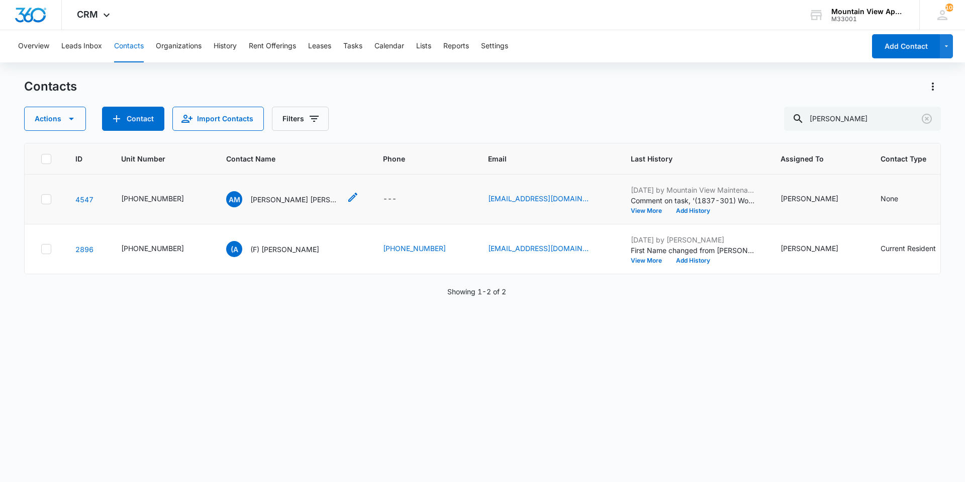
click at [278, 197] on p "[PERSON_NAME] [PERSON_NAME] & [PERSON_NAME]" at bounding box center [295, 199] width 90 height 11
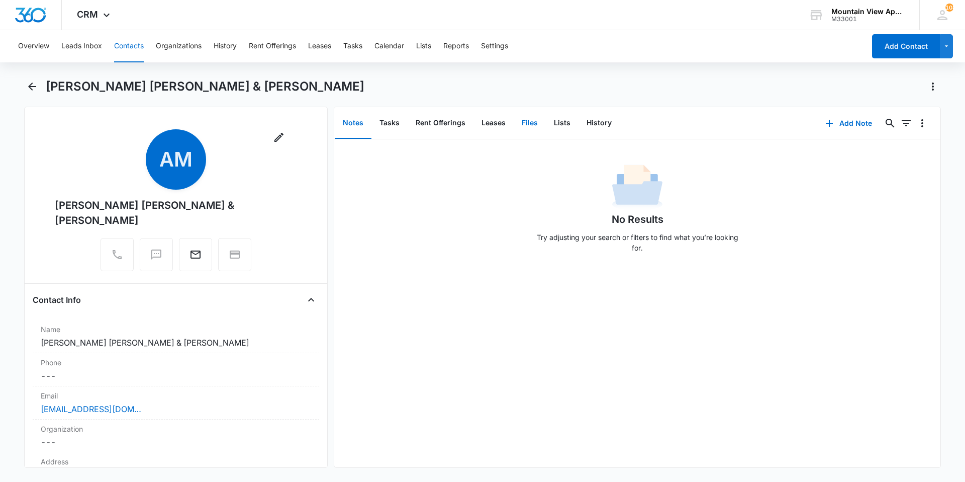
click at [525, 124] on button "Files" at bounding box center [530, 123] width 32 height 31
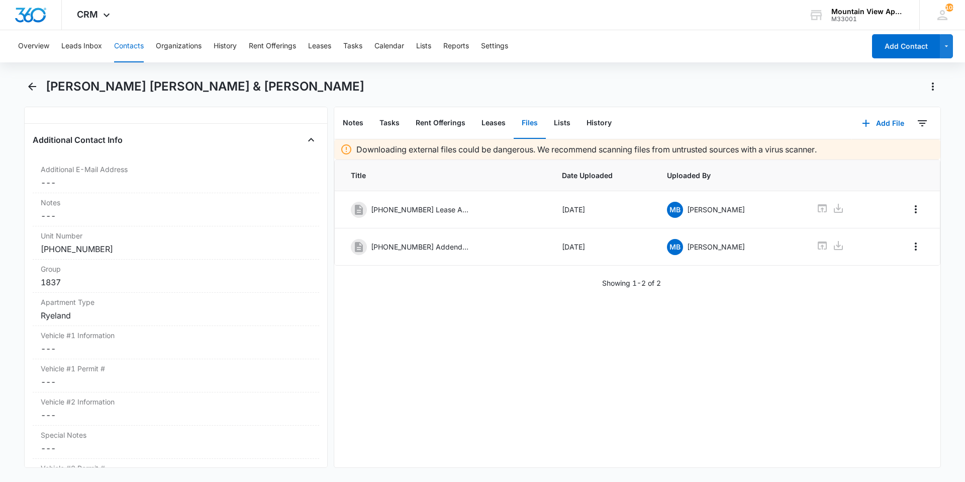
scroll to position [855, 0]
click at [816, 212] on icon at bounding box center [822, 208] width 12 height 12
click at [389, 129] on button "Tasks" at bounding box center [390, 123] width 36 height 31
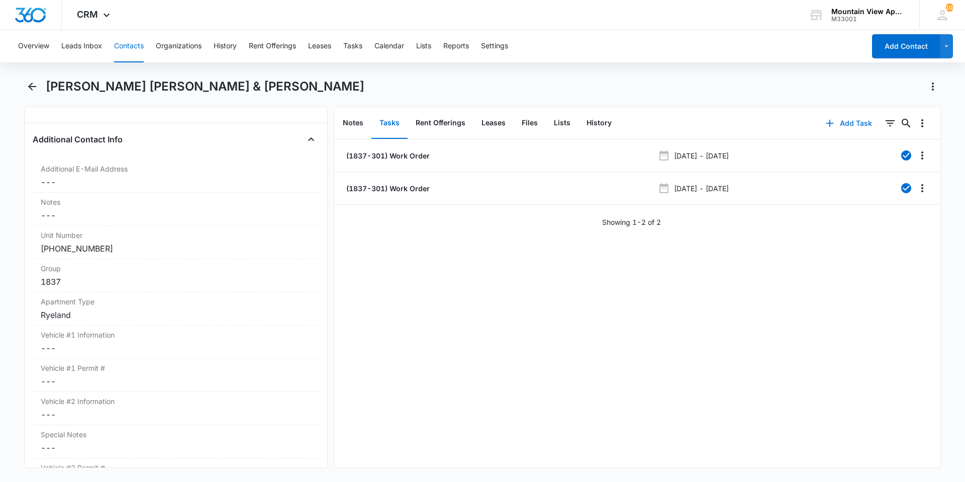
click at [843, 121] on button "Add Task" at bounding box center [849, 123] width 66 height 24
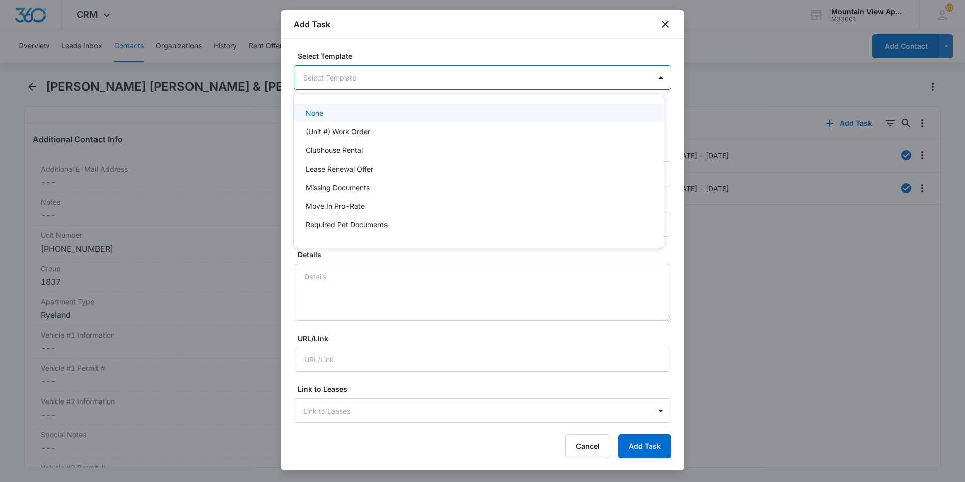
click at [371, 74] on body "CRM Apps Reputation Websites Forms CRM Email Social Content Ads Intelligence Fi…" at bounding box center [482, 241] width 965 height 482
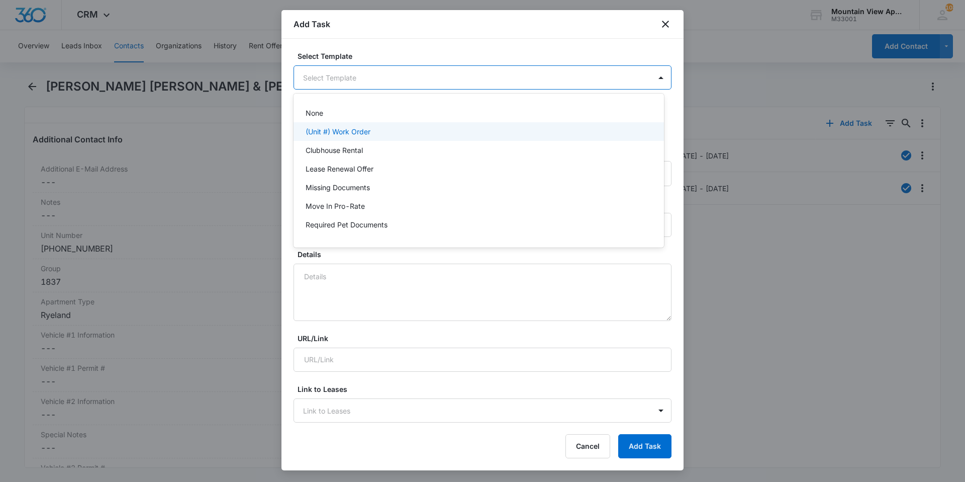
click at [376, 135] on div "(Unit #) Work Order" at bounding box center [478, 131] width 344 height 11
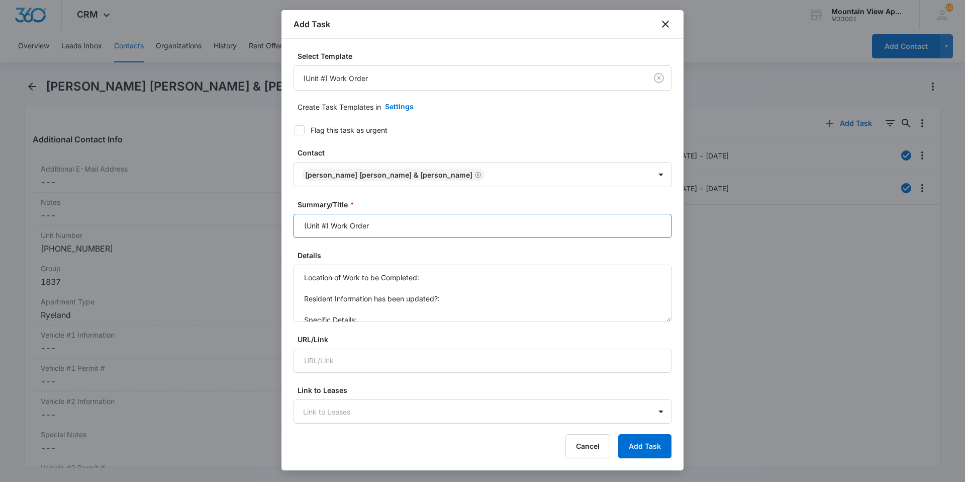
drag, startPoint x: 325, startPoint y: 230, endPoint x: 341, endPoint y: 232, distance: 16.3
click at [325, 230] on input "(Unit #) Work Order" at bounding box center [483, 226] width 378 height 24
type input "(1837-301) Work Order"
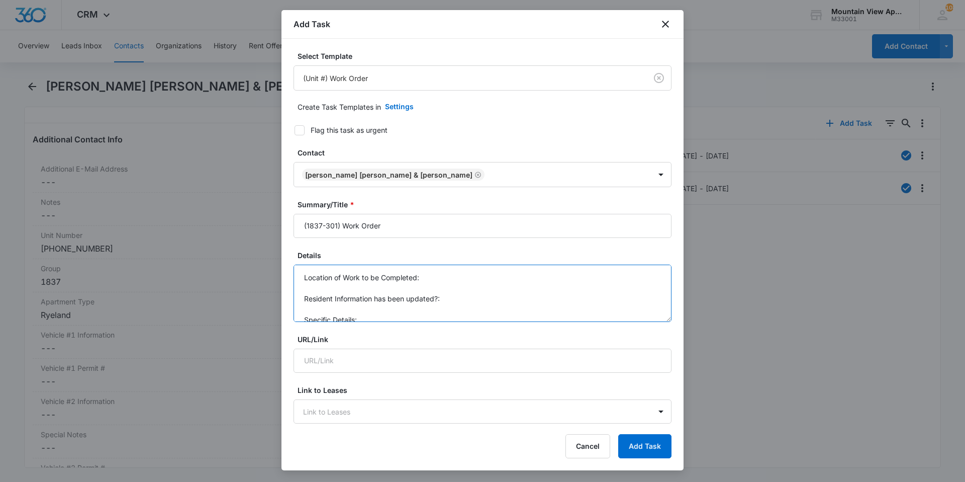
click at [431, 278] on textarea "Location of Work to be Completed: Resident Information has been updated?: Speci…" at bounding box center [483, 292] width 378 height 57
click at [457, 301] on textarea "Location of Work to be Completed: 1837-301 Resident Information has been update…" at bounding box center [483, 292] width 378 height 57
click at [374, 311] on textarea "Location of Work to be Completed: 1837-301 Resident Information has been update…" at bounding box center [483, 292] width 378 height 57
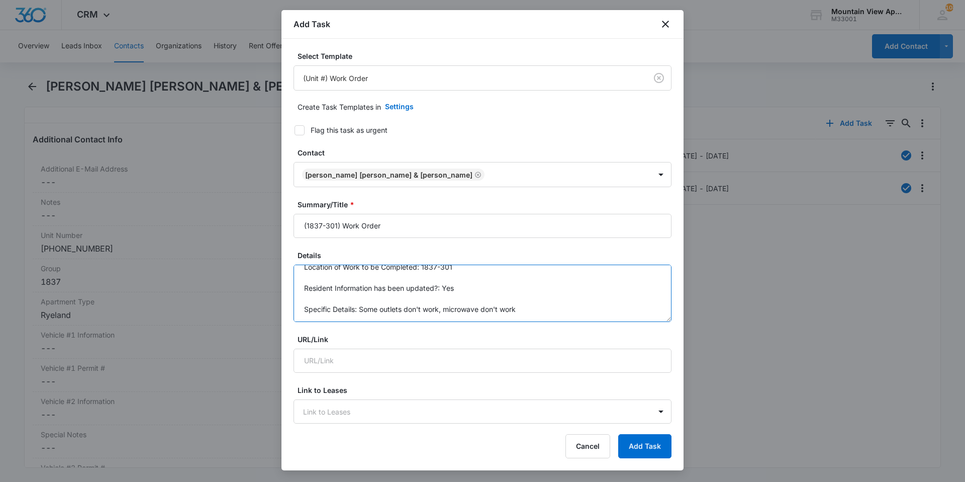
click at [481, 308] on textarea "Location of Work to be Completed: 1837-301 Resident Information has been update…" at bounding box center [483, 292] width 378 height 57
click at [444, 309] on textarea "Location of Work to be Completed: 1837-301 Resident Information has been update…" at bounding box center [483, 292] width 378 height 57
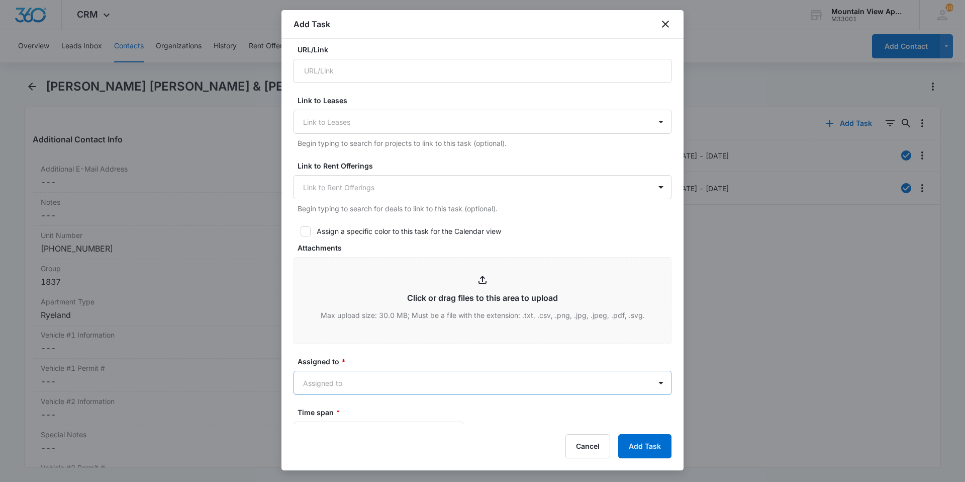
scroll to position [402, 0]
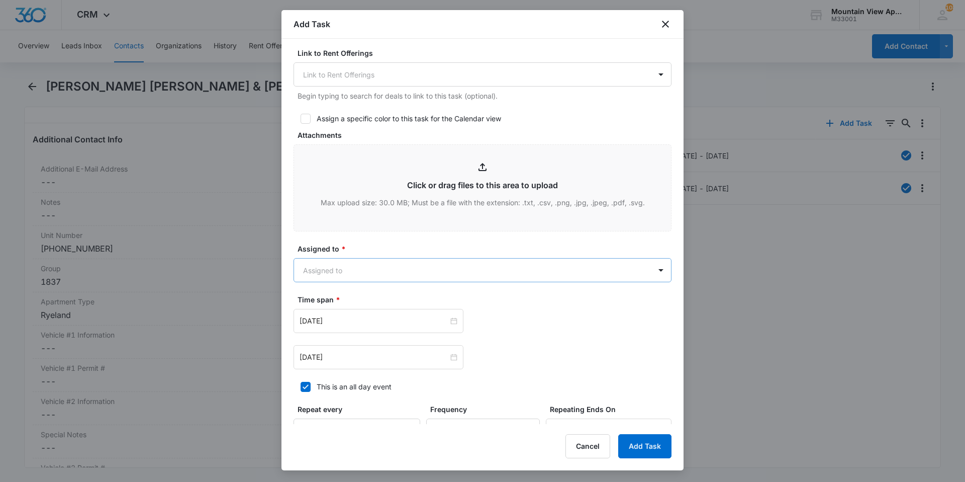
type textarea "Location of Work to be Completed: 1837-301 Resident Information has been update…"
click at [392, 262] on body "CRM Apps Reputation Websites Forms CRM Email Social Content Ads Intelligence Fi…" at bounding box center [482, 241] width 965 height 482
type input "mount"
click at [431, 329] on div "Mountain View Maintenance" at bounding box center [478, 324] width 344 height 11
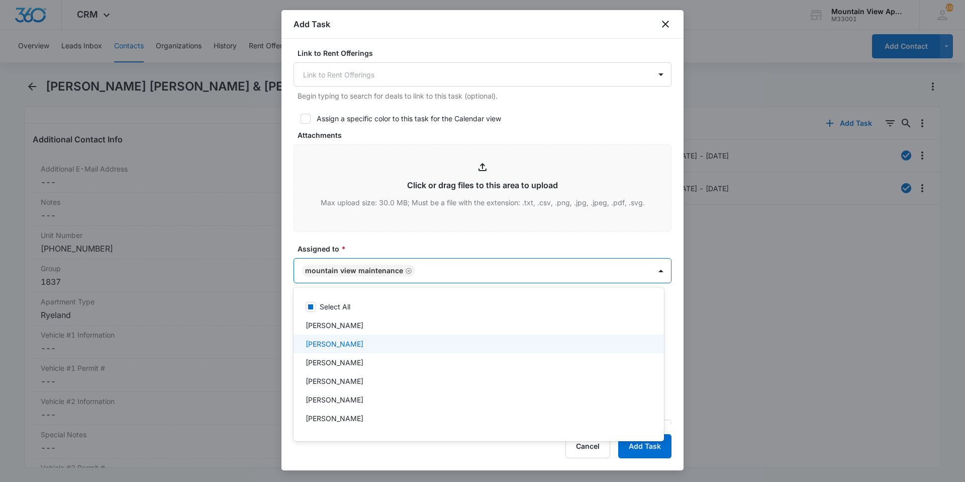
click at [440, 239] on div at bounding box center [482, 241] width 965 height 482
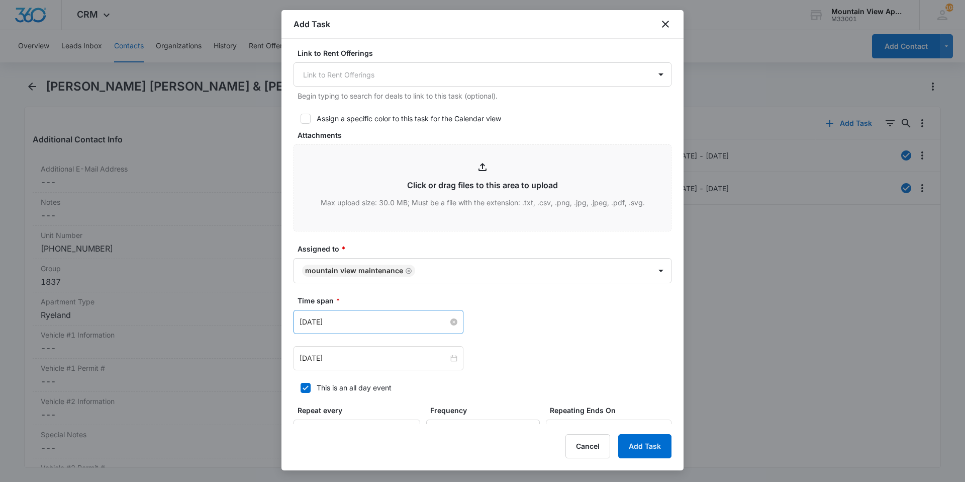
click at [453, 317] on div "[DATE]" at bounding box center [379, 321] width 158 height 11
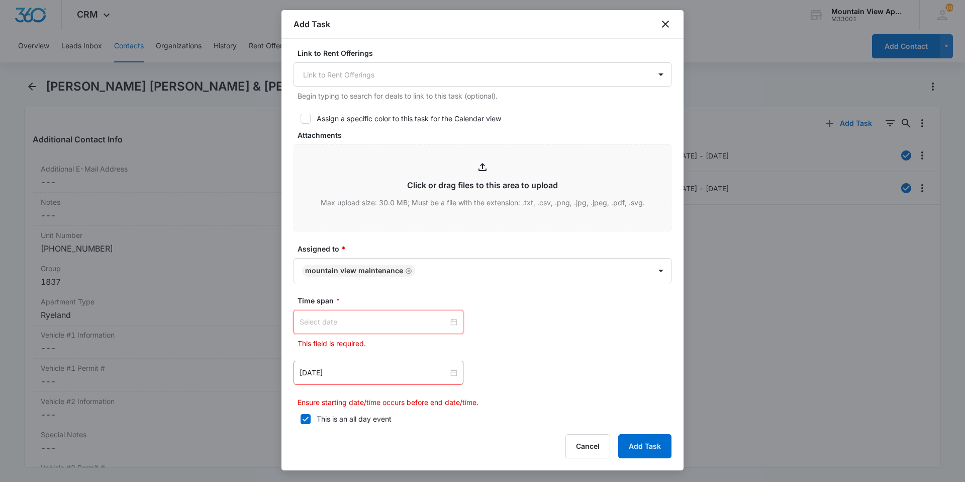
click at [452, 321] on div at bounding box center [379, 321] width 158 height 11
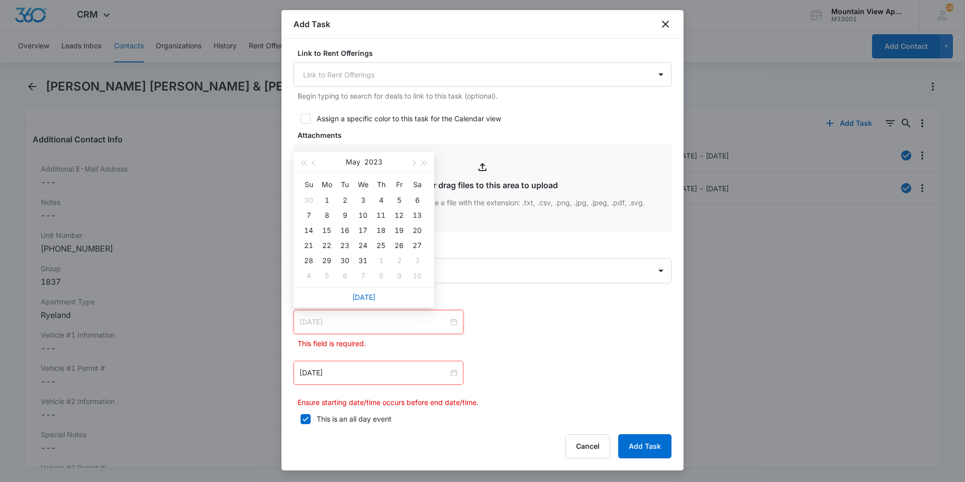
type input "[DATE]"
click at [370, 297] on link "[DATE]" at bounding box center [363, 297] width 23 height 9
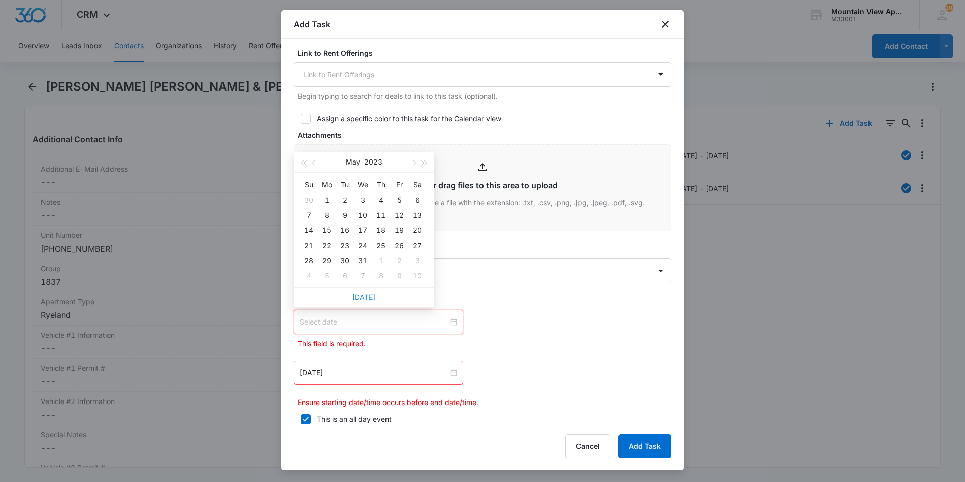
type input "[DATE]"
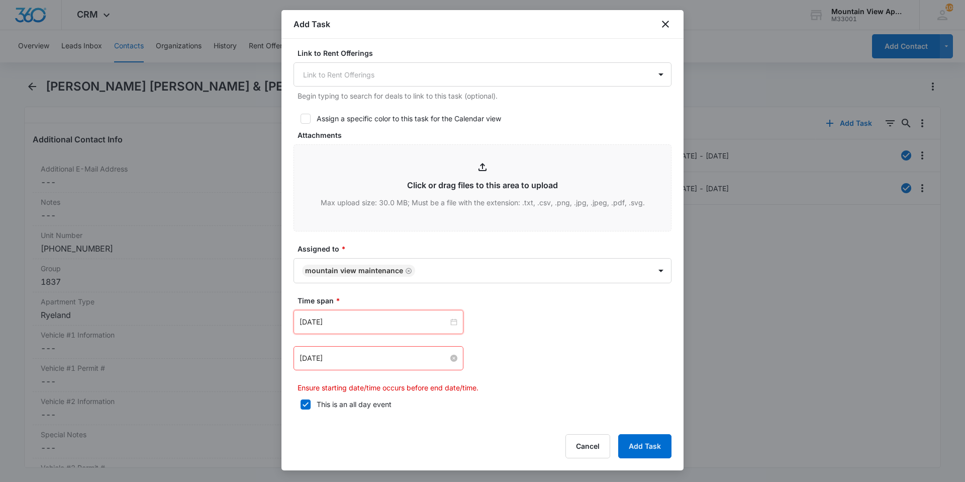
click at [450, 362] on div "[DATE]" at bounding box center [379, 357] width 158 height 11
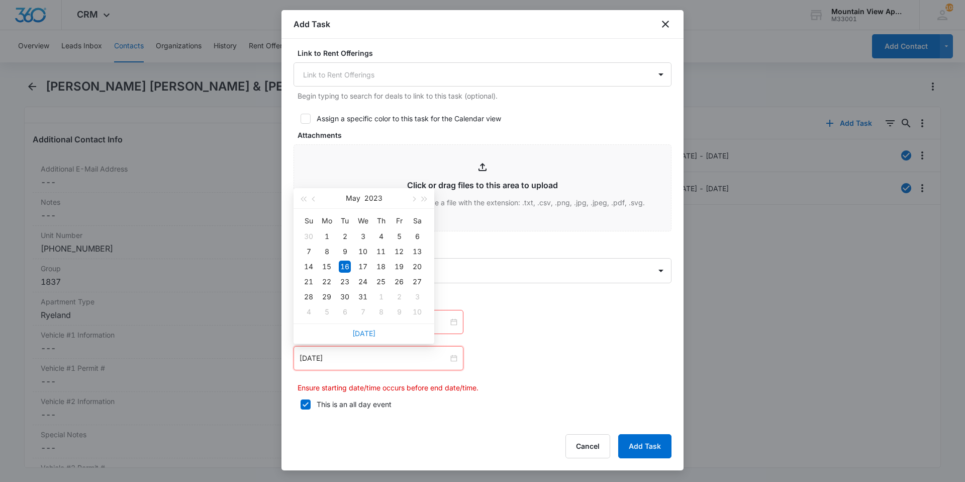
click at [359, 332] on link "[DATE]" at bounding box center [363, 333] width 23 height 9
type input "[DATE]"
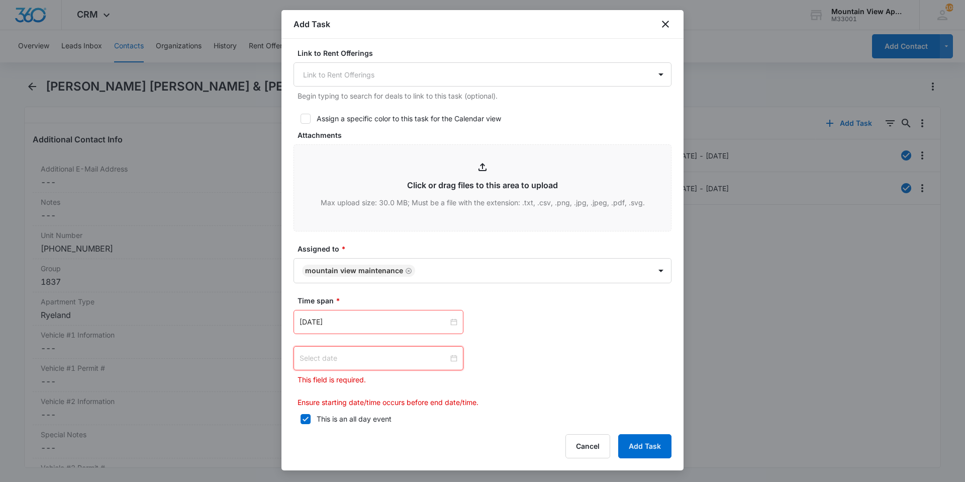
click at [454, 359] on div at bounding box center [379, 358] width 170 height 24
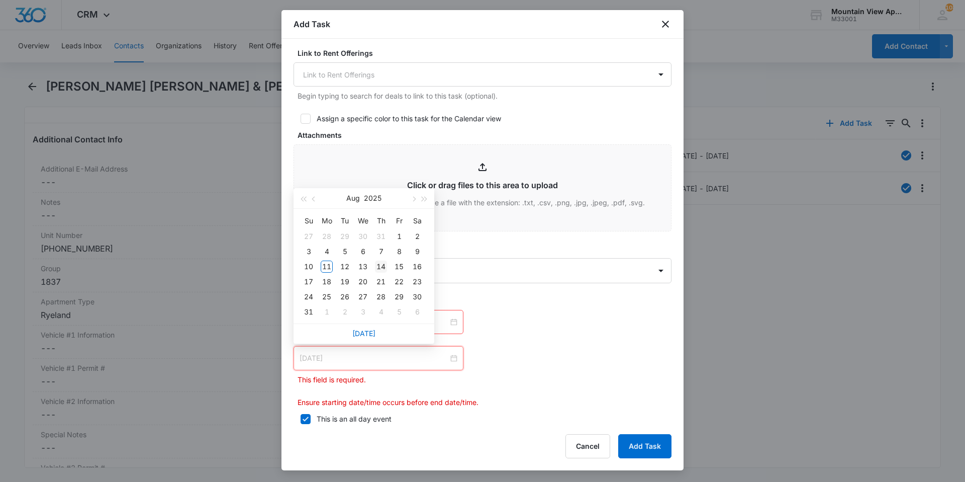
click at [378, 266] on div "14" at bounding box center [381, 266] width 12 height 12
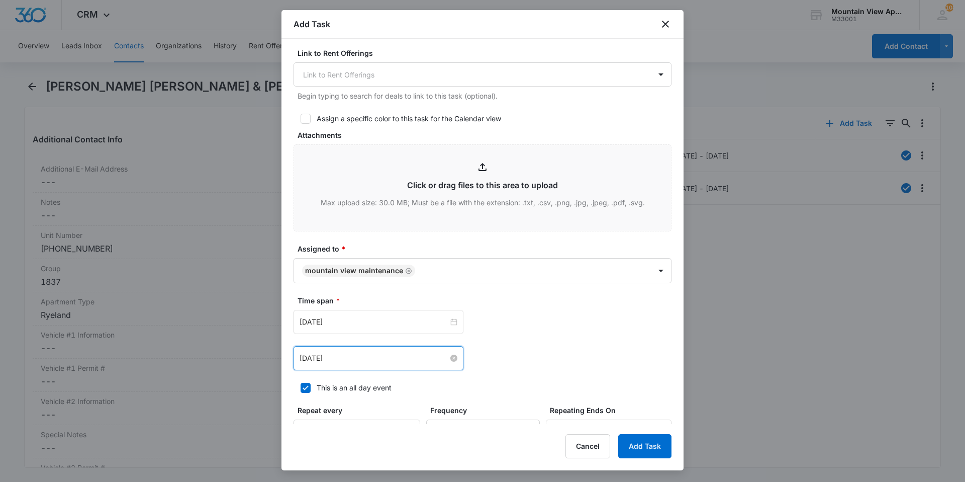
type input "[DATE]"
click at [539, 344] on div "[DATE] [DATE] Su Mo Tu We Th Fr Sa 27 28 29 30 31 1 2 3 4 5 6 7 8 9 10 11 12 13…" at bounding box center [483, 340] width 378 height 60
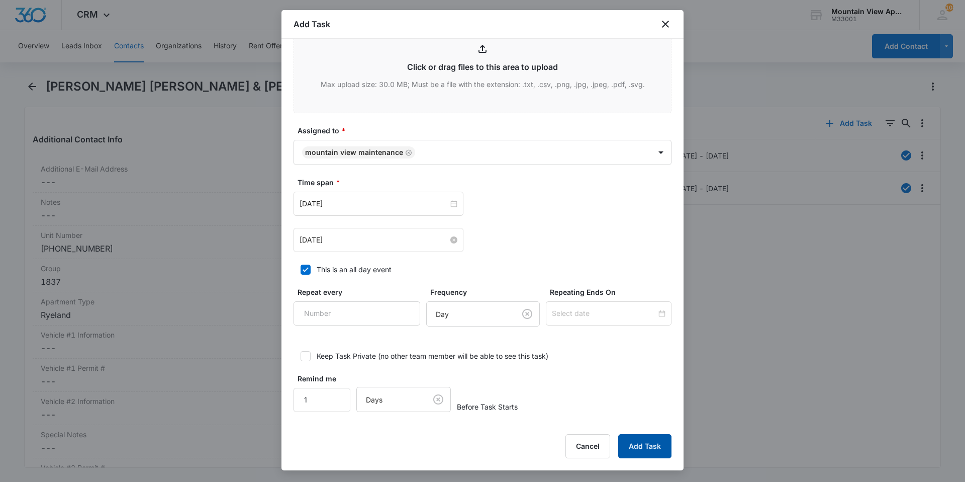
click at [645, 448] on button "Add Task" at bounding box center [644, 446] width 53 height 24
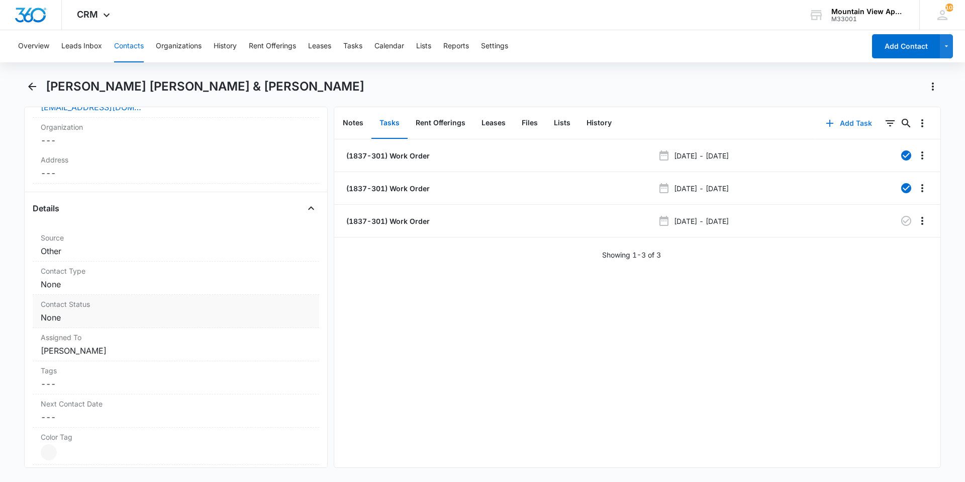
scroll to position [0, 0]
